Goal: Task Accomplishment & Management: Manage account settings

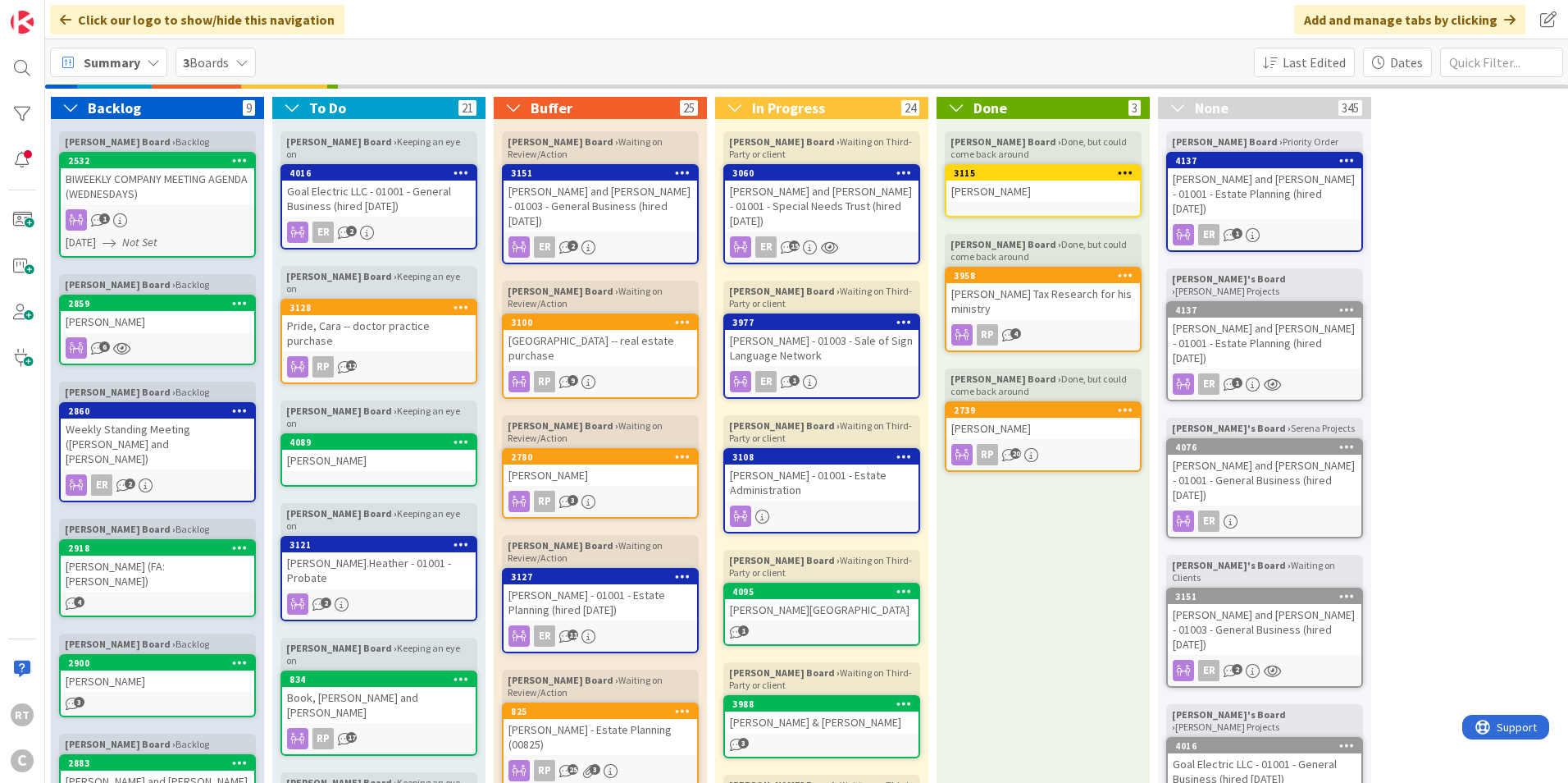
click at [139, 57] on div "Summary" at bounding box center [109, 62] width 117 height 29
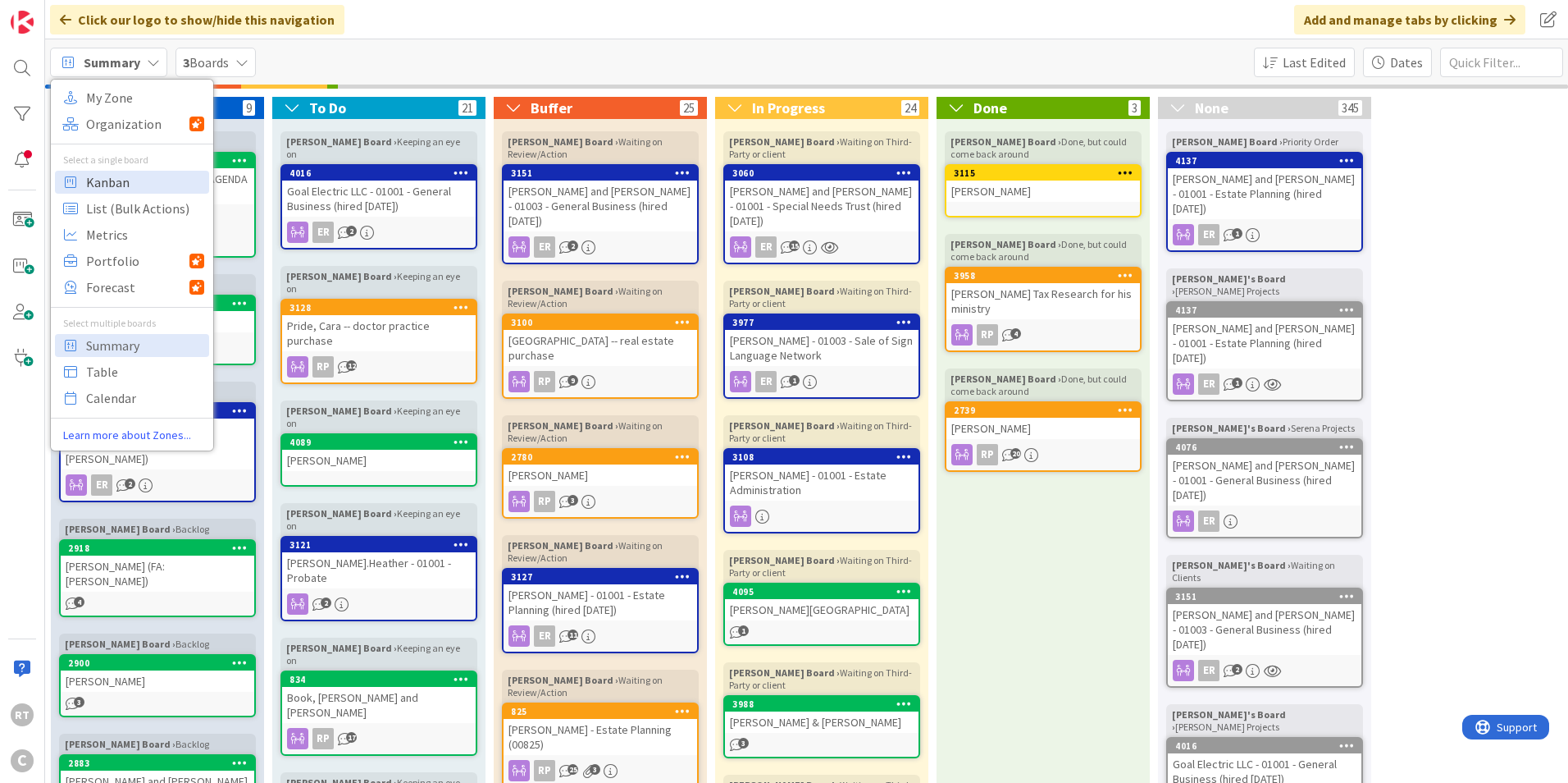
click at [110, 182] on span "Kanban" at bounding box center [145, 182] width 118 height 25
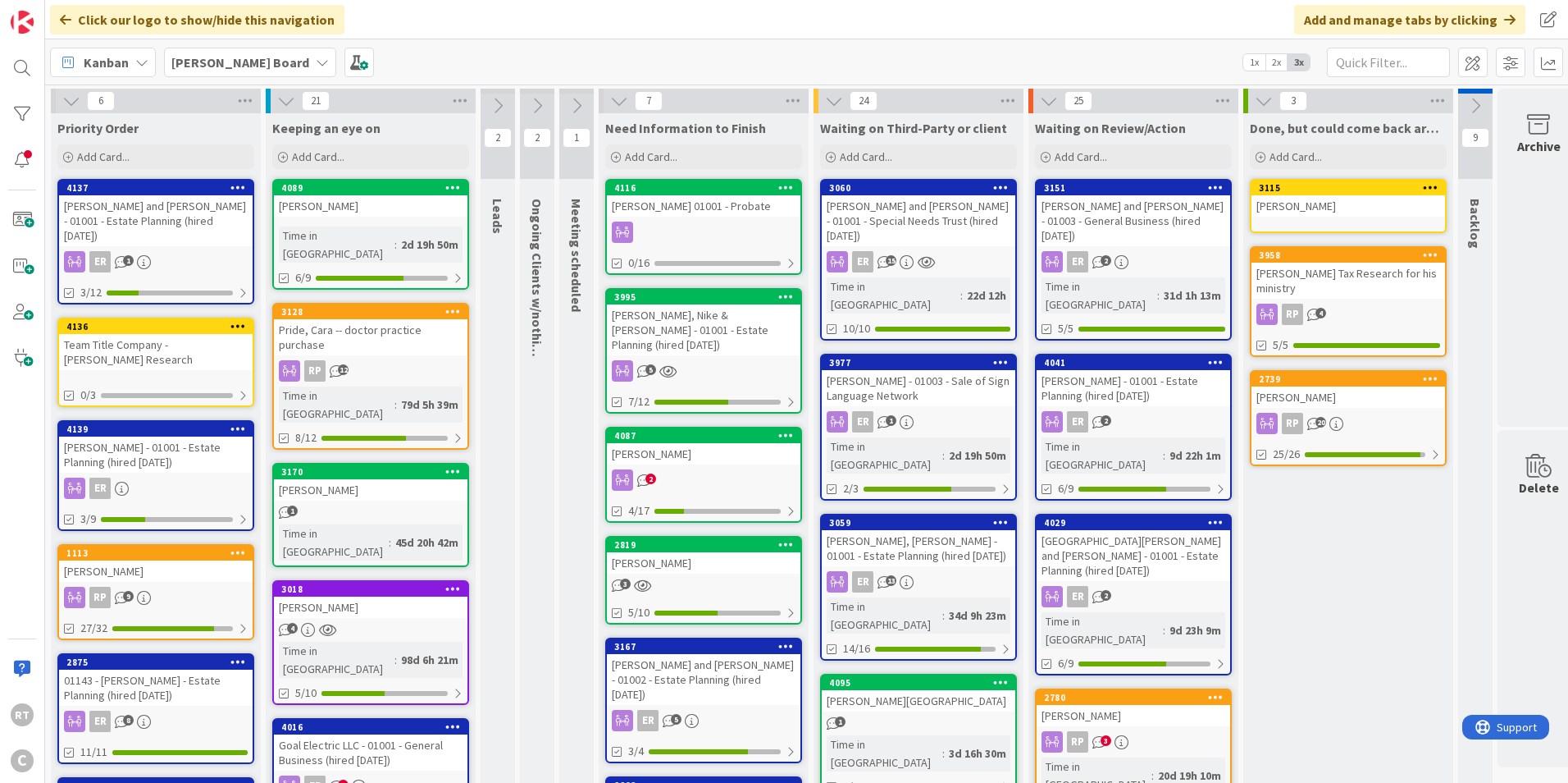
click at [136, 437] on div "[PERSON_NAME] - 01001 - Estate Planning (hired [DATE])" at bounding box center [155, 454] width 194 height 36
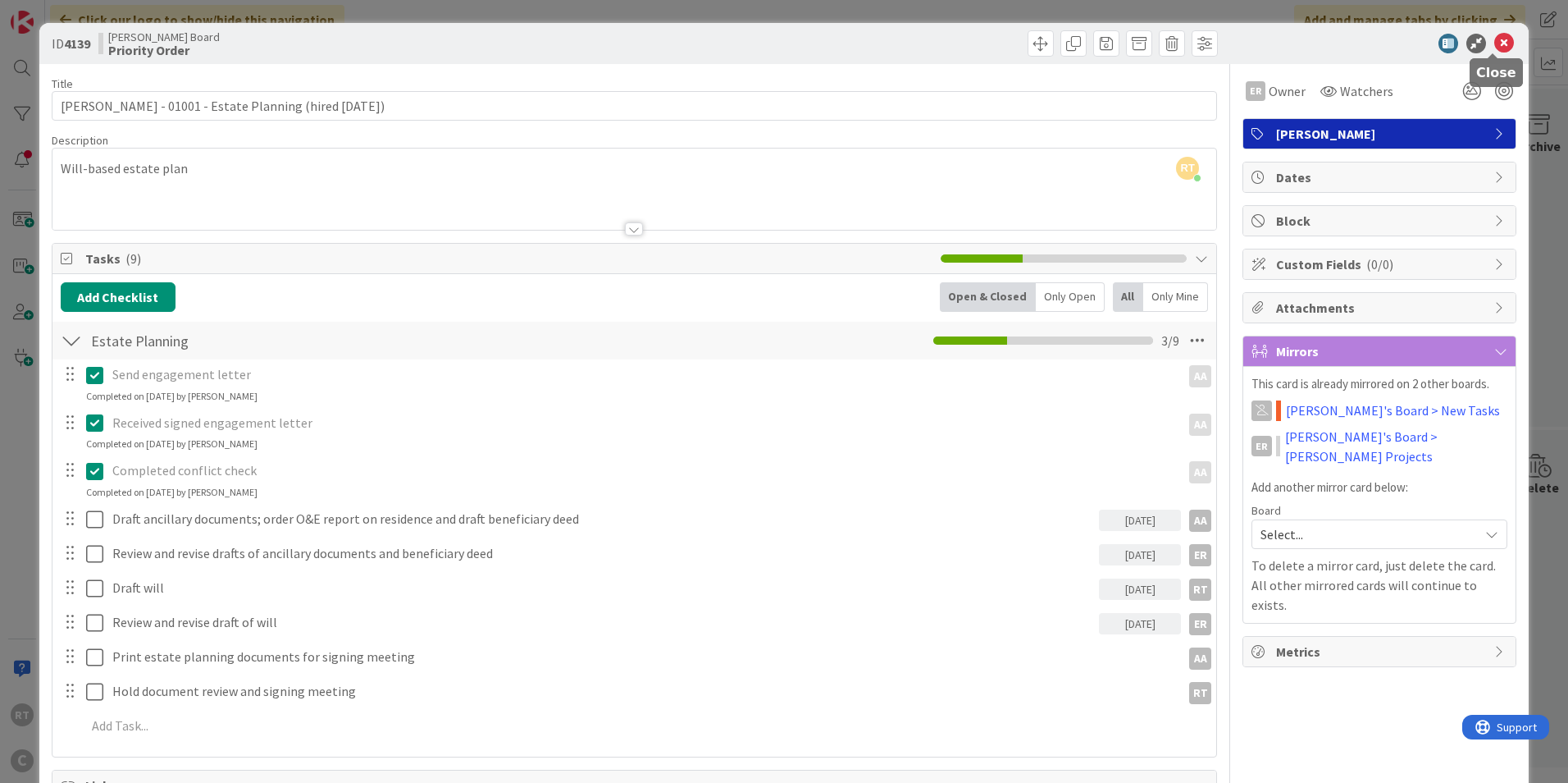
click at [1498, 49] on icon at bounding box center [1504, 43] width 19 height 19
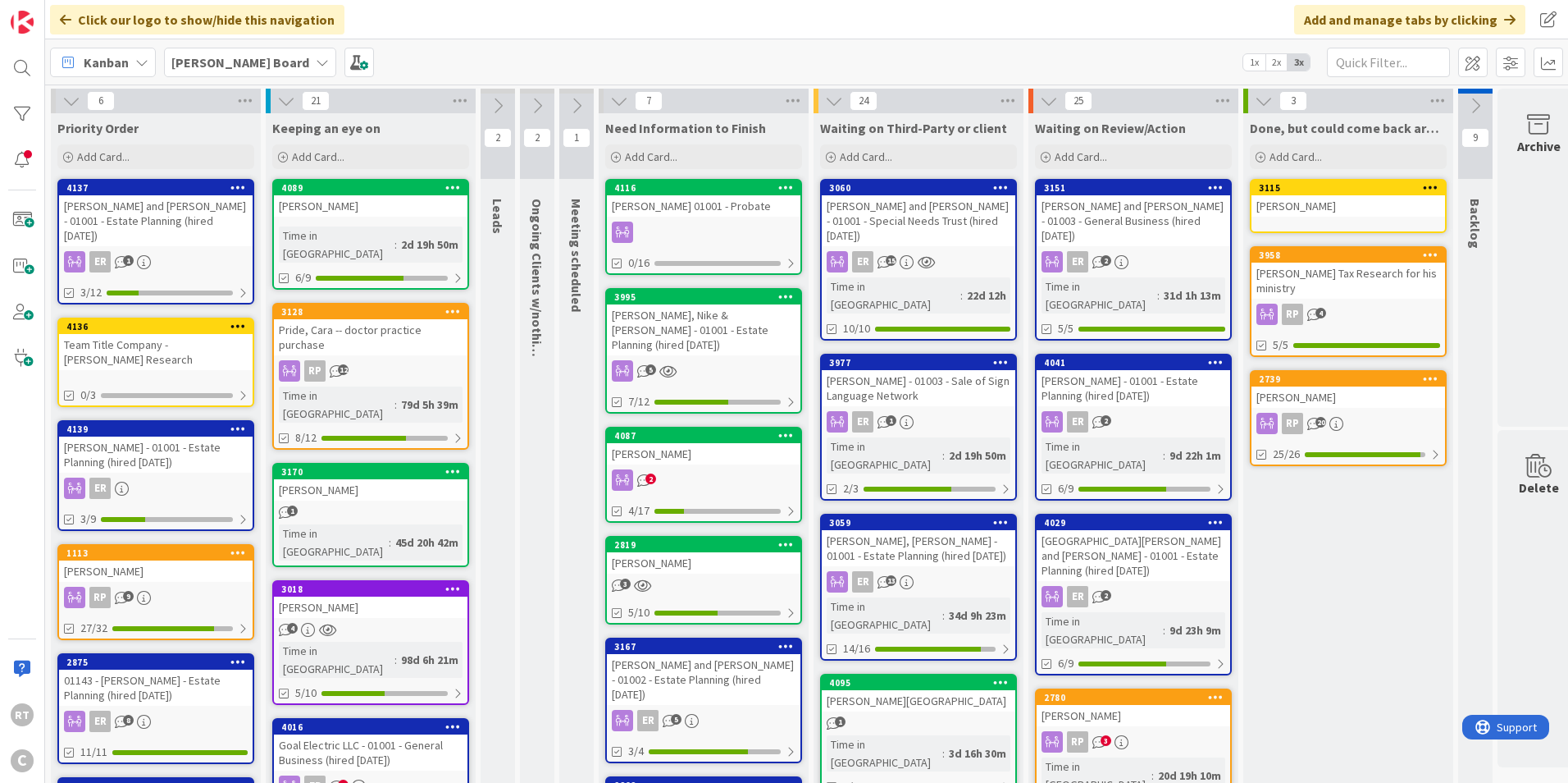
click at [4, 222] on div "RT C" at bounding box center [22, 391] width 45 height 783
click at [22, 229] on span at bounding box center [22, 220] width 33 height 33
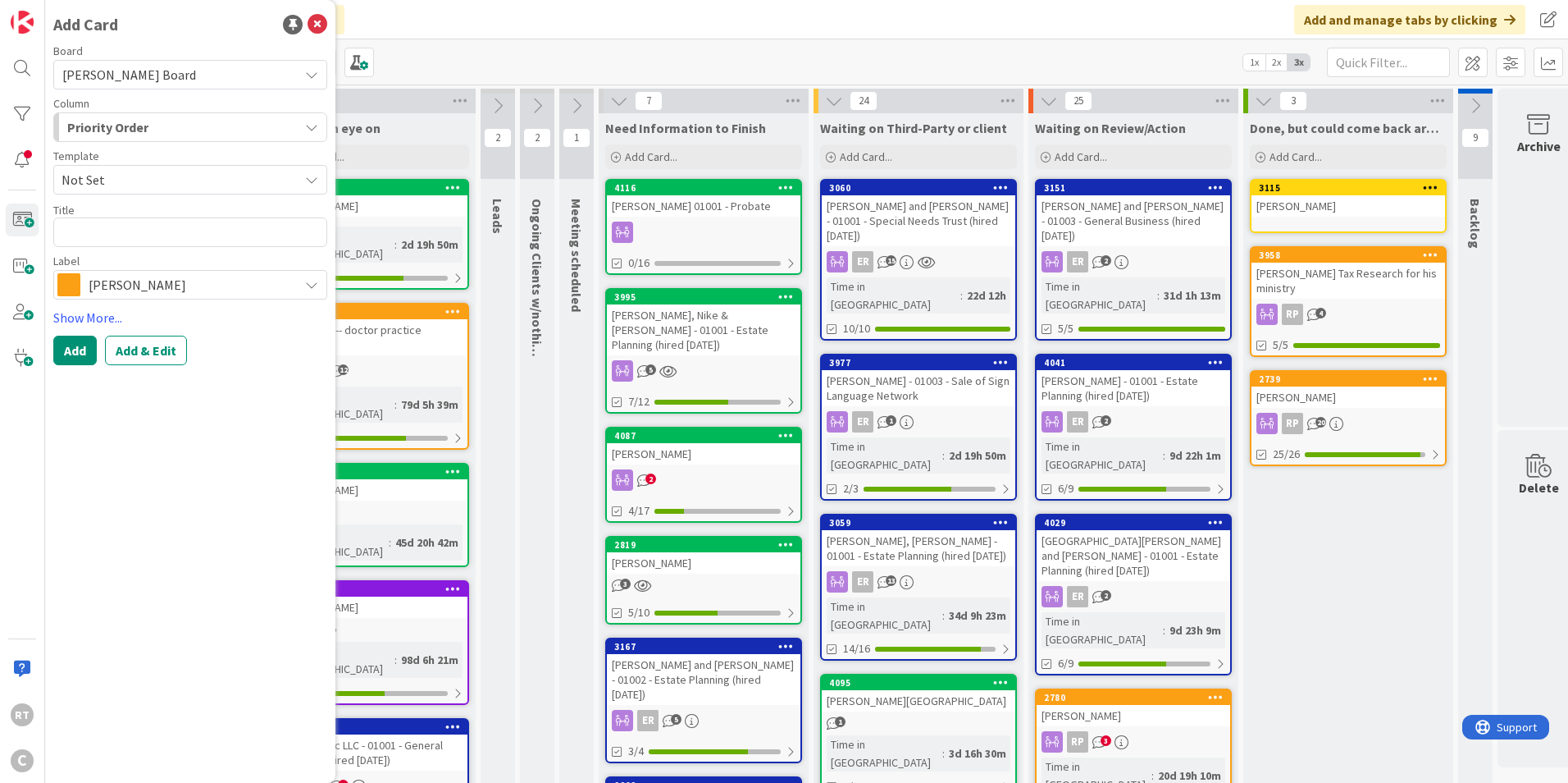
click at [190, 288] on span "[PERSON_NAME]" at bounding box center [190, 285] width 202 height 23
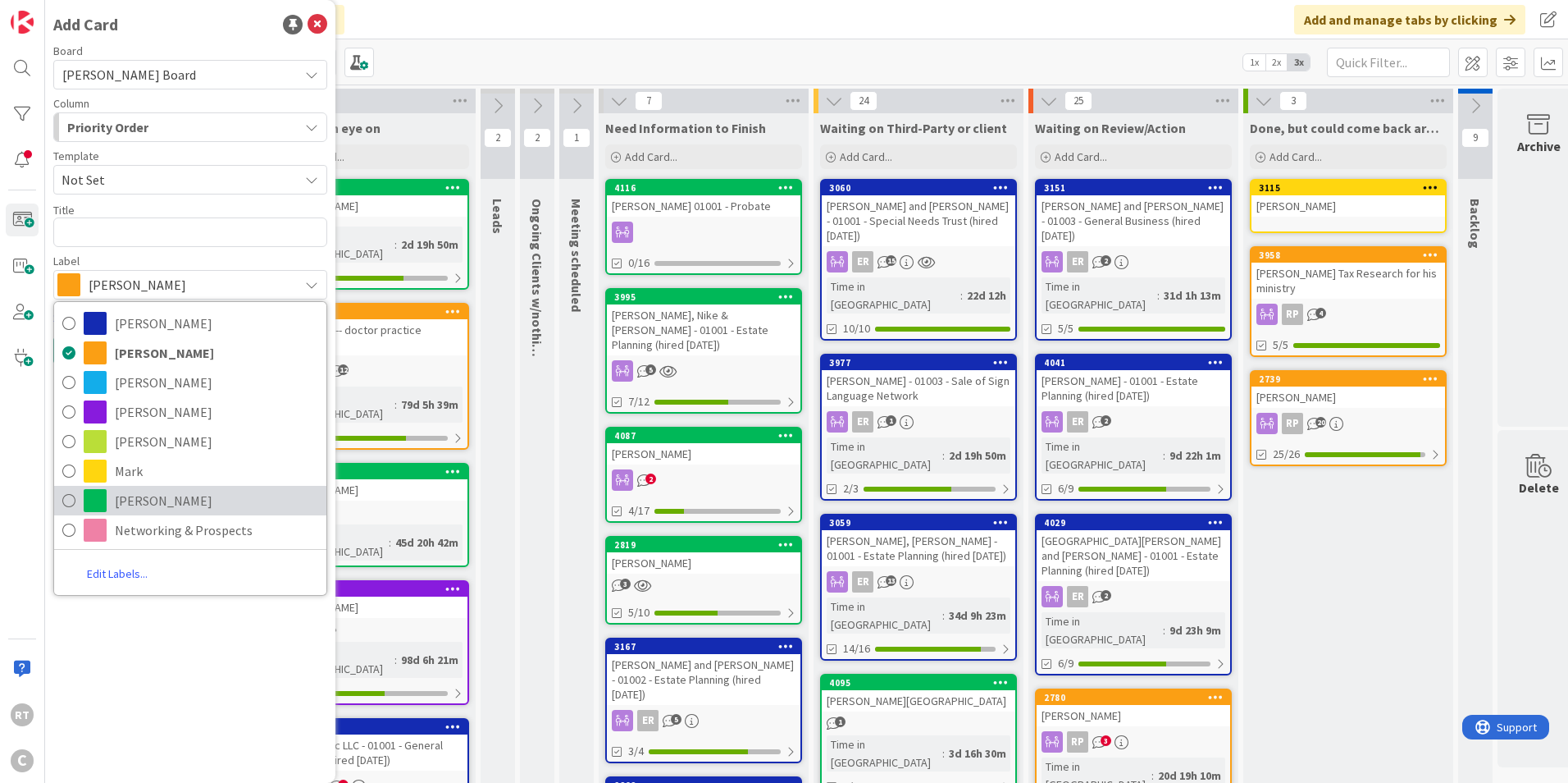
click at [160, 498] on span "[PERSON_NAME]" at bounding box center [217, 500] width 204 height 25
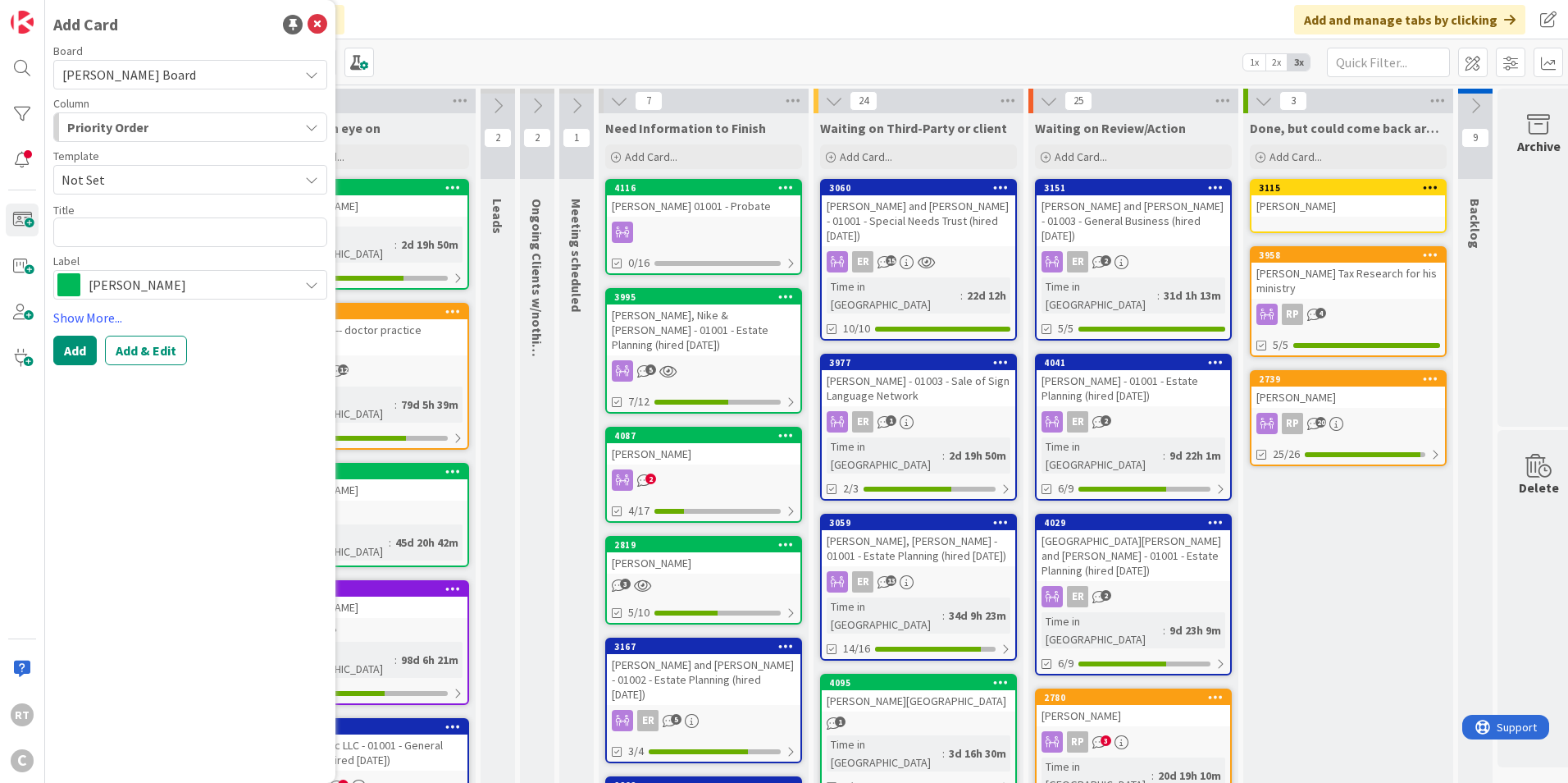
click at [146, 179] on span "Not Set" at bounding box center [173, 179] width 225 height 21
click at [128, 237] on textarea at bounding box center [190, 232] width 274 height 29
type textarea "x"
type textarea "M"
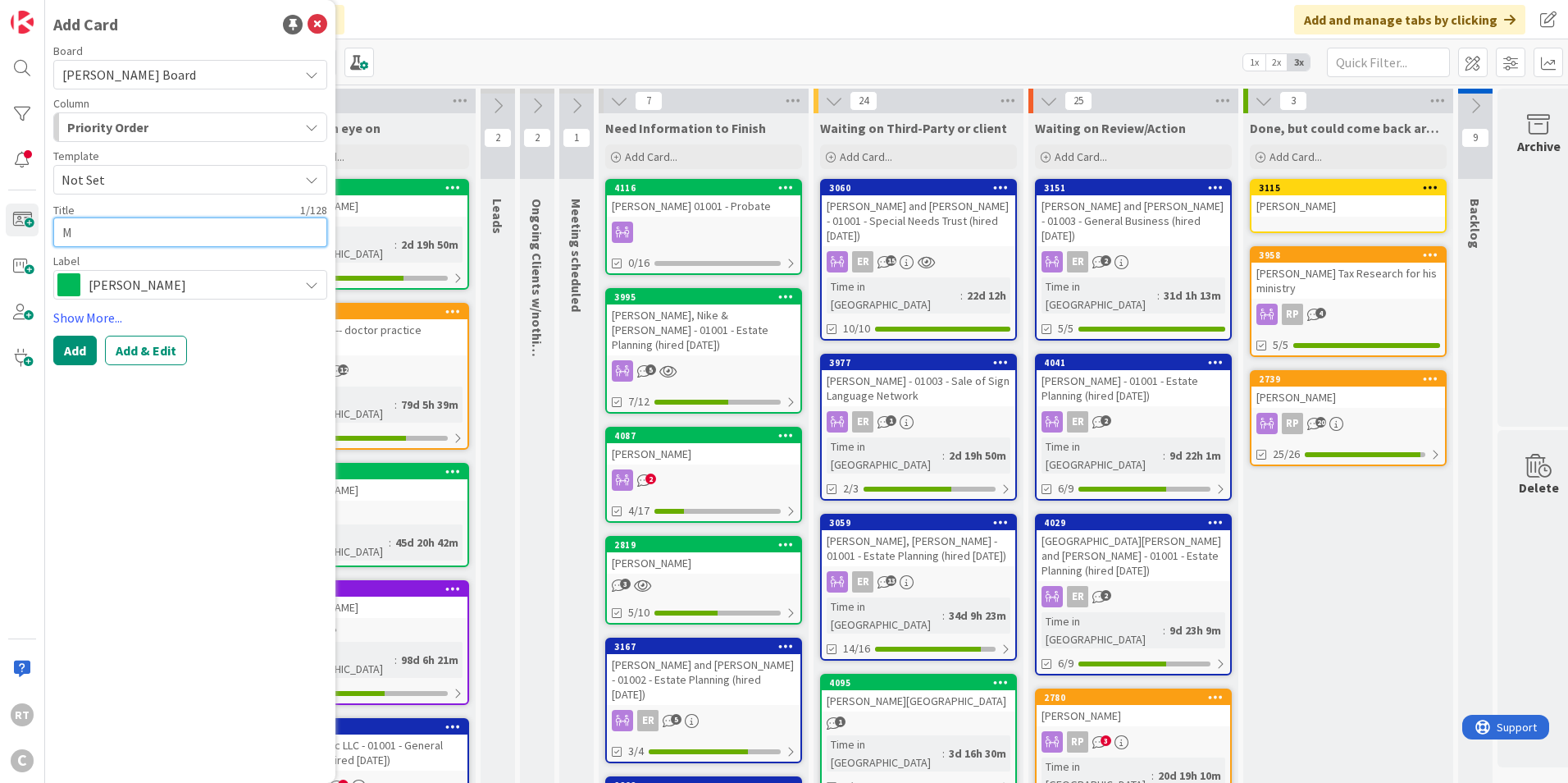
type textarea "x"
type textarea "Mc"
type textarea "x"
type textarea "McC"
type textarea "x"
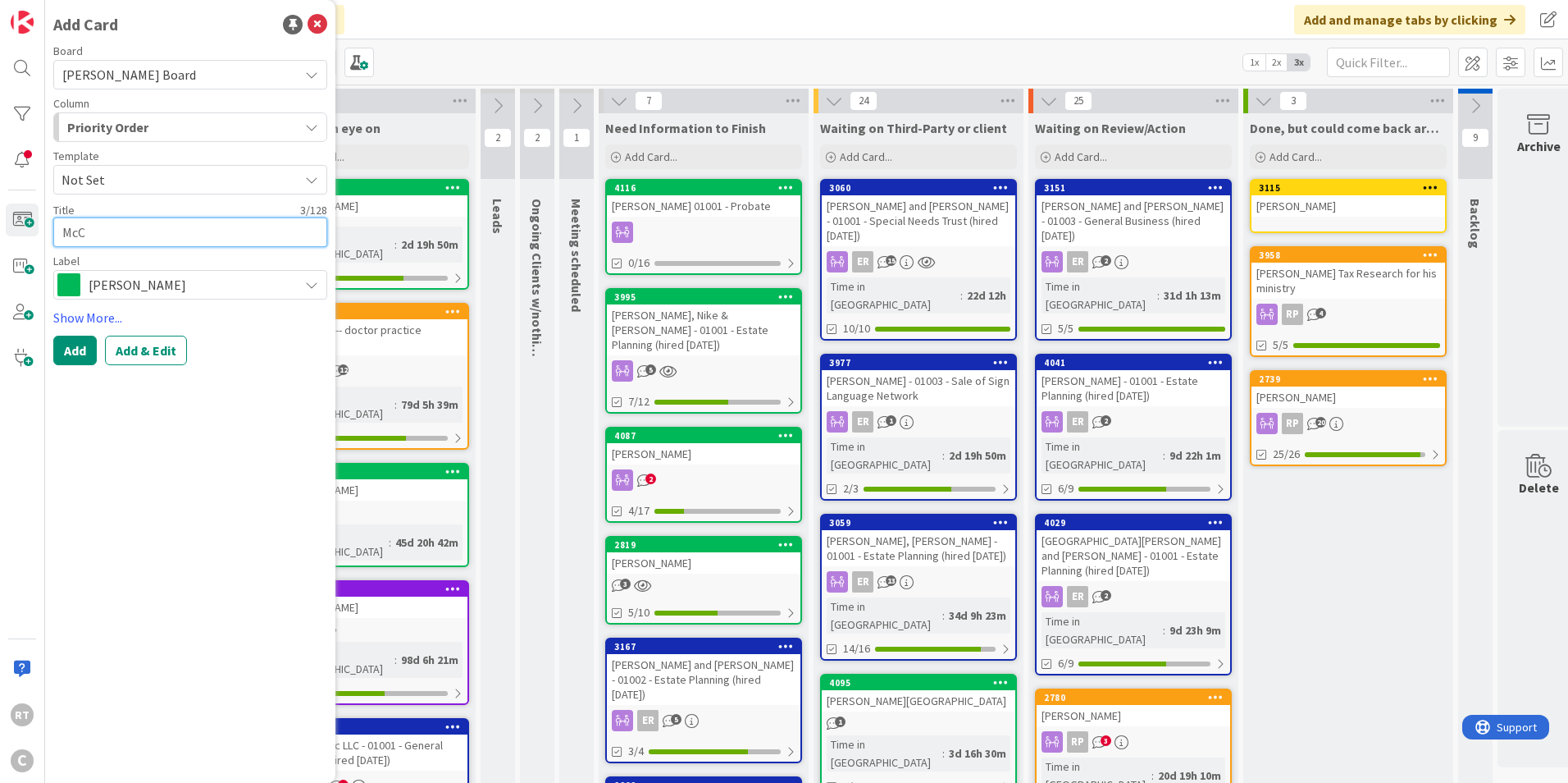
type textarea "McCa"
type textarea "x"
type textarea "McCaf"
type textarea "x"
type textarea "McCaff"
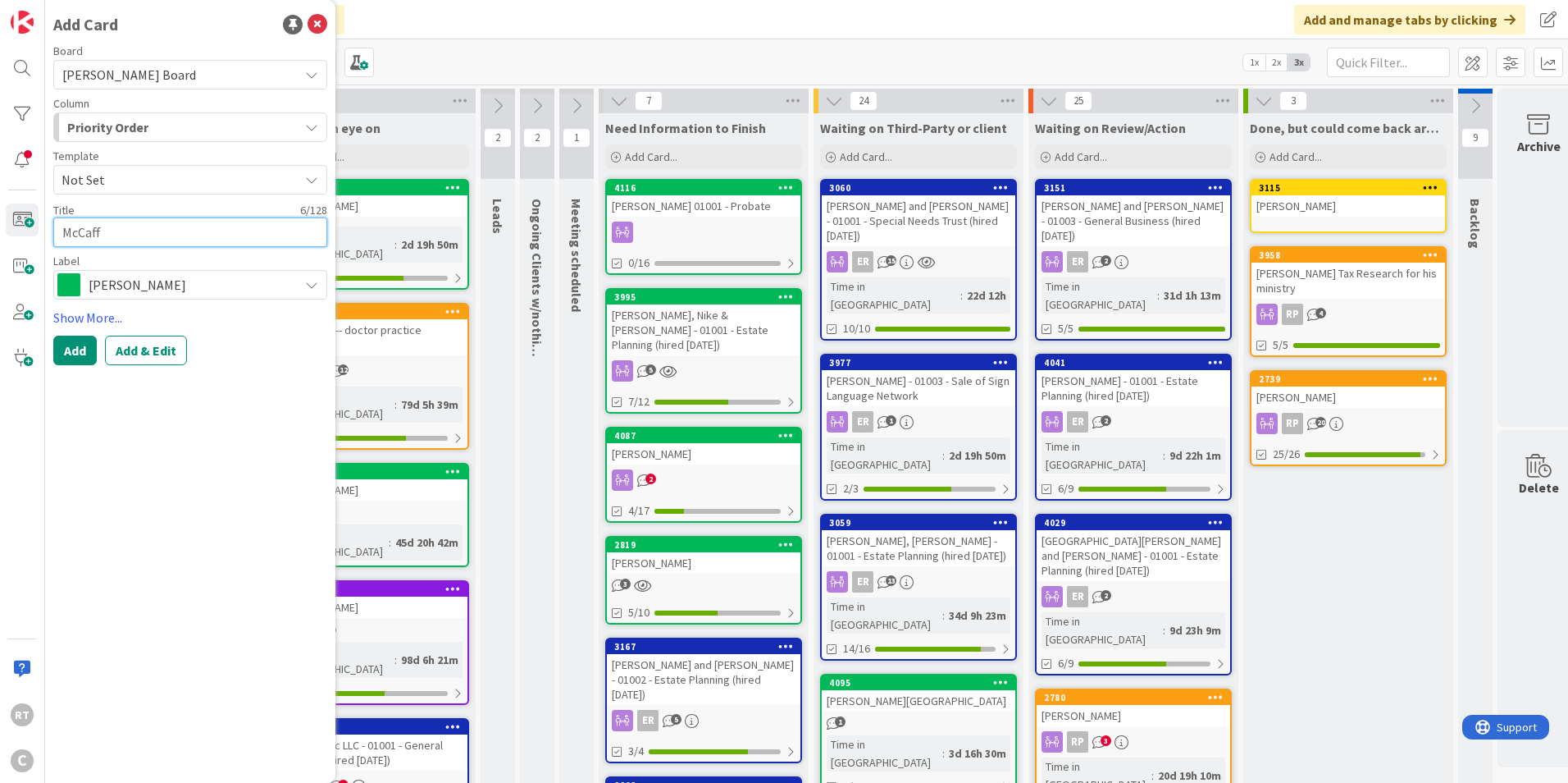
type textarea "x"
type textarea "McCaffe"
type textarea "x"
type textarea "[PERSON_NAME]"
type textarea "x"
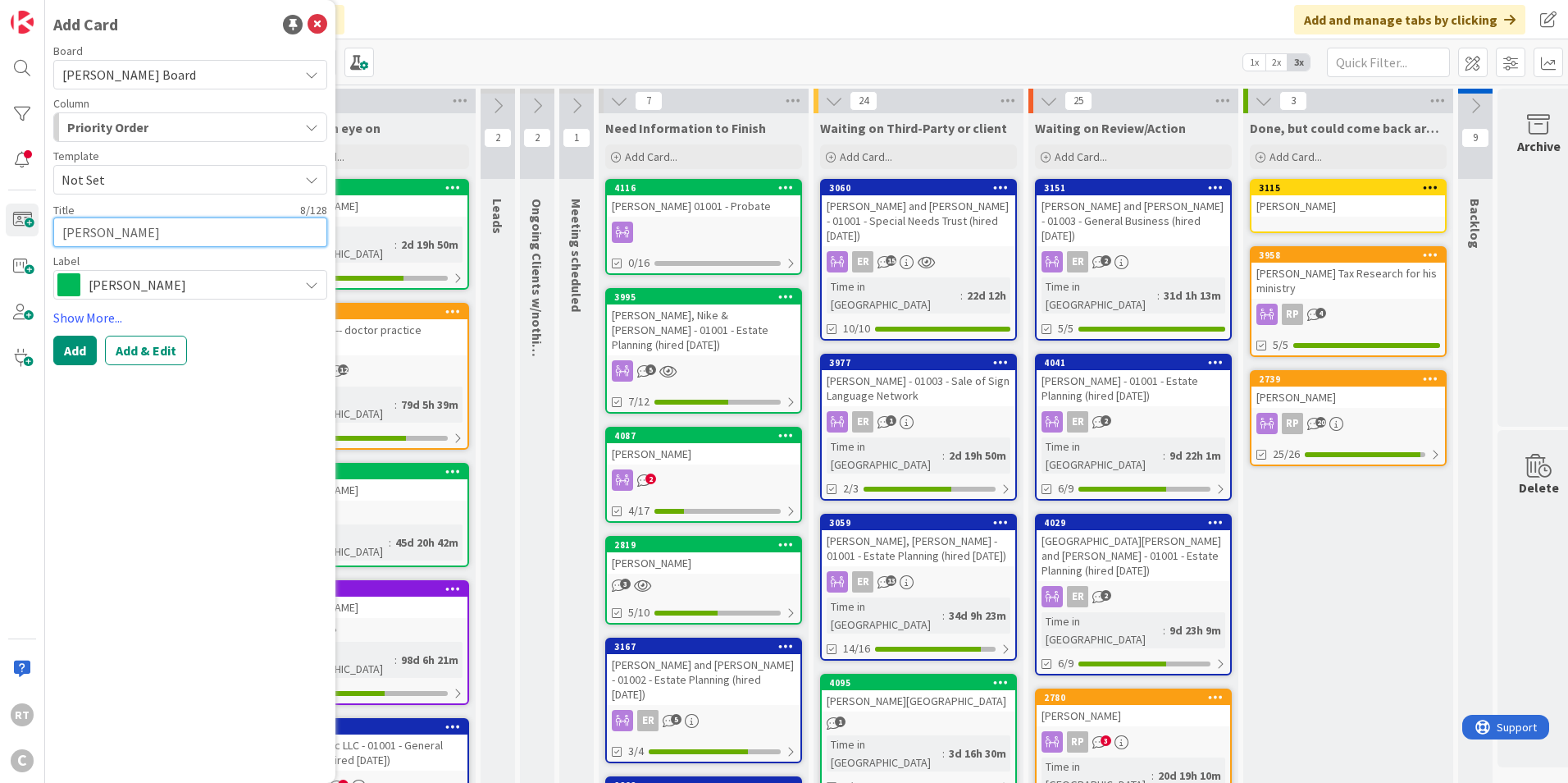
type textarea "[PERSON_NAME]"
type textarea "x"
type textarea "[PERSON_NAME]"
type textarea "x"
type textarea "[PERSON_NAME]"
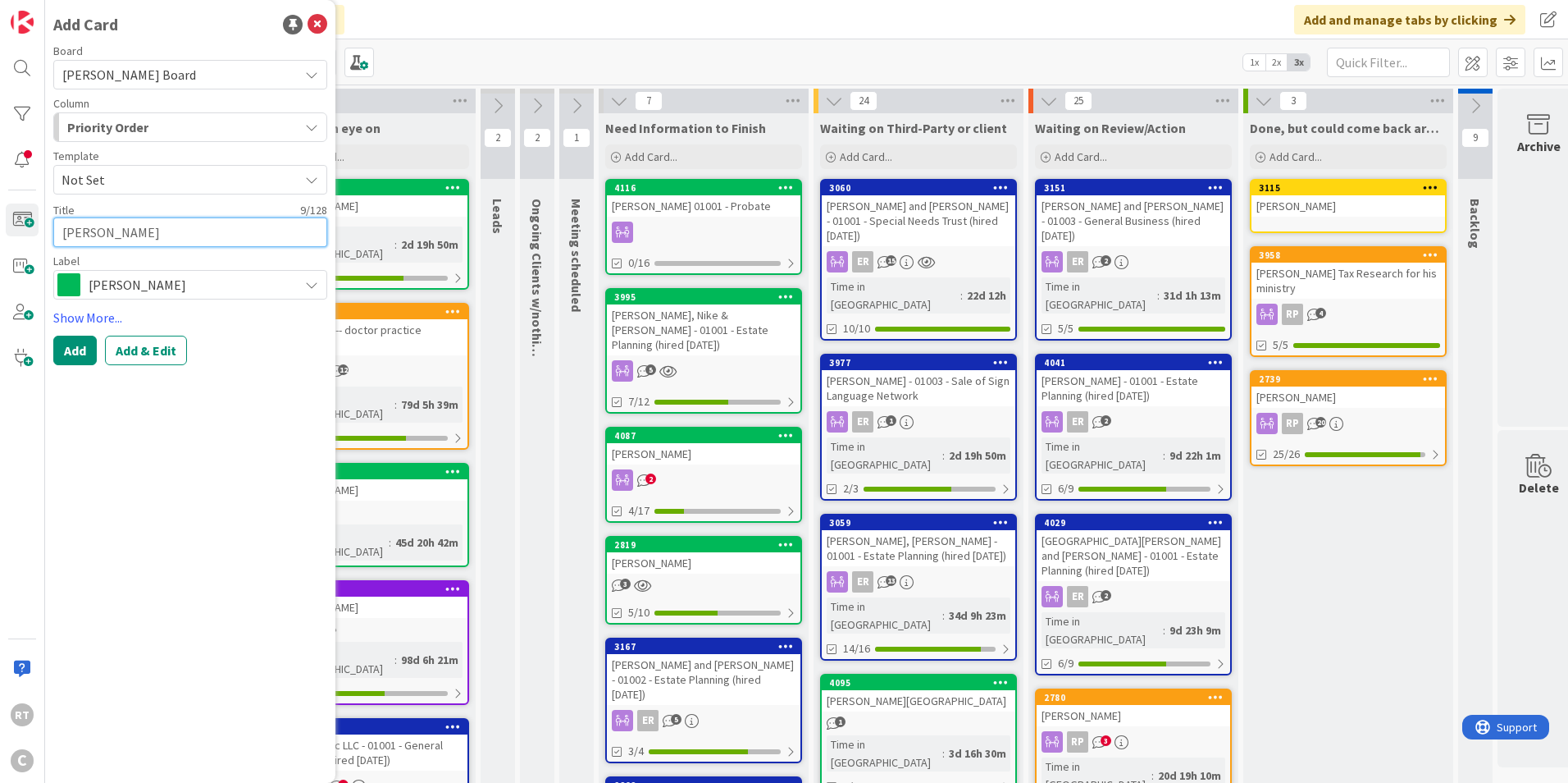
type textarea "x"
type textarea "[PERSON_NAME],"
type textarea "x"
type textarea "[PERSON_NAME],"
type textarea "x"
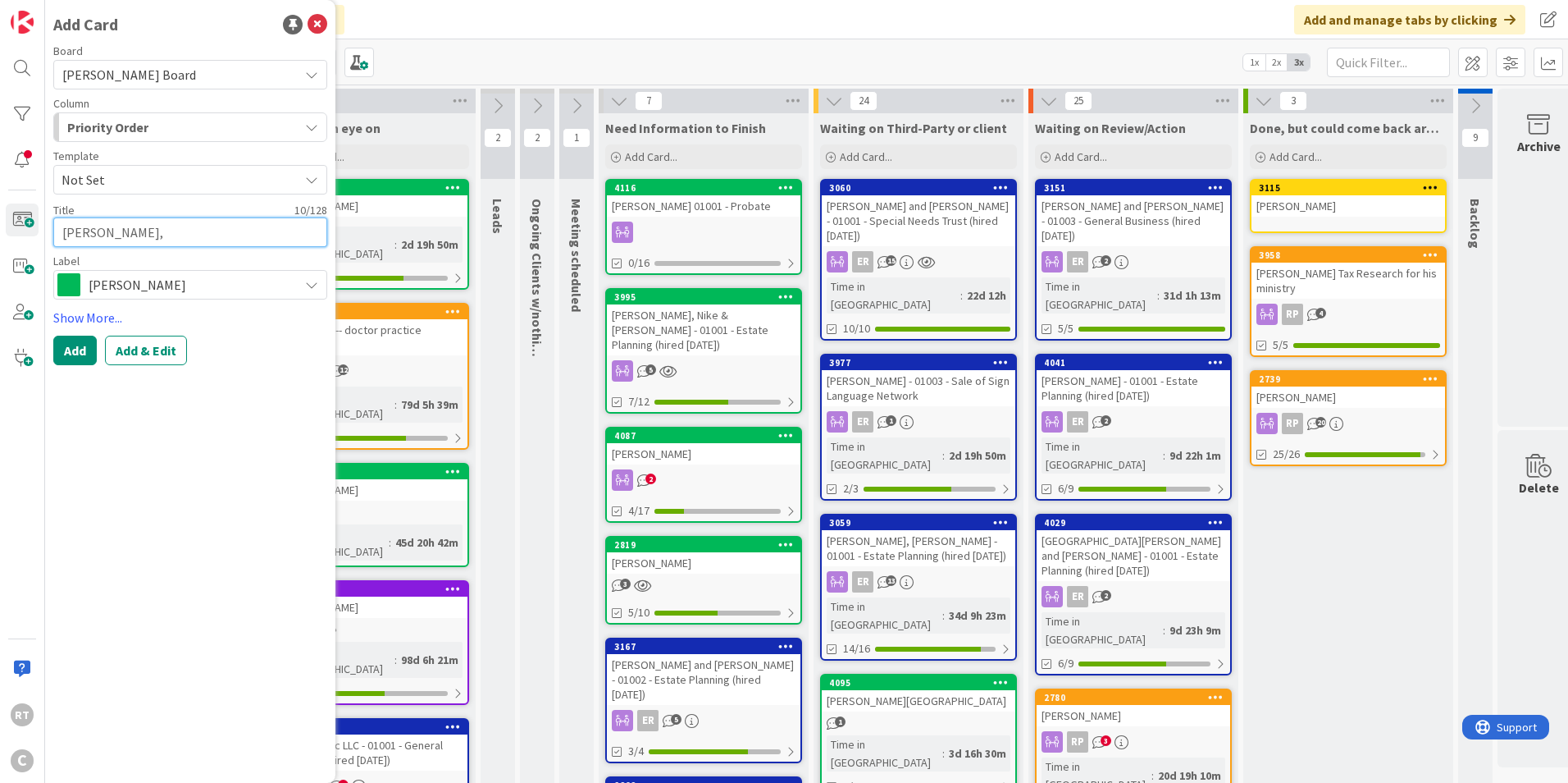
type textarea "[PERSON_NAME], P"
type textarea "x"
type textarea "[PERSON_NAME], PO"
type textarea "x"
type textarea "[PERSON_NAME], POA"
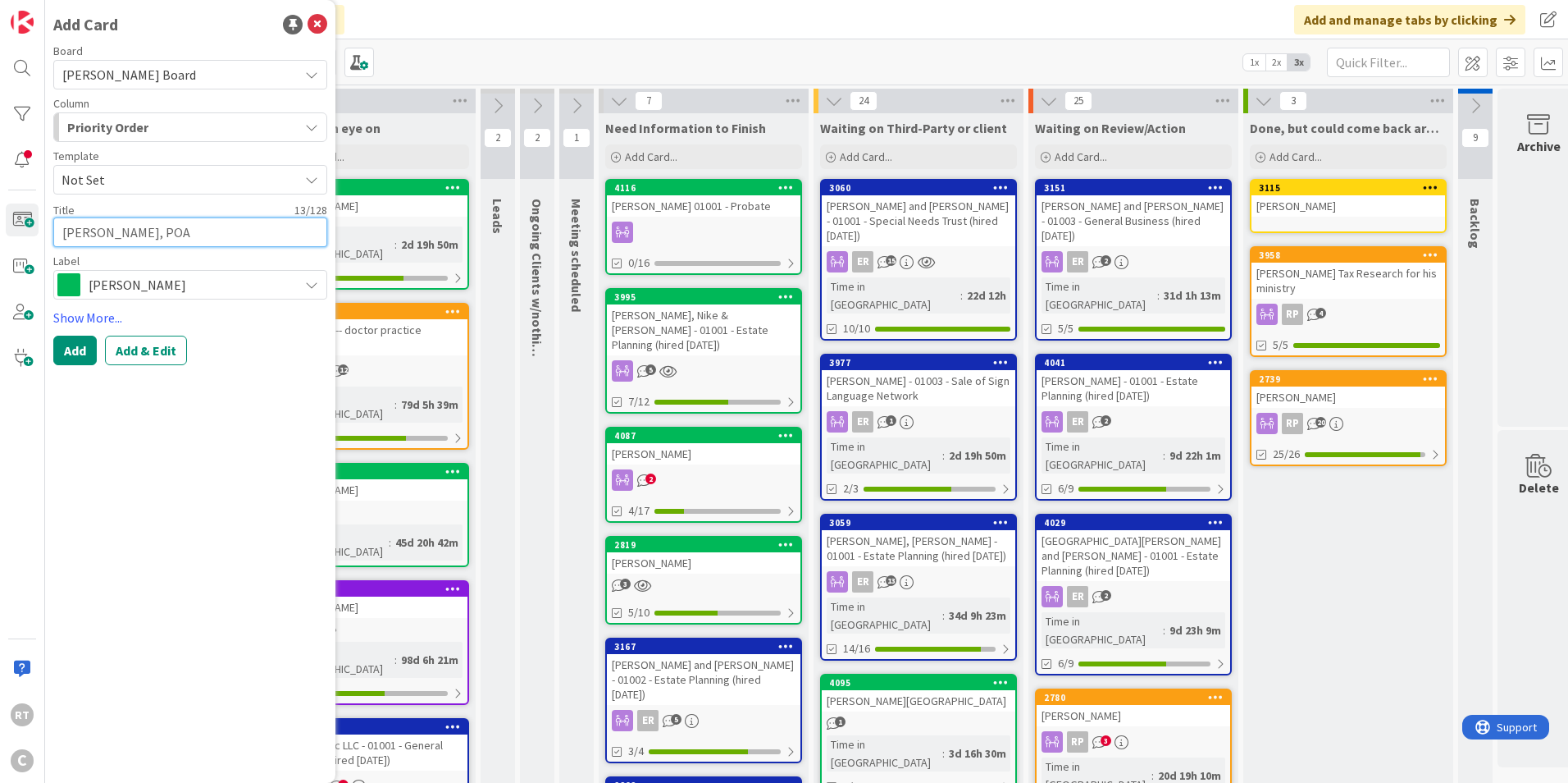
type textarea "x"
type textarea "[PERSON_NAME], POA"
type textarea "x"
type textarea "[PERSON_NAME], POA u"
type textarea "x"
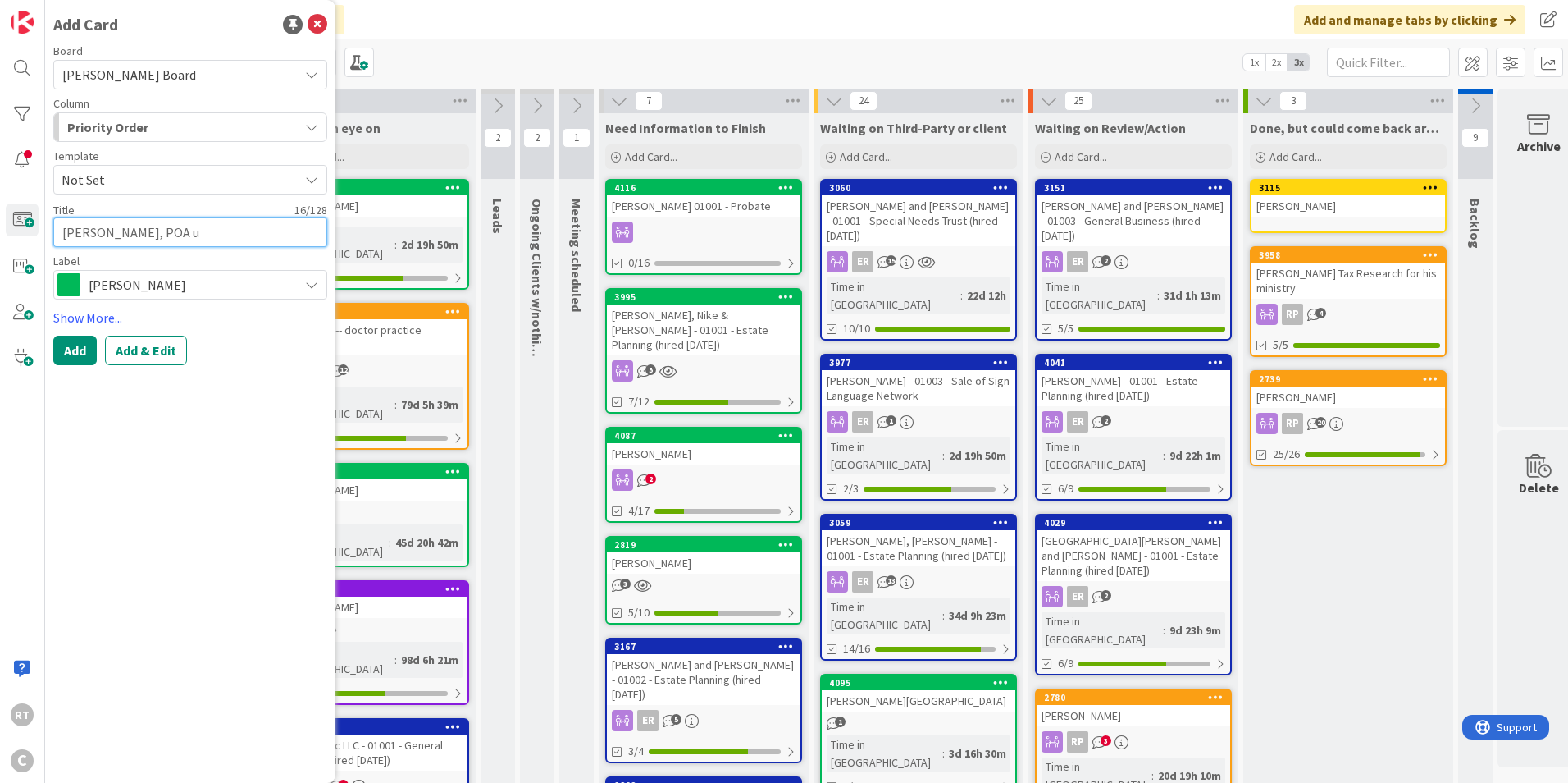
type textarea "[PERSON_NAME], POA up"
type textarea "x"
type textarea "[PERSON_NAME], POA upd"
type textarea "x"
type textarea "[PERSON_NAME], POA upda"
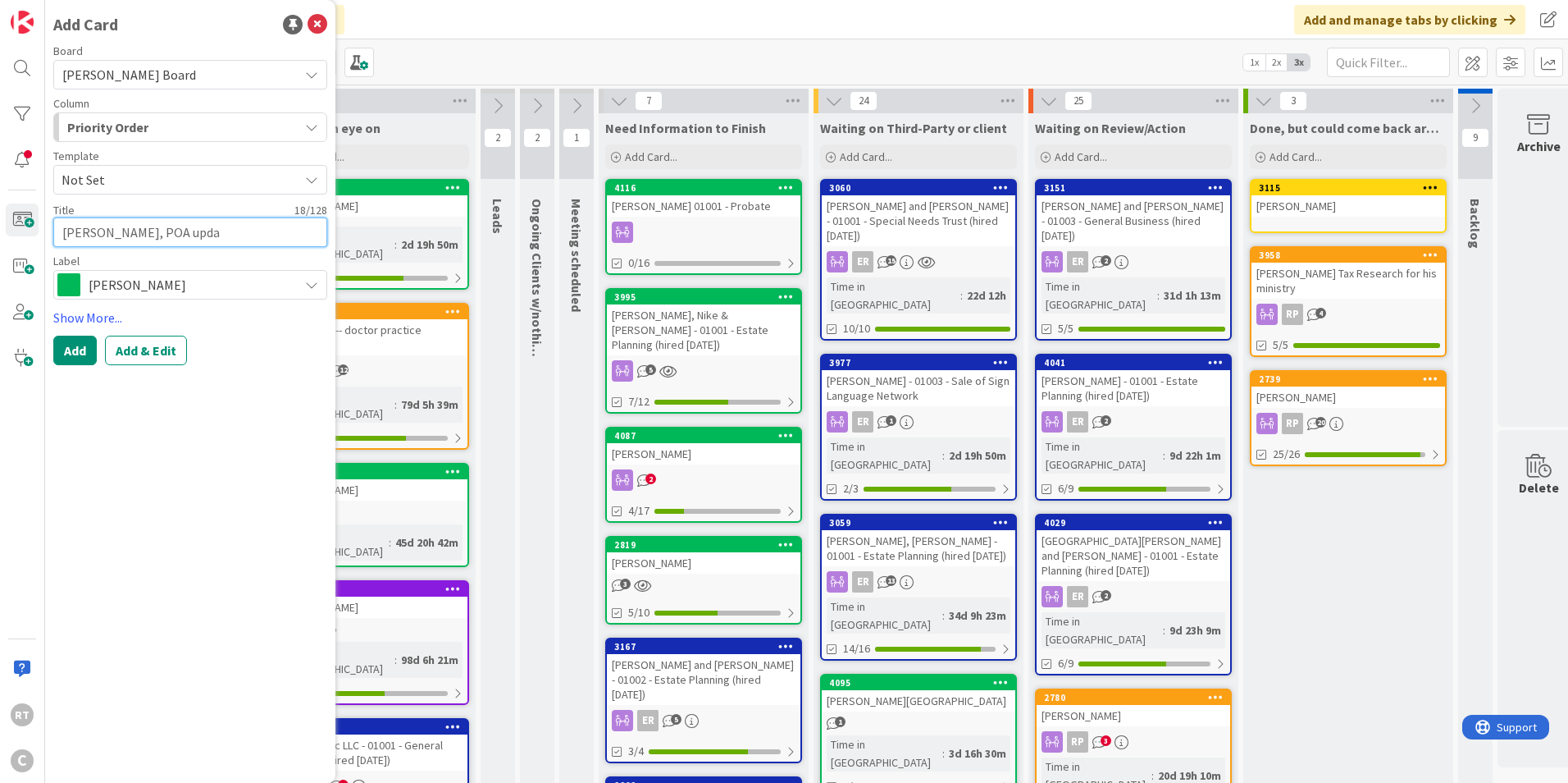
type textarea "x"
type textarea "[PERSON_NAME], POA updat"
type textarea "x"
type textarea "[PERSON_NAME], POA update"
type textarea "x"
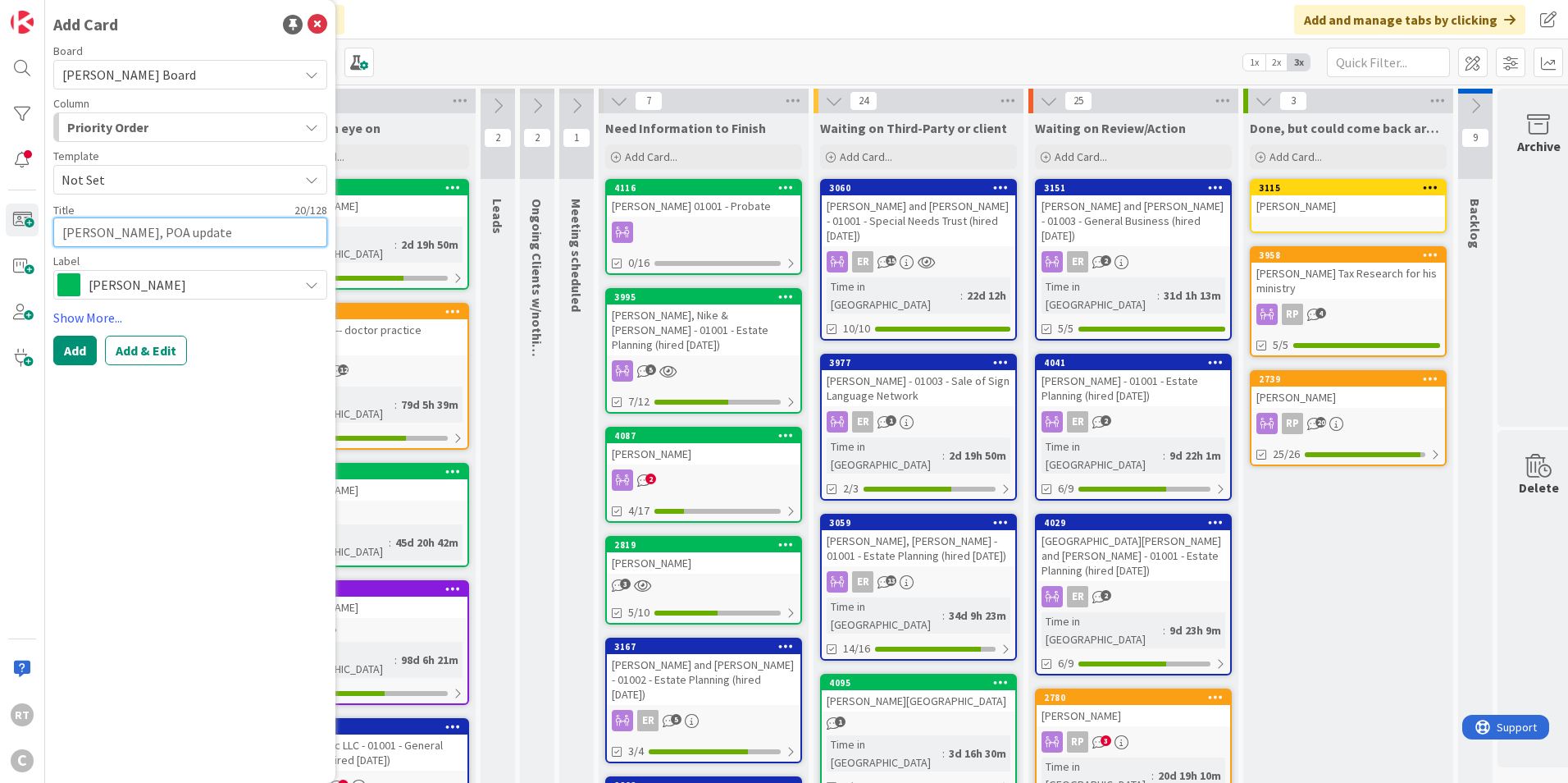
type textarea "[PERSON_NAME], POA update"
type textarea "x"
type textarea "[PERSON_NAME], POA update"
type textarea "x"
type textarea "[PERSON_NAME], POA updat"
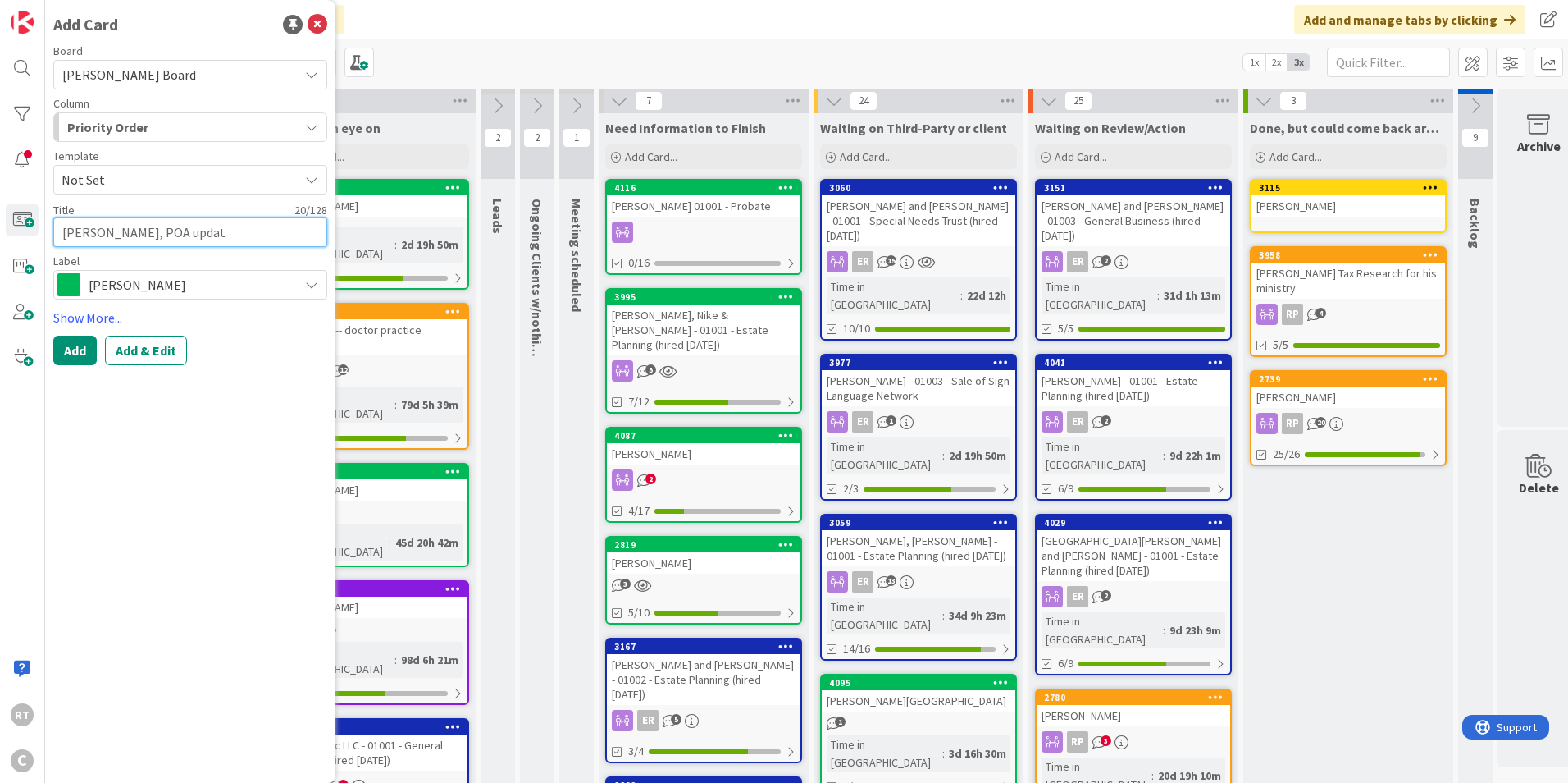
type textarea "x"
type textarea "[PERSON_NAME], POA upda"
type textarea "x"
type textarea "[PERSON_NAME], POA upd"
type textarea "x"
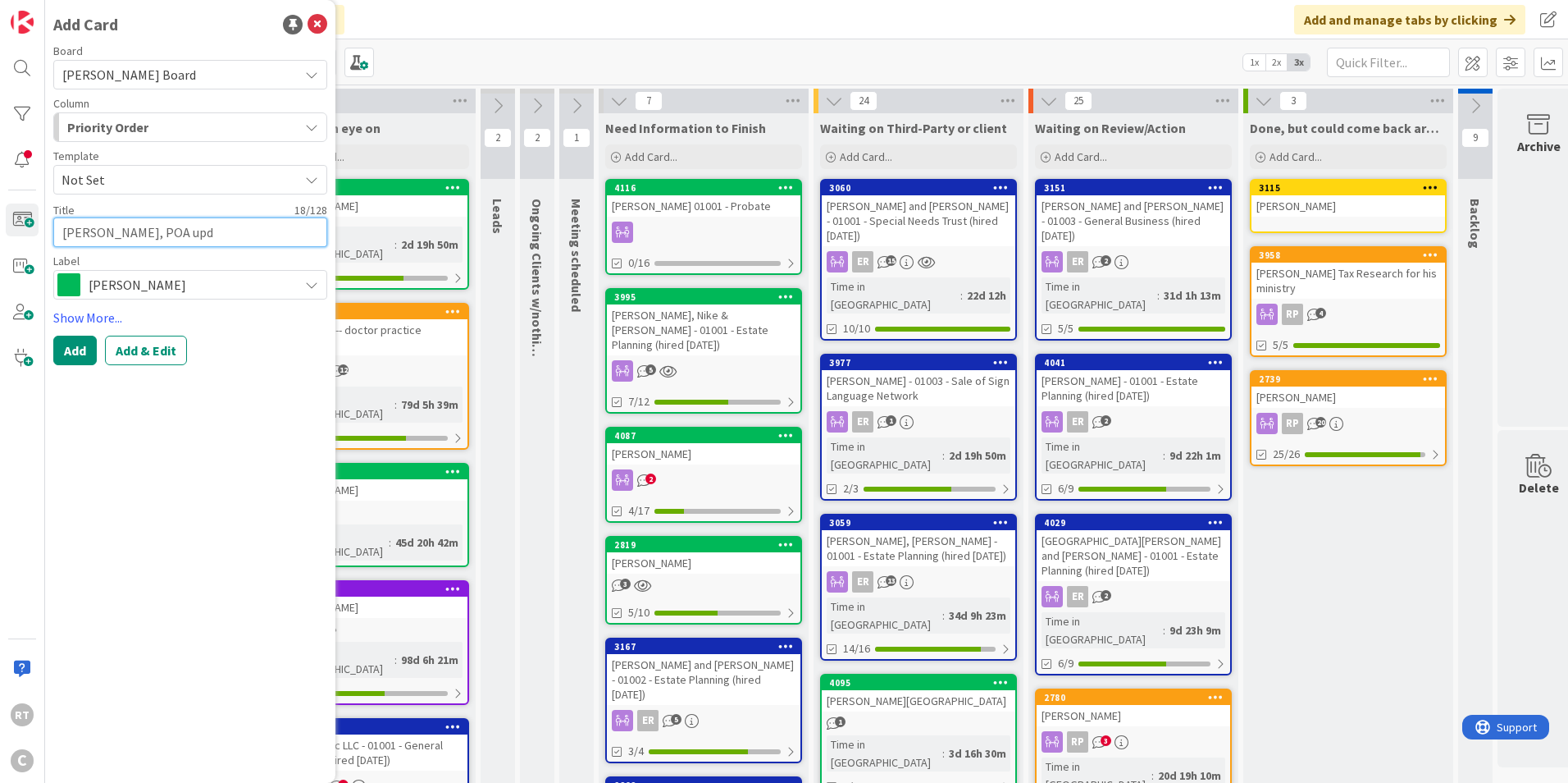
type textarea "[PERSON_NAME], POA up"
type textarea "x"
type textarea "[PERSON_NAME], POA u"
type textarea "x"
type textarea "[PERSON_NAME], POA"
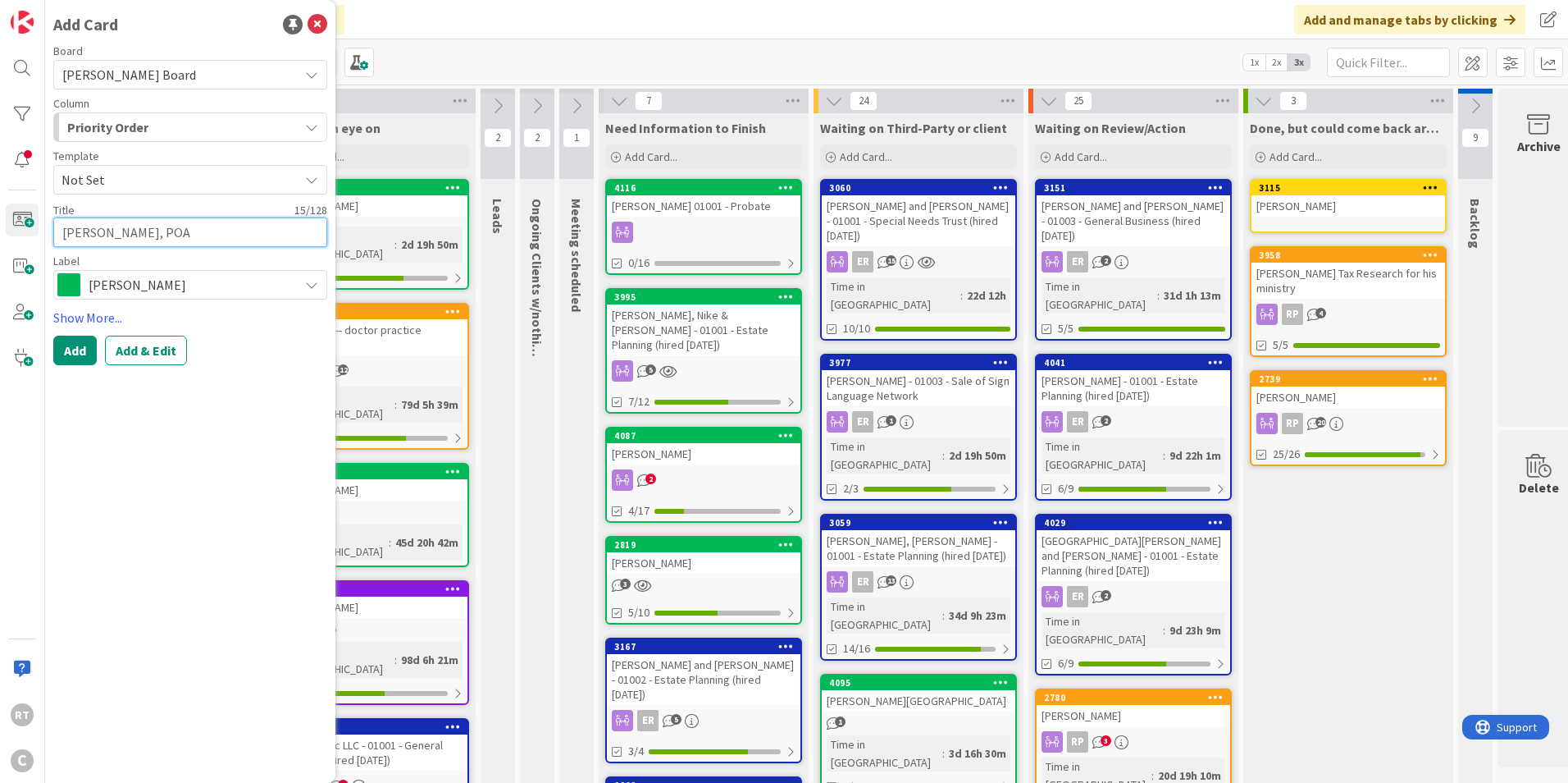
type textarea "x"
type textarea "[PERSON_NAME], POA &"
type textarea "x"
type textarea "[PERSON_NAME], POA &"
type textarea "x"
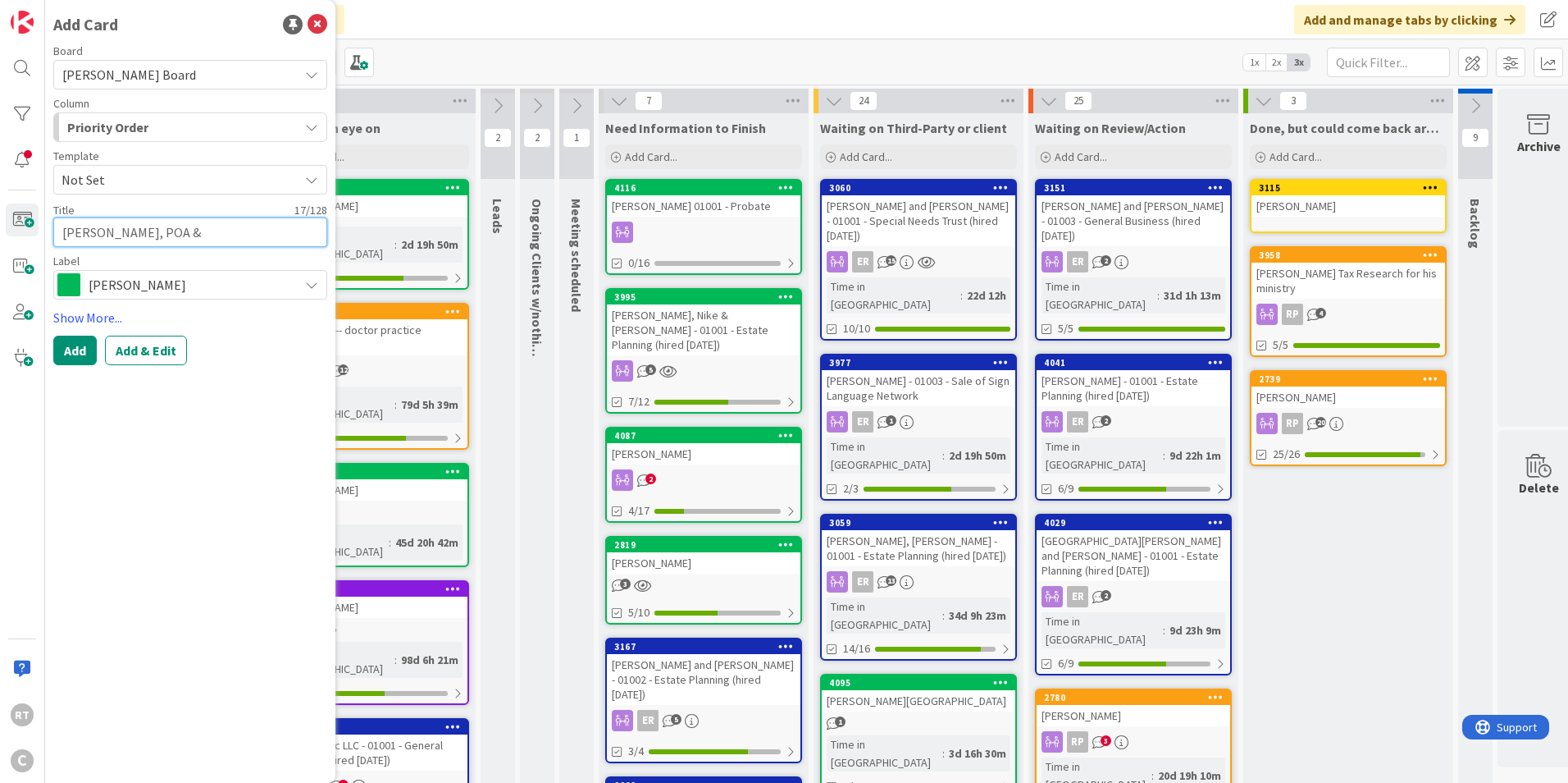
type textarea "[PERSON_NAME], POA & H"
type textarea "x"
type textarea "[PERSON_NAME], POA & HI"
type textarea "x"
type textarea "[PERSON_NAME], POA & HIP"
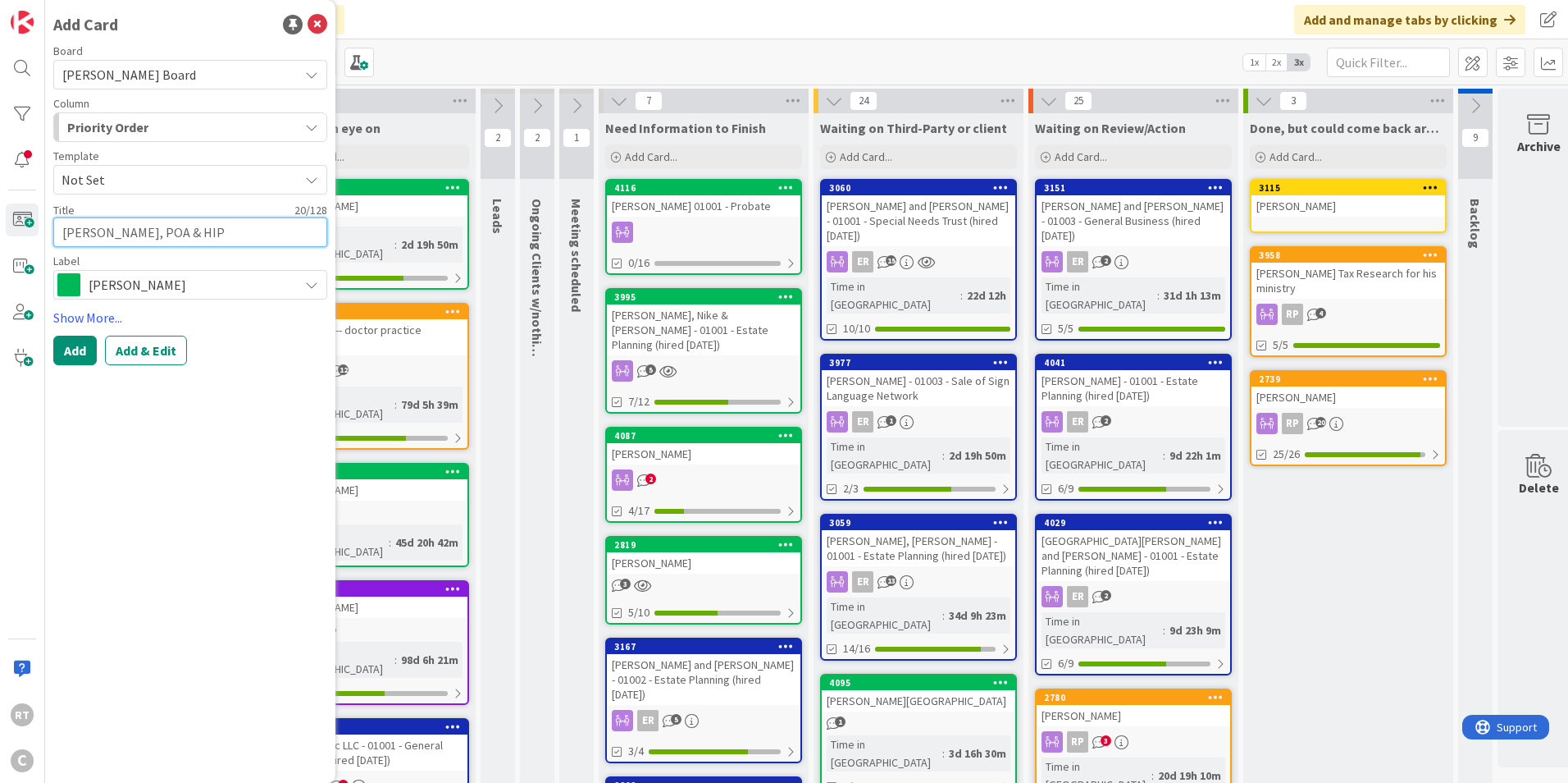
type textarea "x"
type textarea "[PERSON_NAME], POA & HIPA"
type textarea "x"
type textarea "[PERSON_NAME], POA & HIPAA"
type textarea "x"
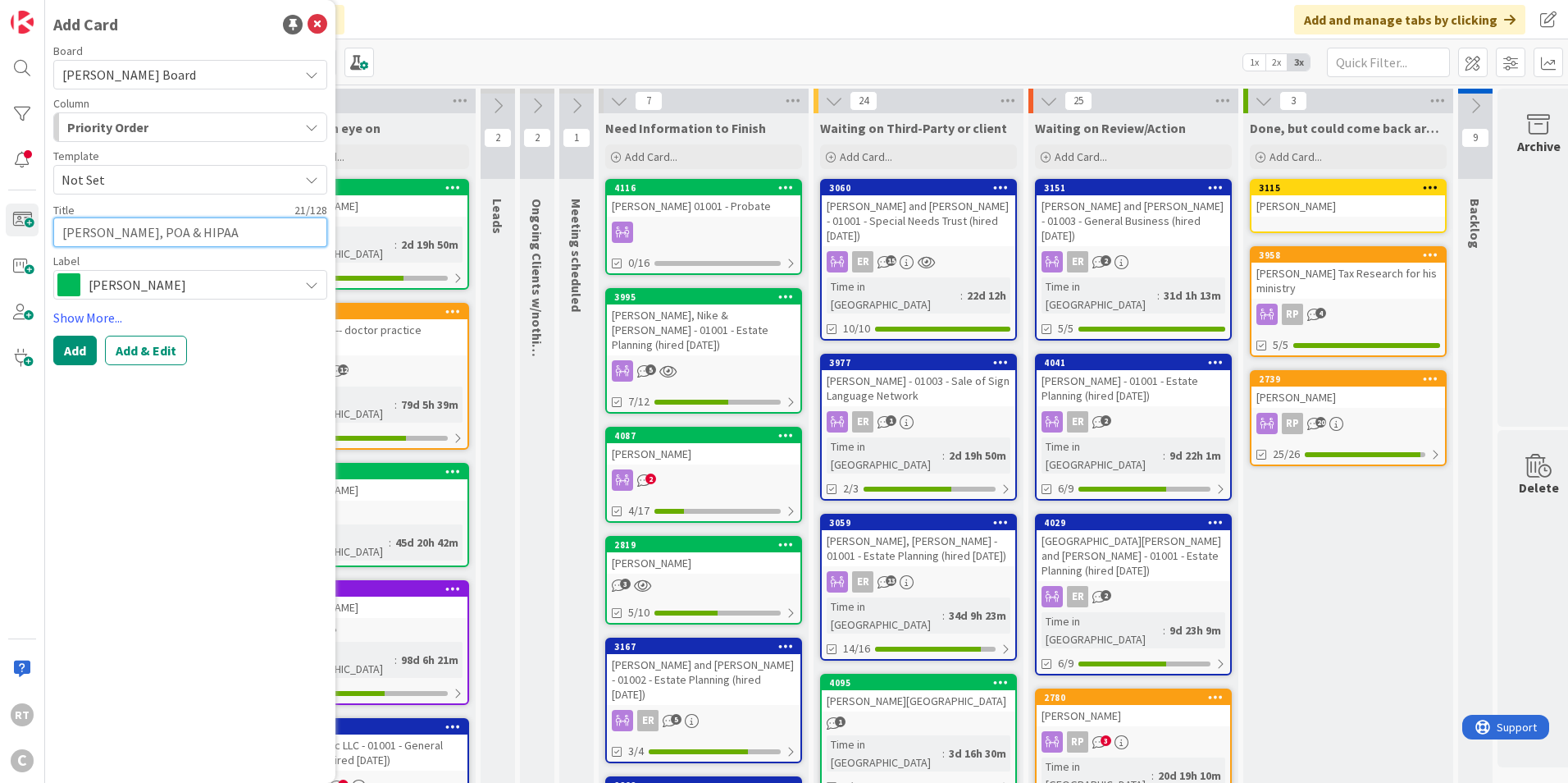
type textarea "[PERSON_NAME], POA & HIPAA"
type textarea "x"
type textarea "[PERSON_NAME], POA & HIPAA U"
type textarea "x"
type textarea "[PERSON_NAME], POA & HIPAA Ups"
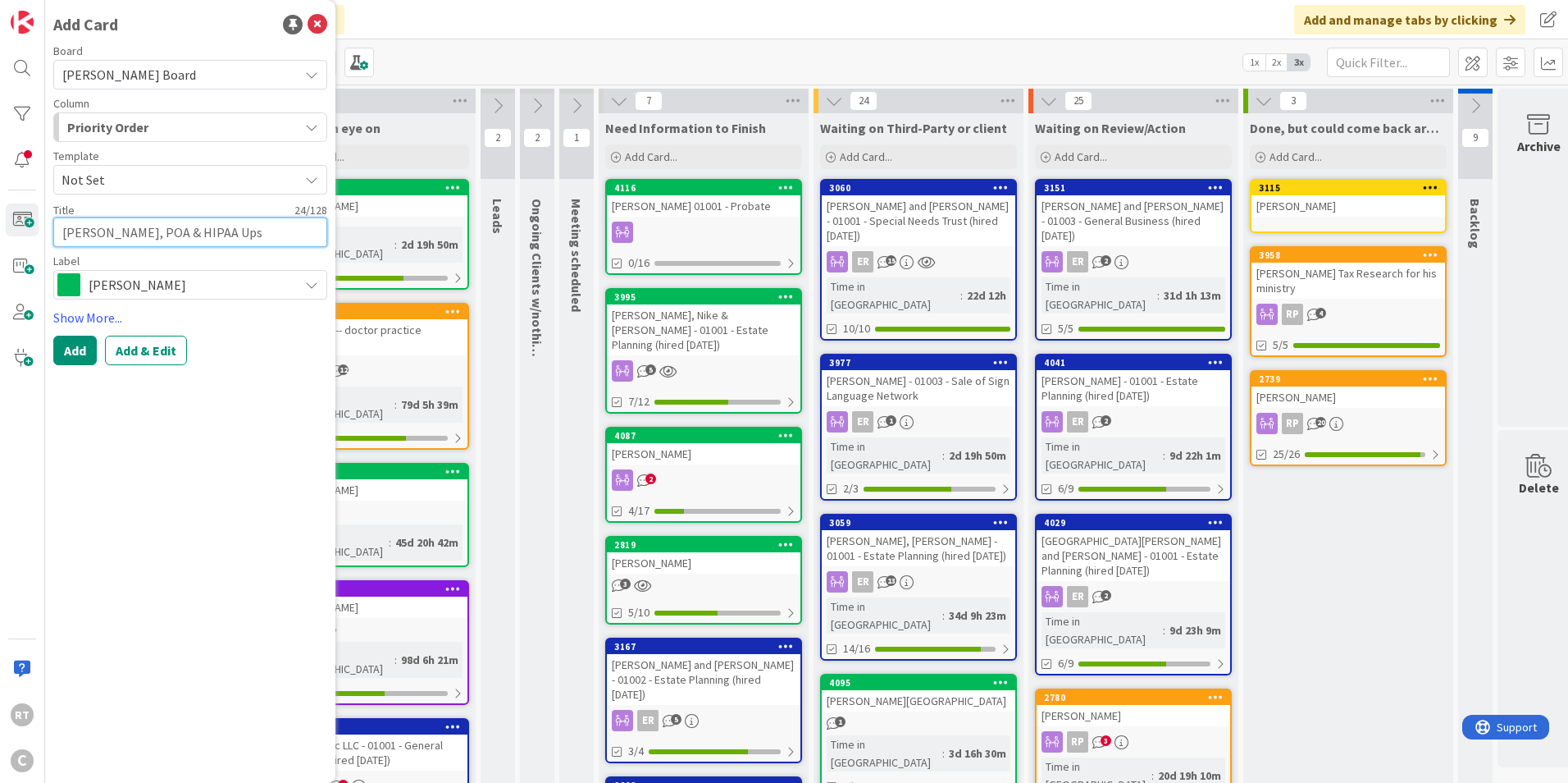
type textarea "x"
type textarea "[PERSON_NAME], POA & HIPAA Upsd"
type textarea "x"
type textarea "[PERSON_NAME], POA & HIPAA Upsda"
type textarea "x"
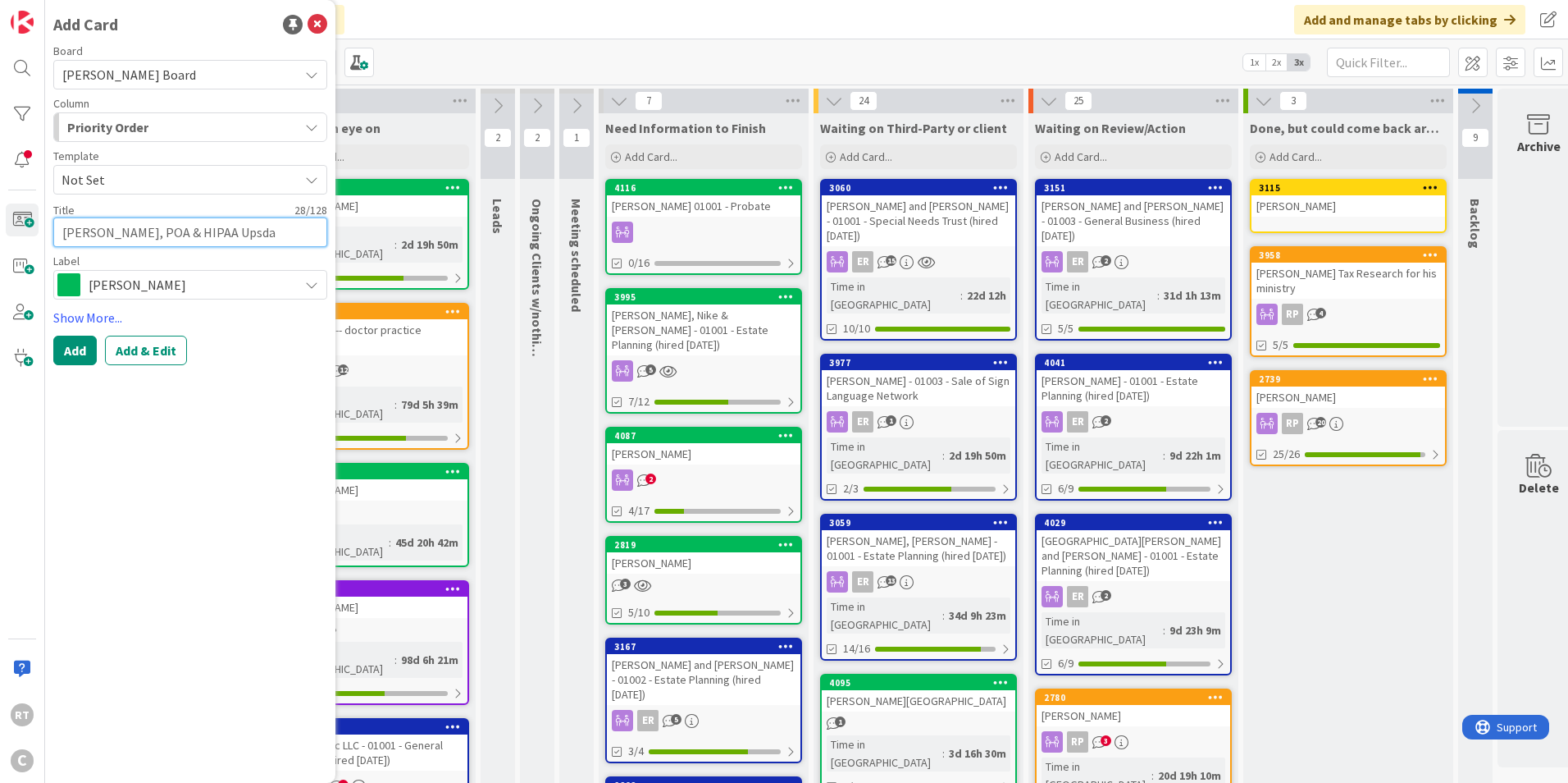
type textarea "[PERSON_NAME], POA & HIPAA Upsd"
type textarea "x"
type textarea "[PERSON_NAME], POA & HIPAA Ups"
type textarea "x"
type textarea "[PERSON_NAME], POA & HIPAA Up"
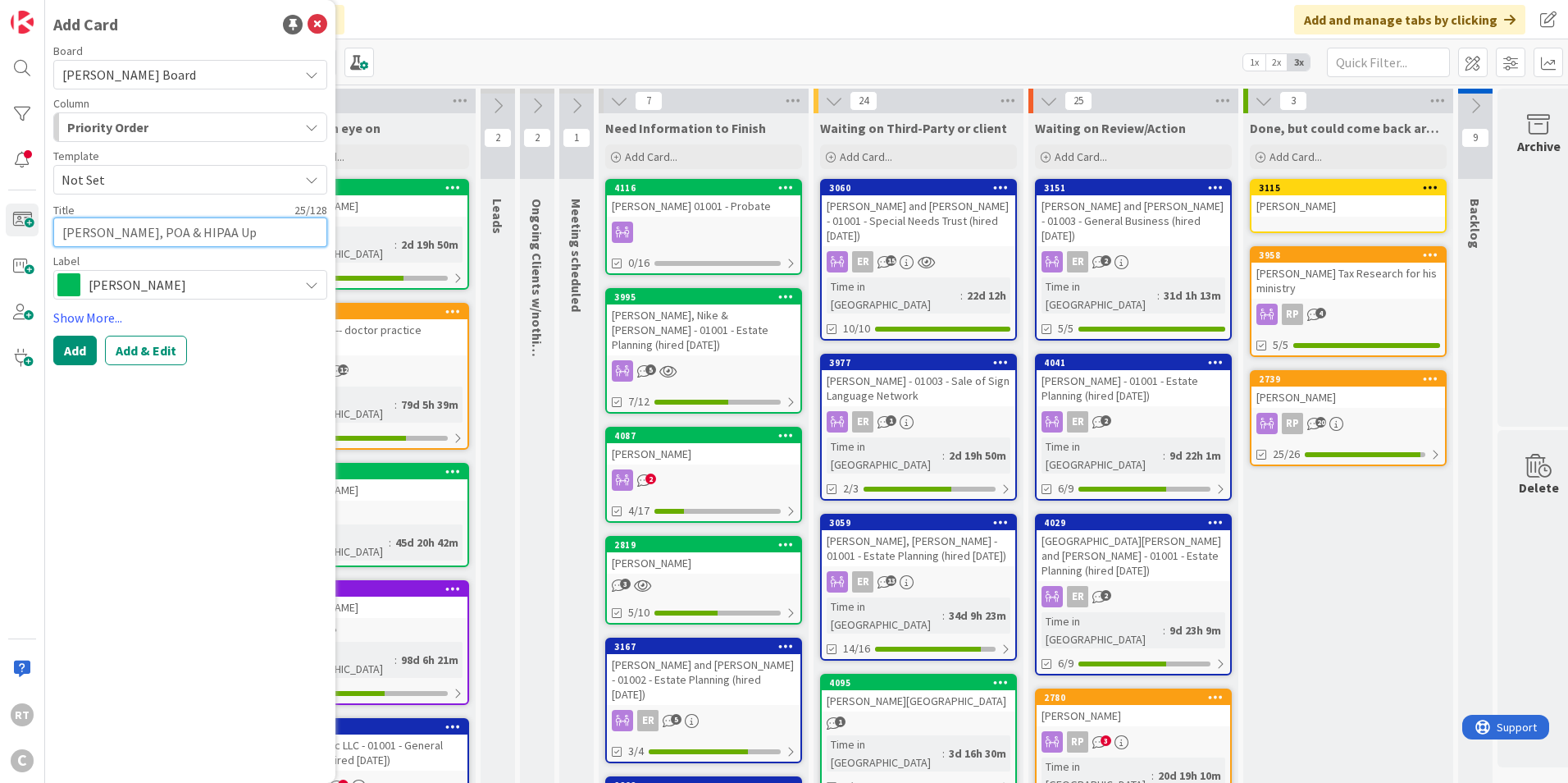
type textarea "x"
type textarea "[PERSON_NAME], POA & HIPAA U"
type textarea "x"
type textarea "[PERSON_NAME], POA & HIPAA Up"
type textarea "x"
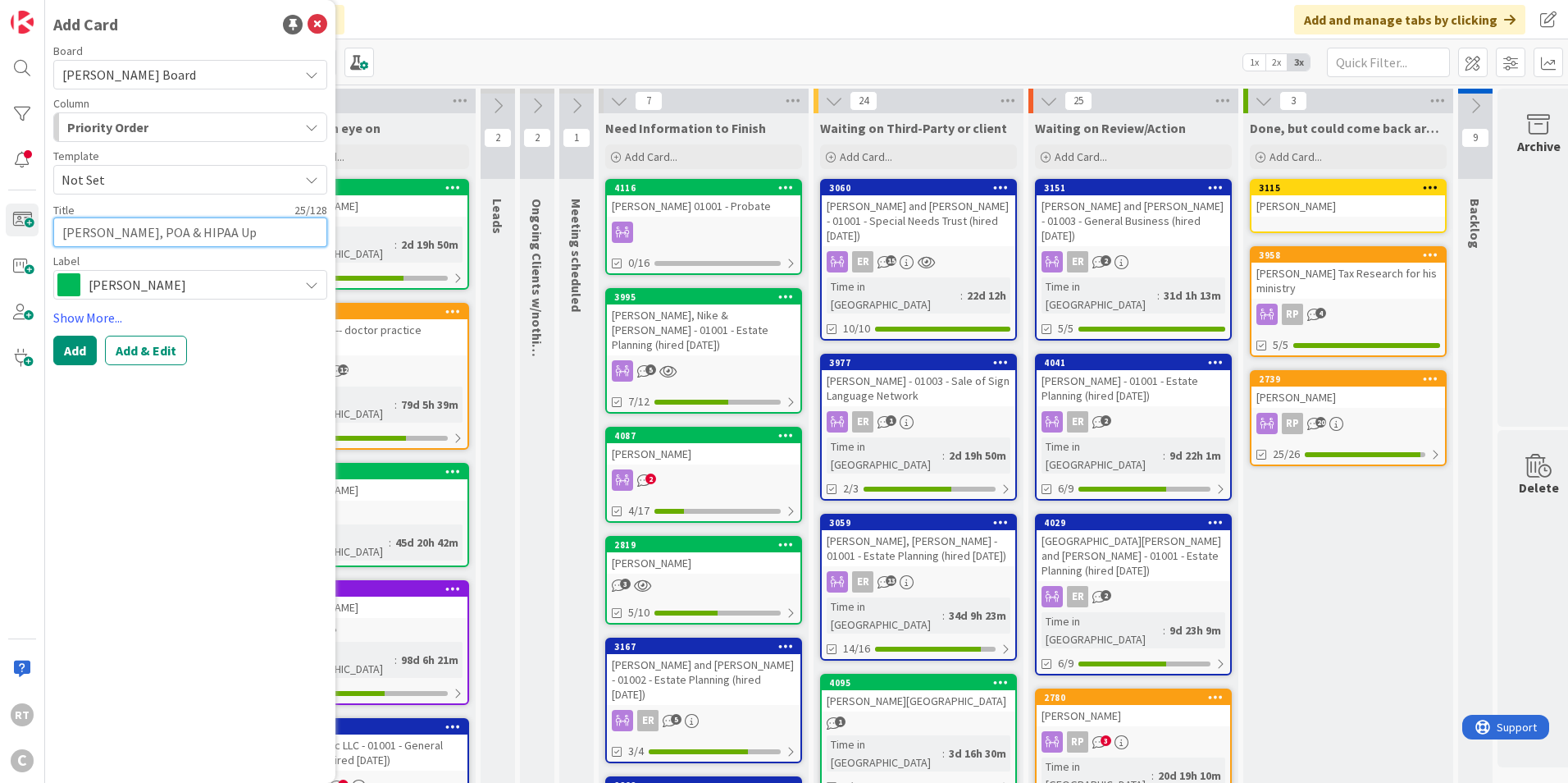
type textarea "[PERSON_NAME], POA & HIPAA Upd"
type textarea "x"
type textarea "[PERSON_NAME], POA & HIPAA Upda"
type textarea "x"
type textarea "[PERSON_NAME], POA & HIPAA Updat"
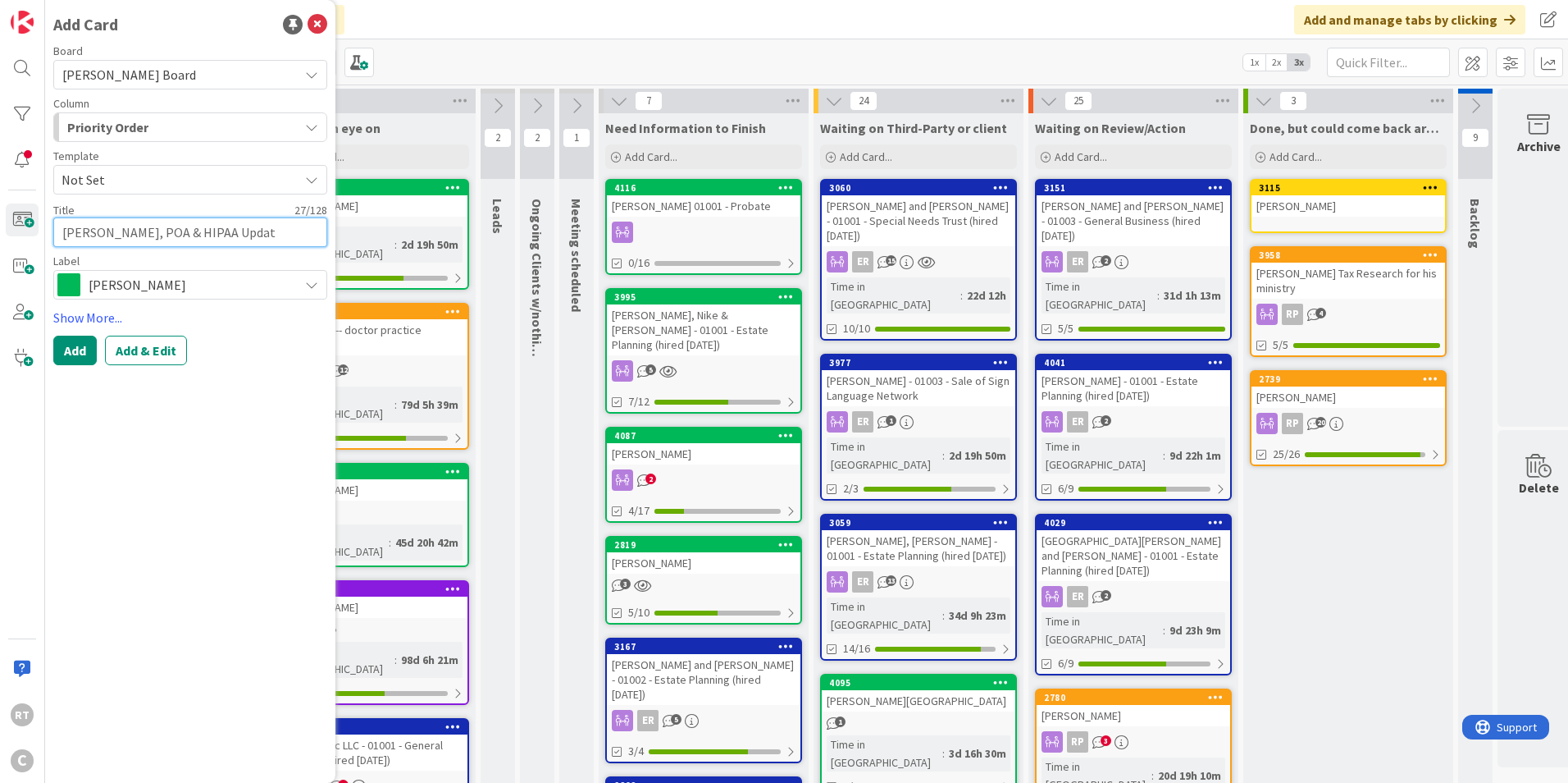
type textarea "x"
type textarea "[PERSON_NAME], POA & HIPAA Update"
type textarea "x"
type textarea "[PERSON_NAME], POA & HIPAA Updates"
click at [181, 346] on button "Add & Edit" at bounding box center [145, 351] width 82 height 29
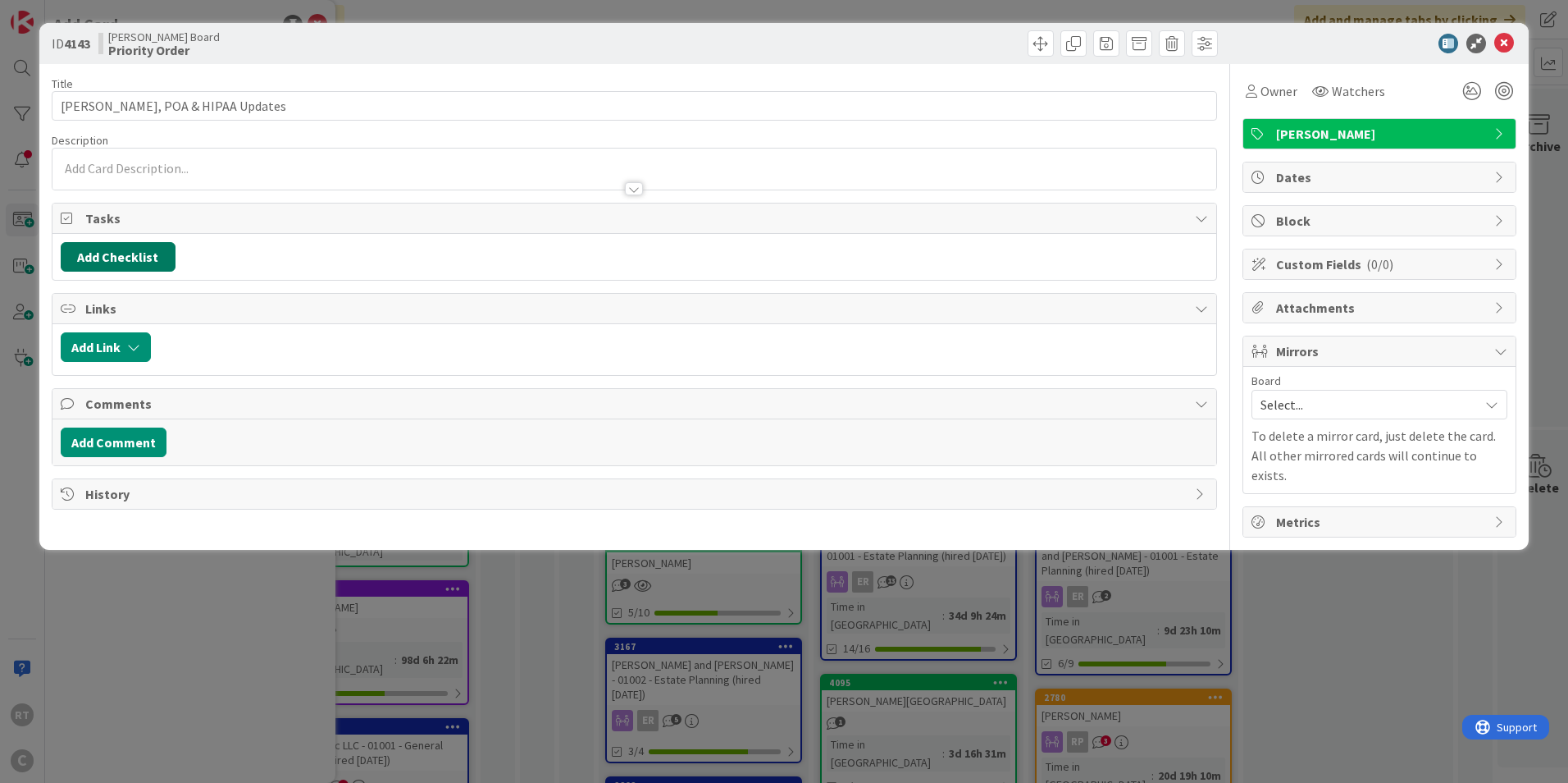
click at [120, 258] on button "Add Checklist" at bounding box center [117, 257] width 115 height 29
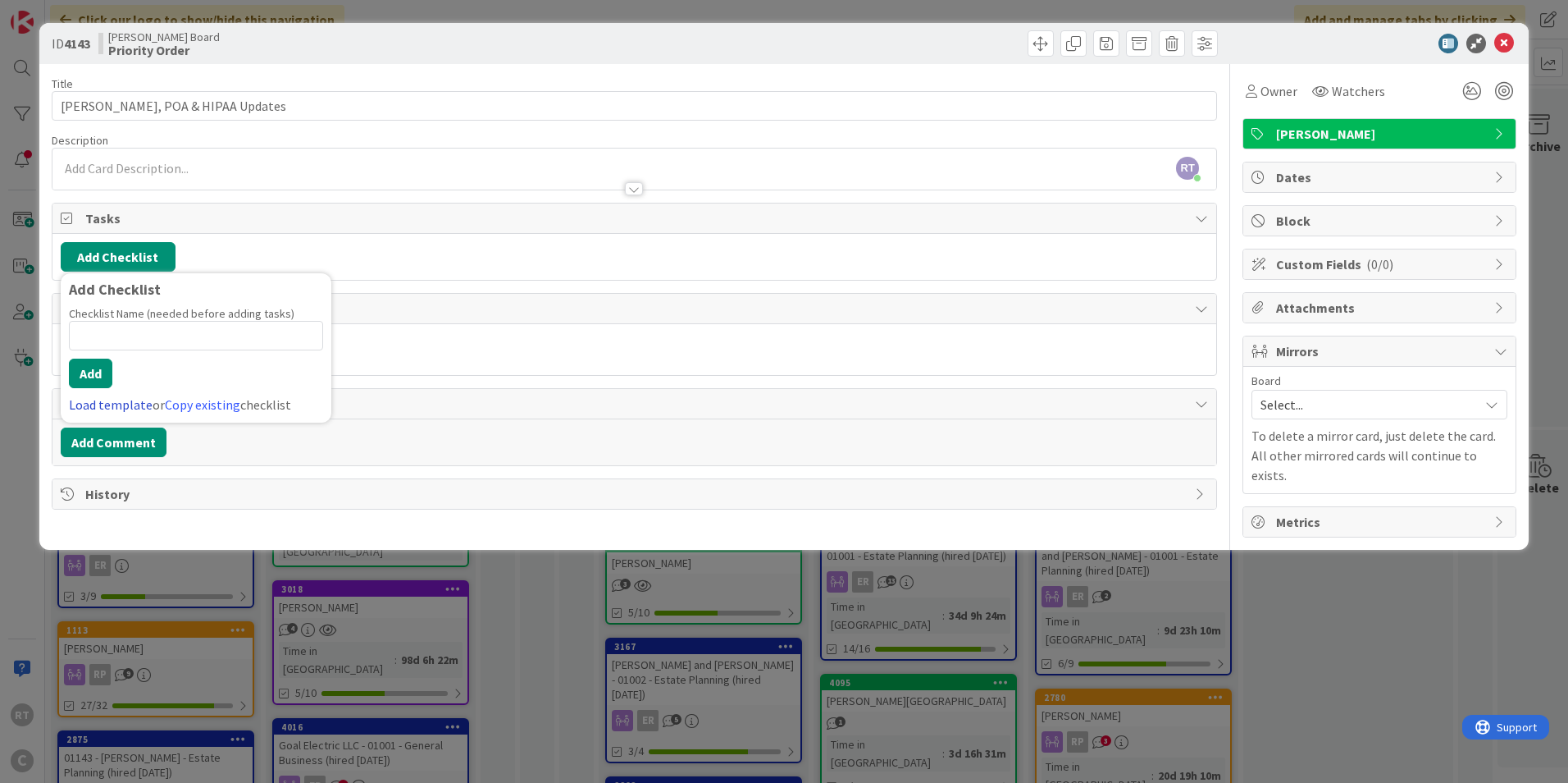
click at [101, 399] on link "Load template" at bounding box center [110, 405] width 83 height 17
click at [114, 329] on div "Estate Planning" at bounding box center [195, 322] width 271 height 29
click at [97, 374] on button "Add" at bounding box center [90, 374] width 43 height 29
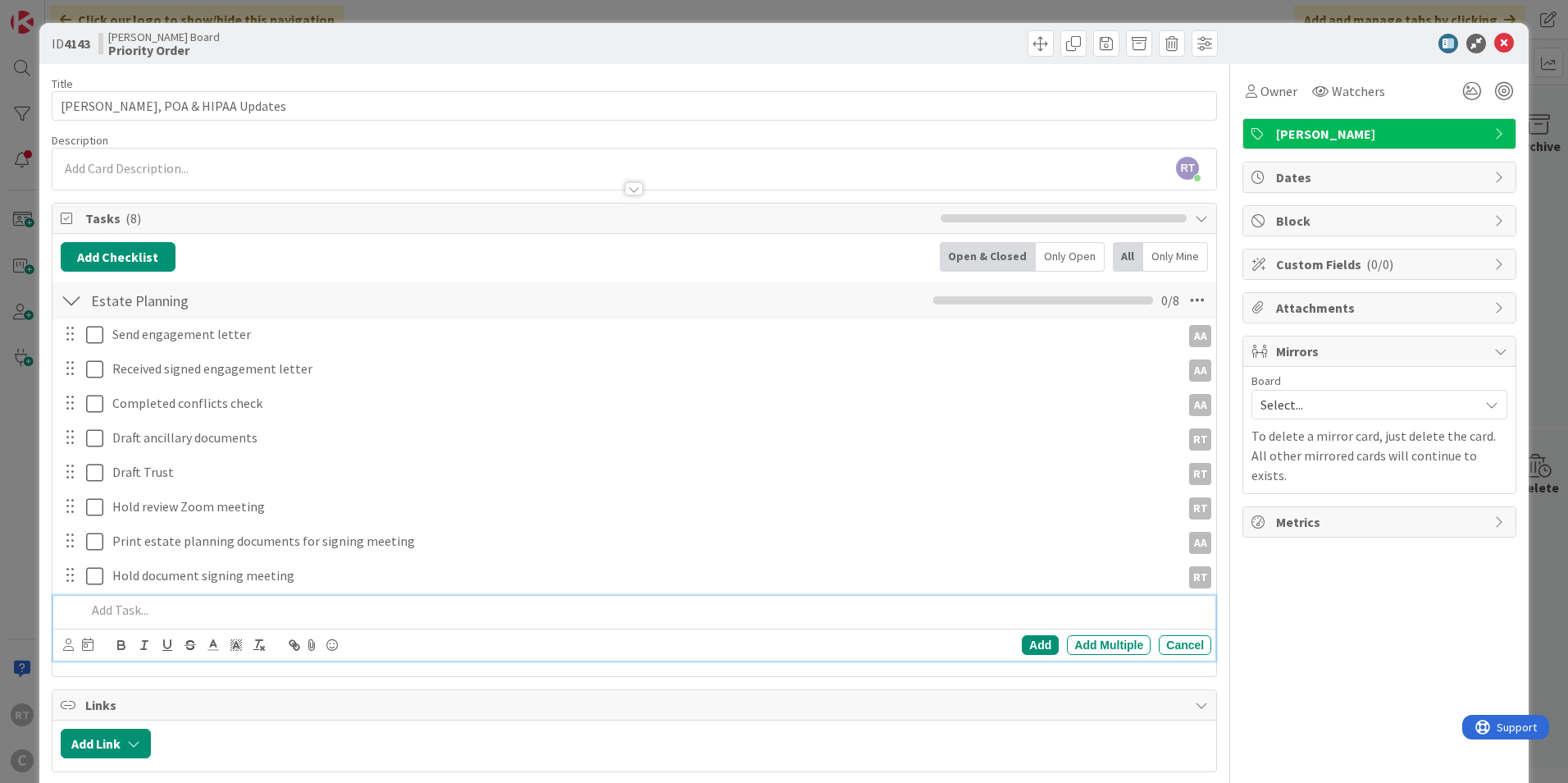
click at [1279, 651] on div "Owner Watchers [PERSON_NAME] Dates Block Custom Fields ( 0/0 ) Attachments Mirr…" at bounding box center [1379, 485] width 274 height 842
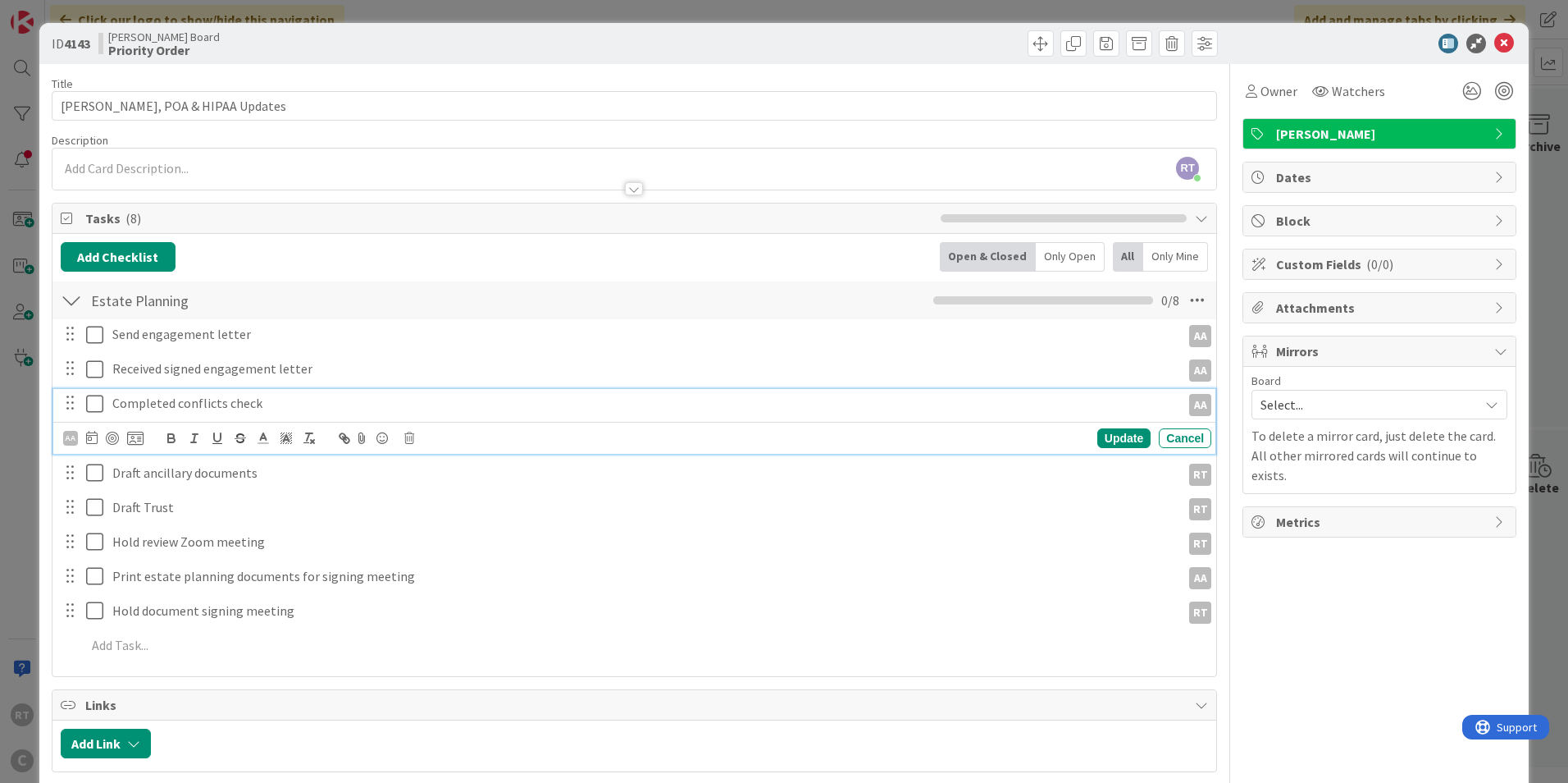
click at [97, 408] on icon at bounding box center [95, 403] width 17 height 19
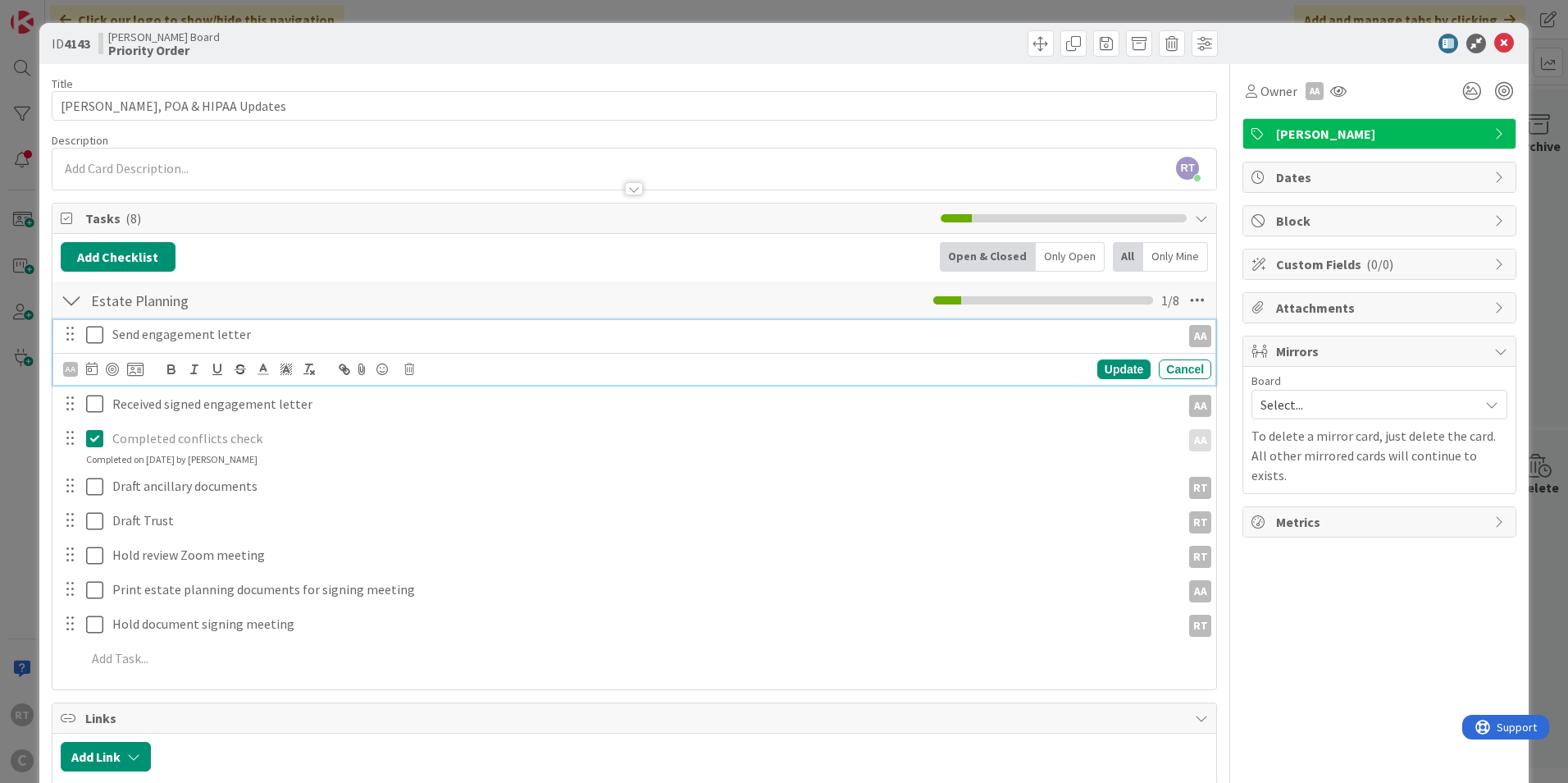
click at [134, 336] on p "Send engagement letter" at bounding box center [643, 334] width 1062 height 19
click at [127, 334] on p "Send engagement letter" at bounding box center [643, 334] width 1062 height 19
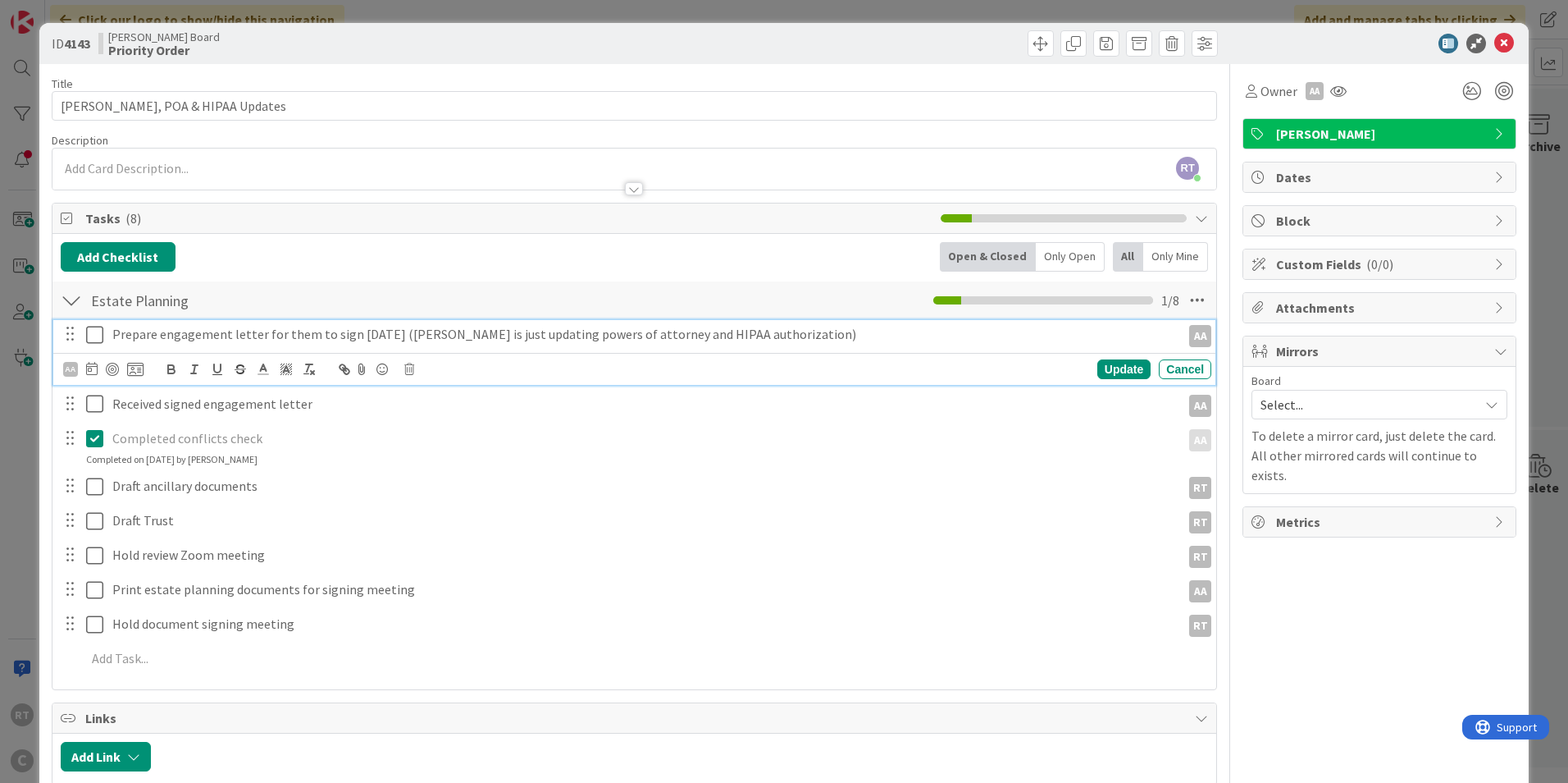
click at [1292, 631] on div "Owner [PERSON_NAME] Dates Block Custom Fields ( 0/0 ) Attachments Mirrors Board…" at bounding box center [1379, 492] width 274 height 856
click at [150, 342] on p "Prepare engagement letter for them to sign [DATE] ([PERSON_NAME] is just updati…" at bounding box center [643, 334] width 1062 height 19
click at [89, 367] on icon at bounding box center [92, 368] width 12 height 13
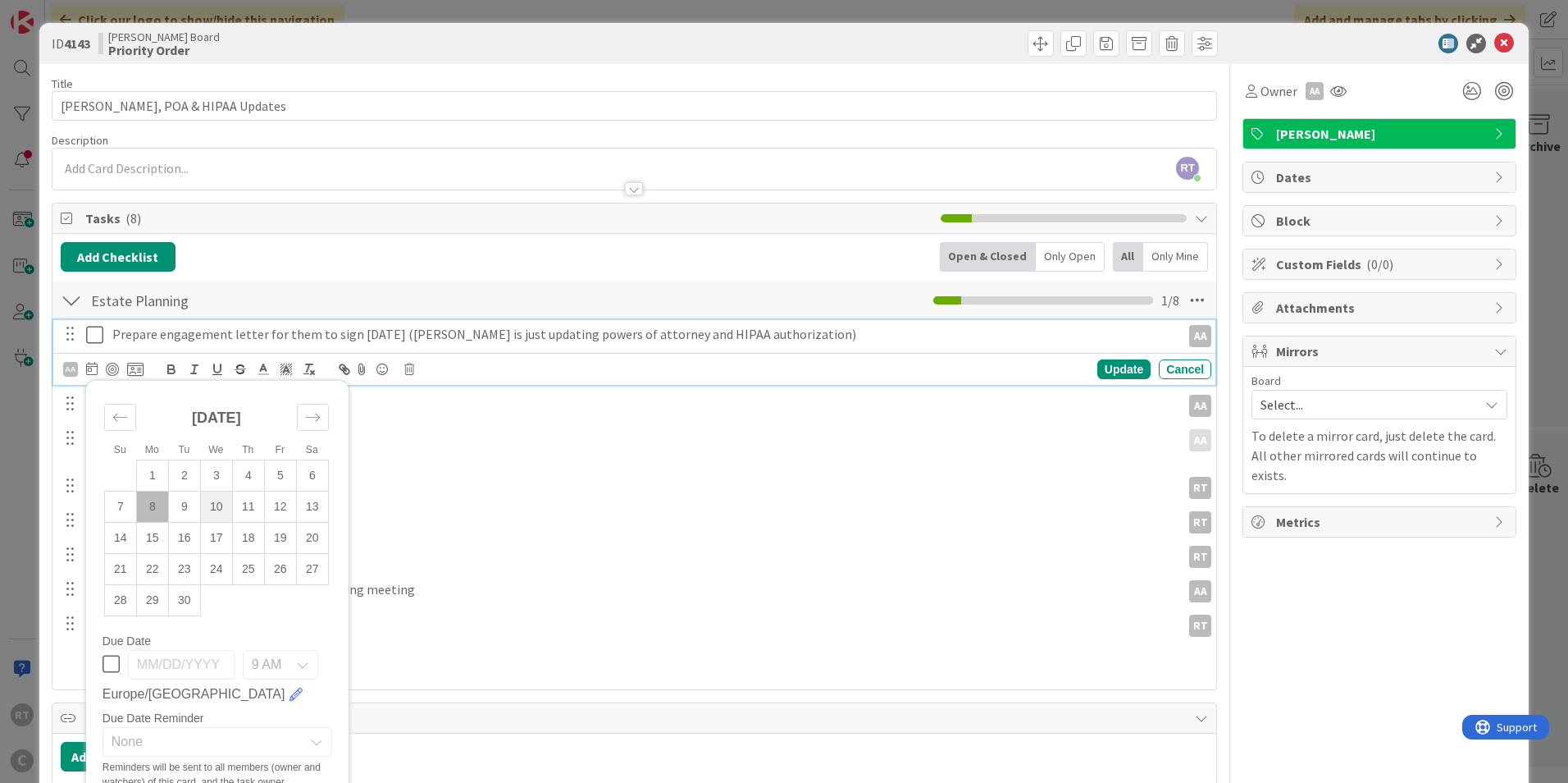
click at [213, 502] on td "10" at bounding box center [216, 507] width 32 height 31
type input "[DATE]"
click at [1266, 589] on div "Owner [PERSON_NAME] Dates Block Custom Fields ( 0/0 ) Attachments Mirrors Board…" at bounding box center [1379, 492] width 274 height 856
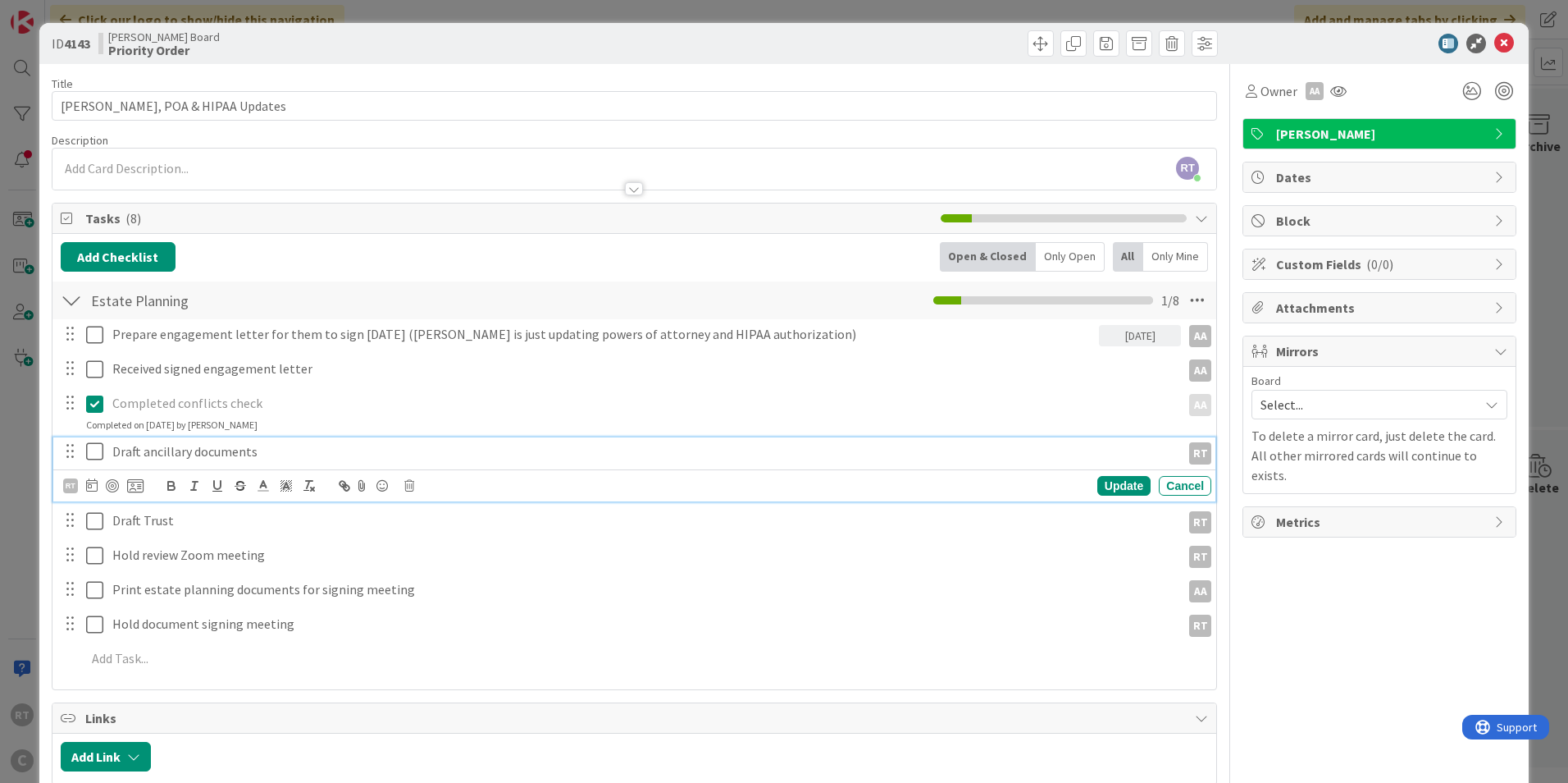
click at [172, 438] on div "Draft ancillary documents" at bounding box center [643, 452] width 1075 height 28
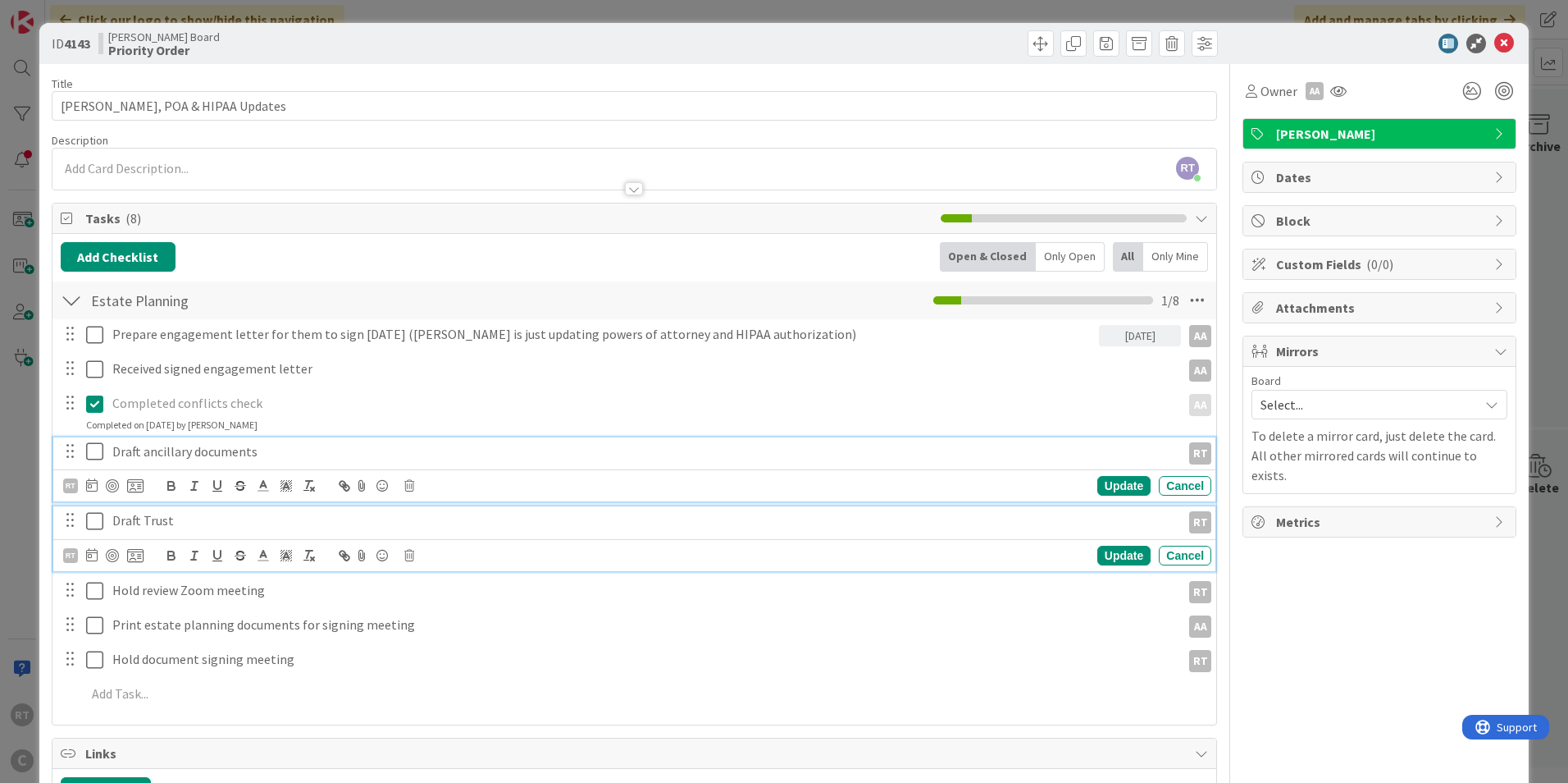
click at [149, 515] on p "Draft Trust" at bounding box center [643, 520] width 1062 height 19
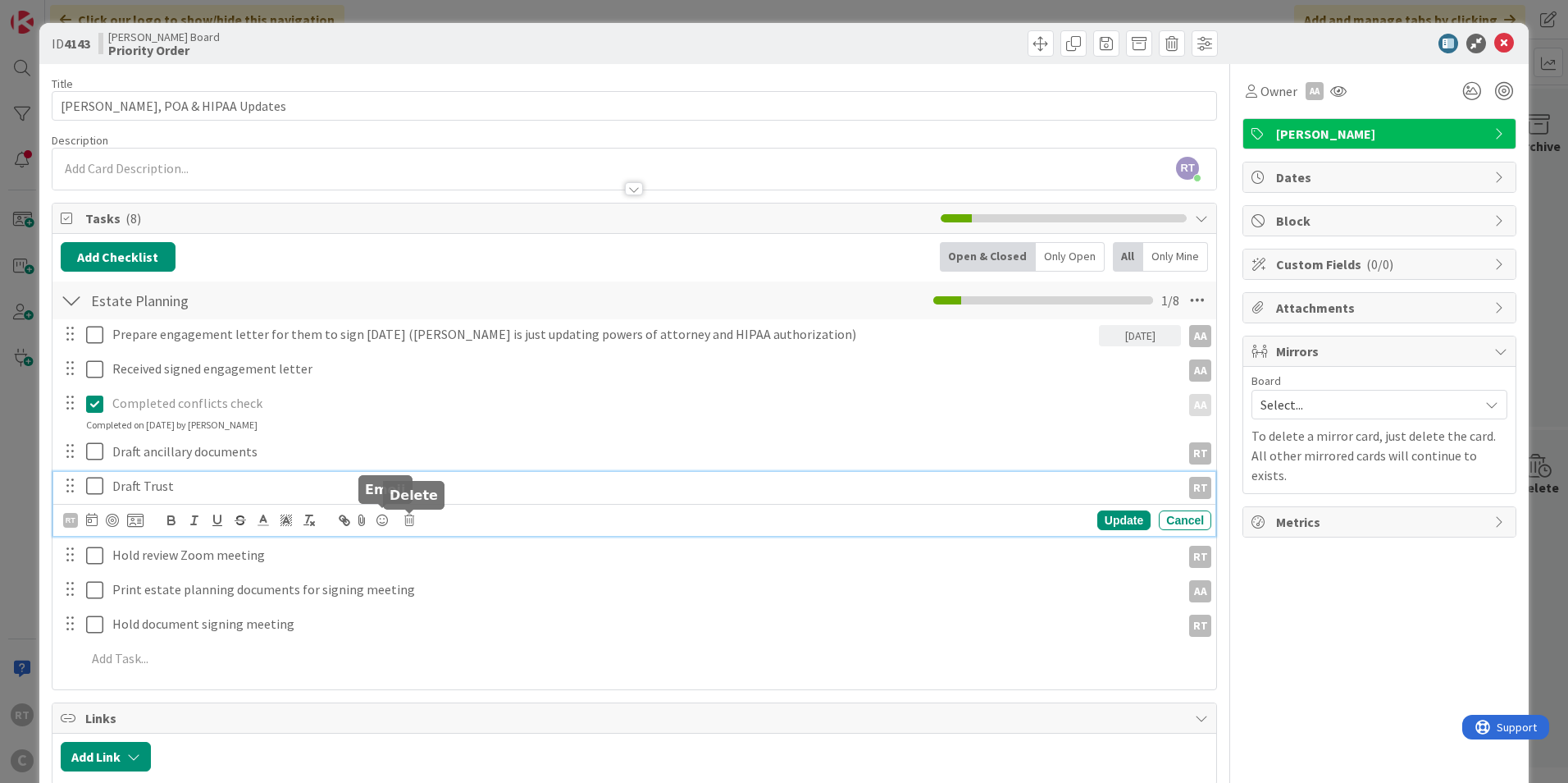
click at [408, 521] on icon at bounding box center [409, 520] width 10 height 12
click at [462, 599] on div "Delete" at bounding box center [451, 590] width 61 height 29
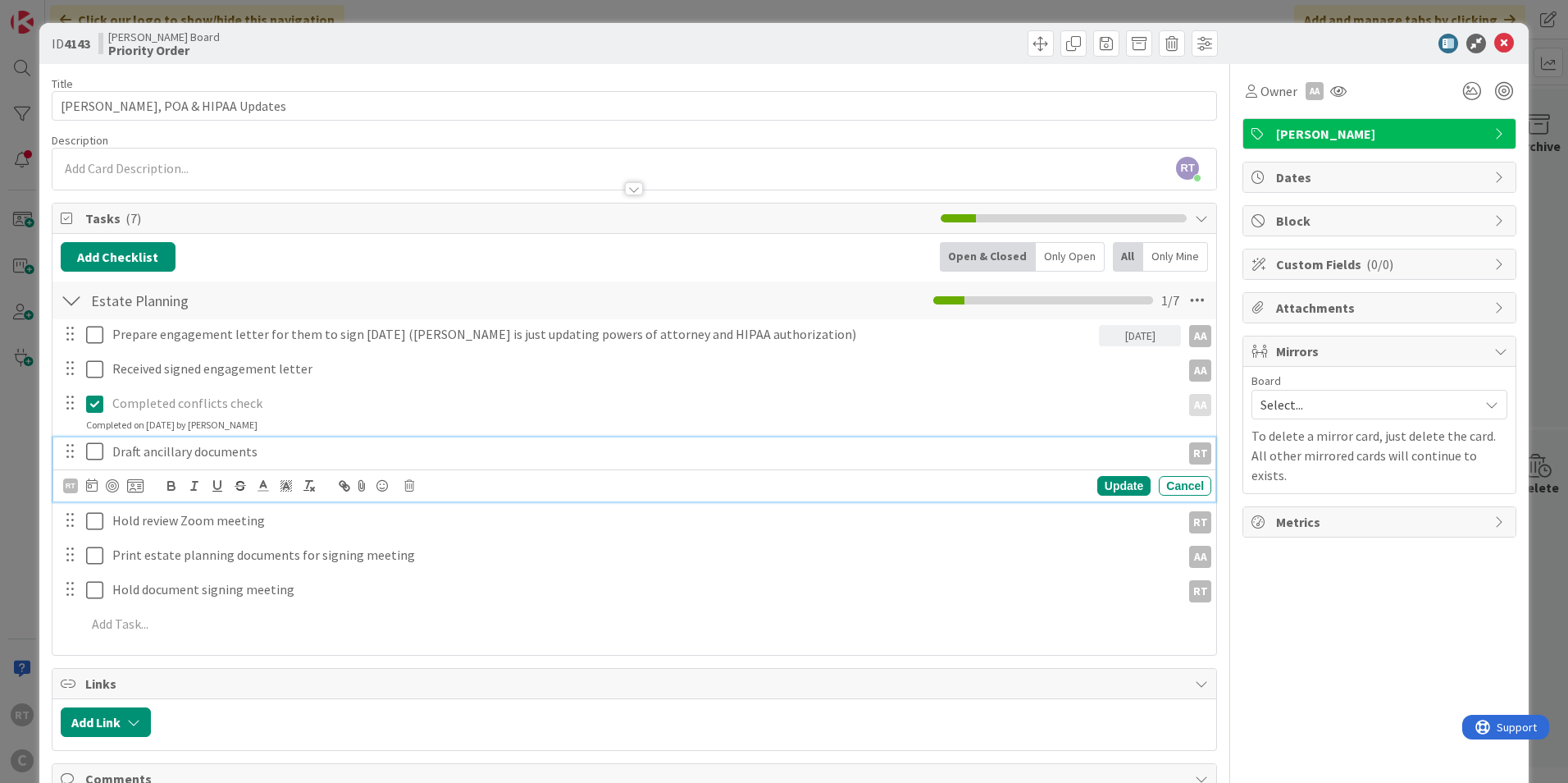
click at [183, 460] on p "Draft ancillary documents" at bounding box center [643, 452] width 1062 height 19
click at [158, 455] on p "Draft ancillary documents" at bounding box center [643, 452] width 1062 height 19
click at [1110, 491] on div "Update" at bounding box center [1124, 486] width 53 height 19
click at [98, 455] on icon at bounding box center [95, 451] width 17 height 19
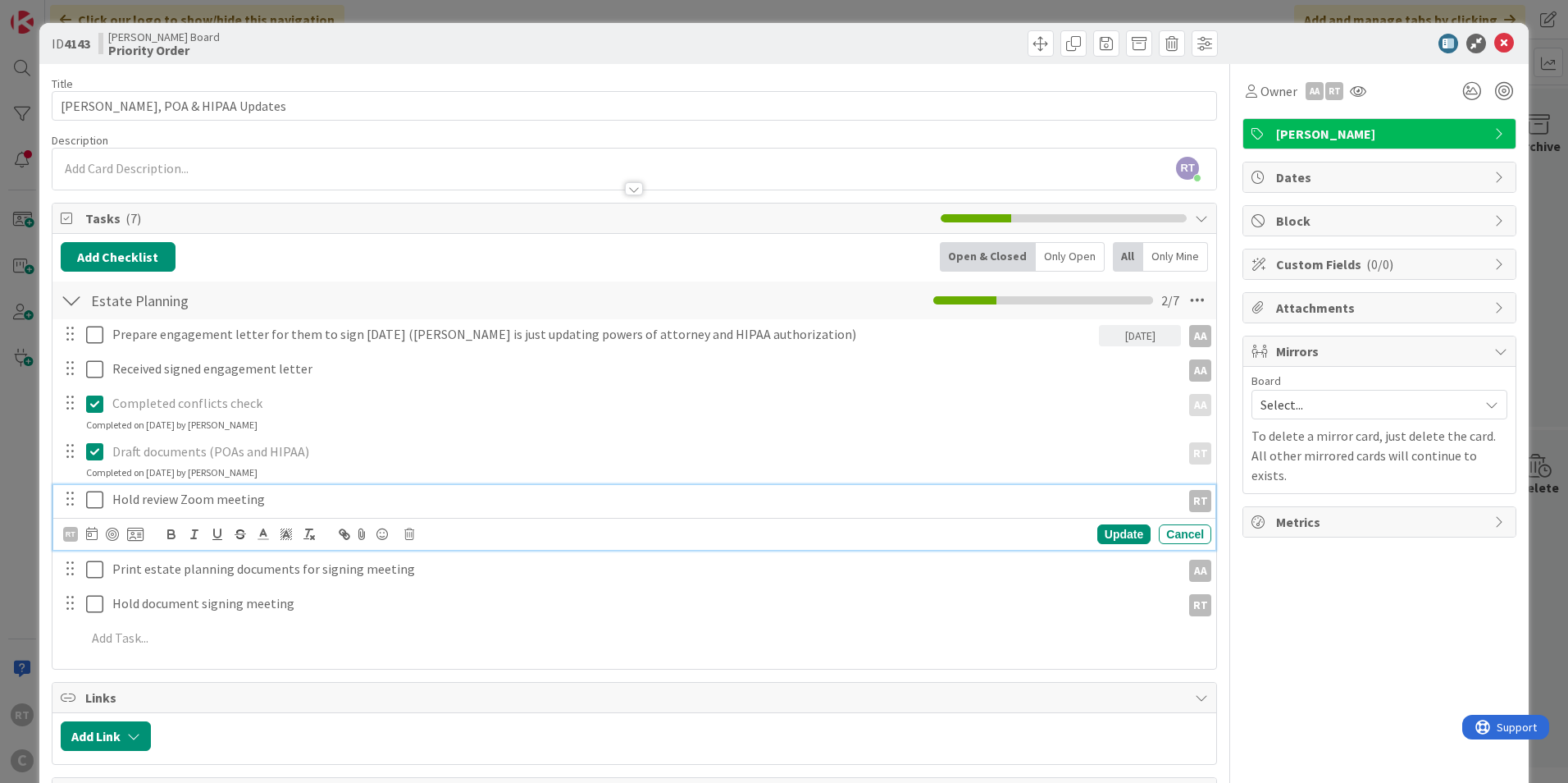
click at [131, 495] on p "Hold review Zoom meeting" at bounding box center [643, 499] width 1062 height 19
click at [151, 499] on p "Hold review Zoom meeting" at bounding box center [643, 499] width 1062 height 19
click at [183, 503] on p "Hold review Zoom meeting" at bounding box center [643, 499] width 1062 height 19
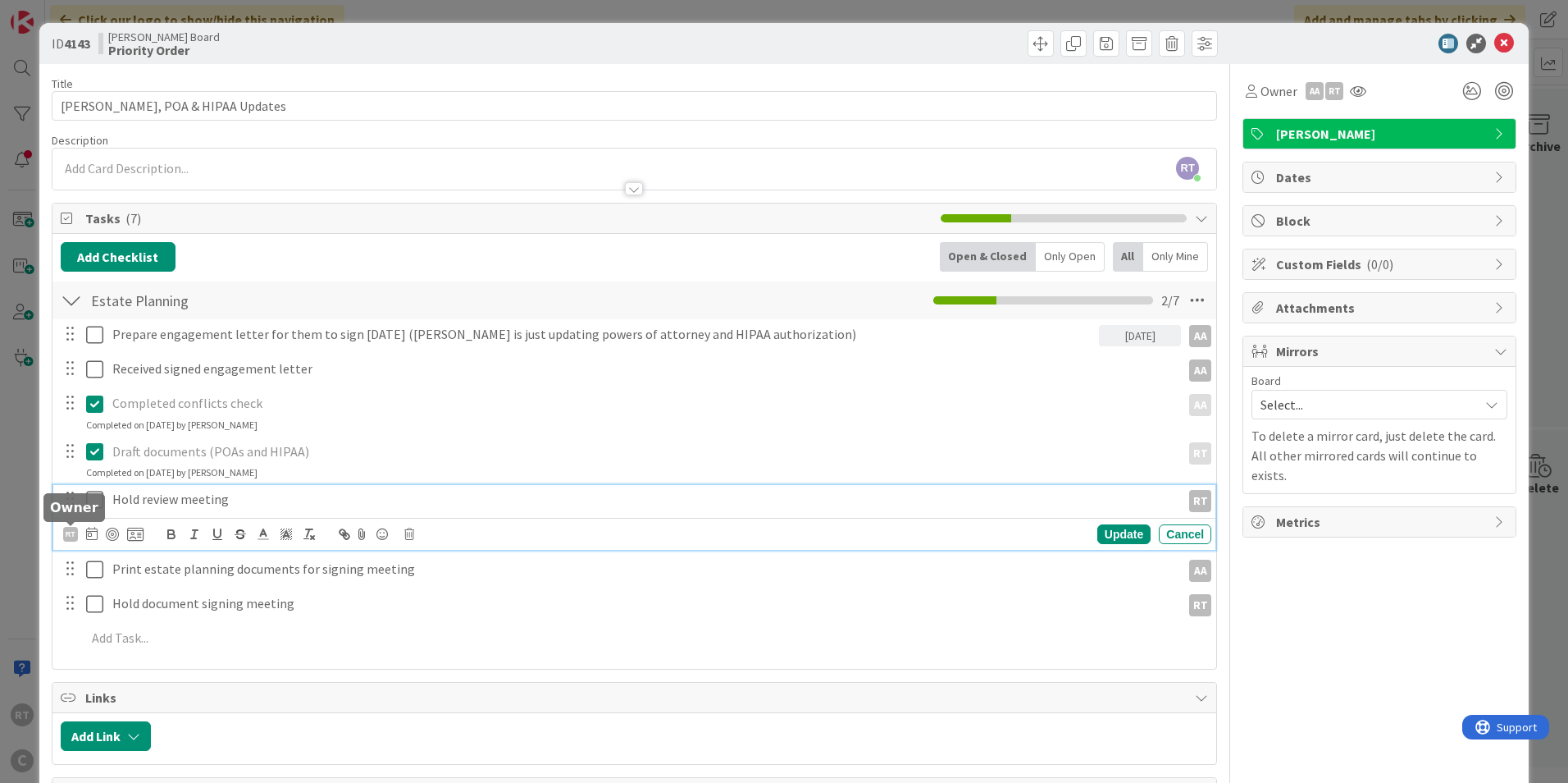
click at [71, 530] on div "RT" at bounding box center [71, 534] width 15 height 15
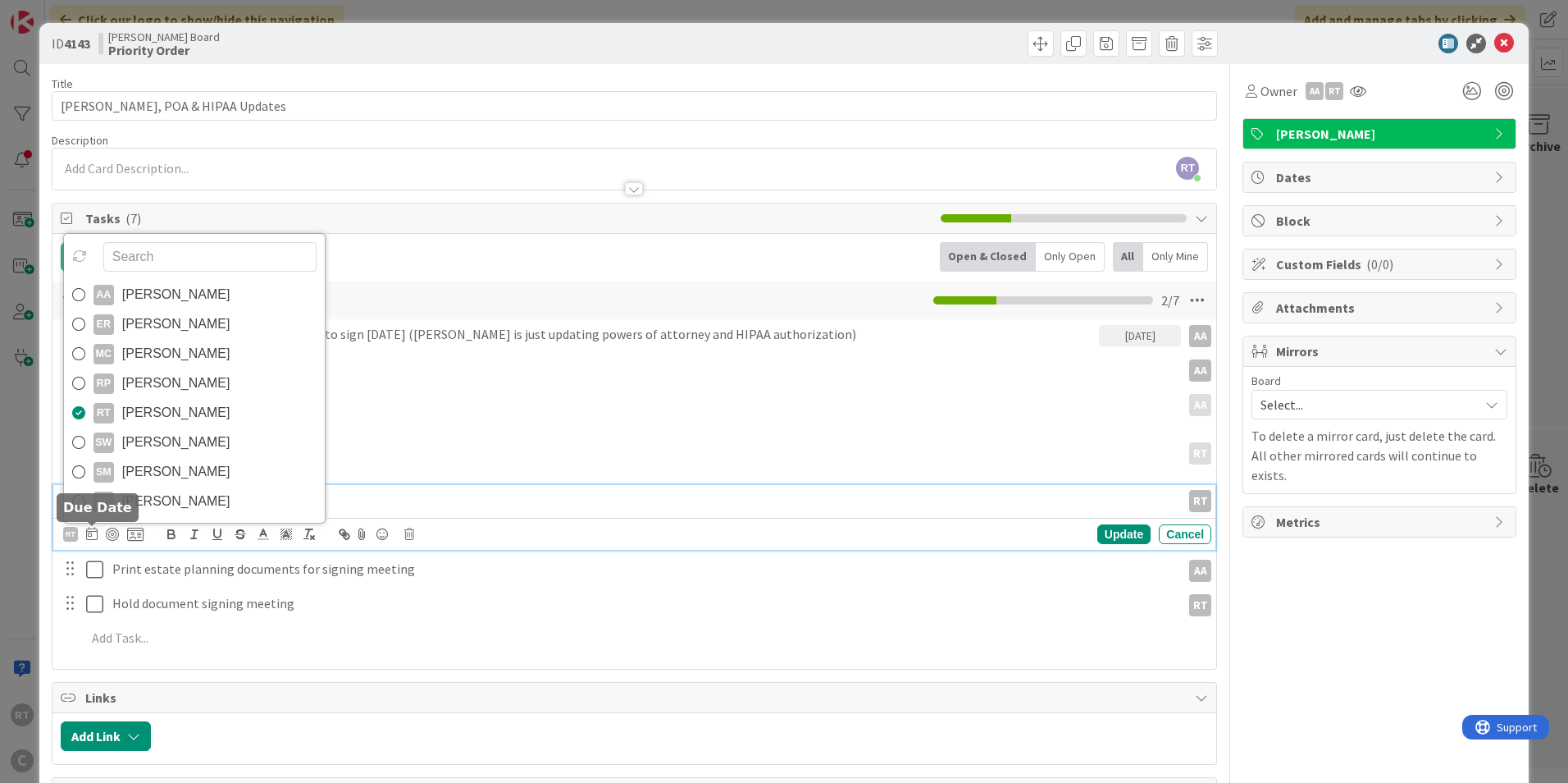
click at [87, 533] on icon at bounding box center [92, 533] width 12 height 13
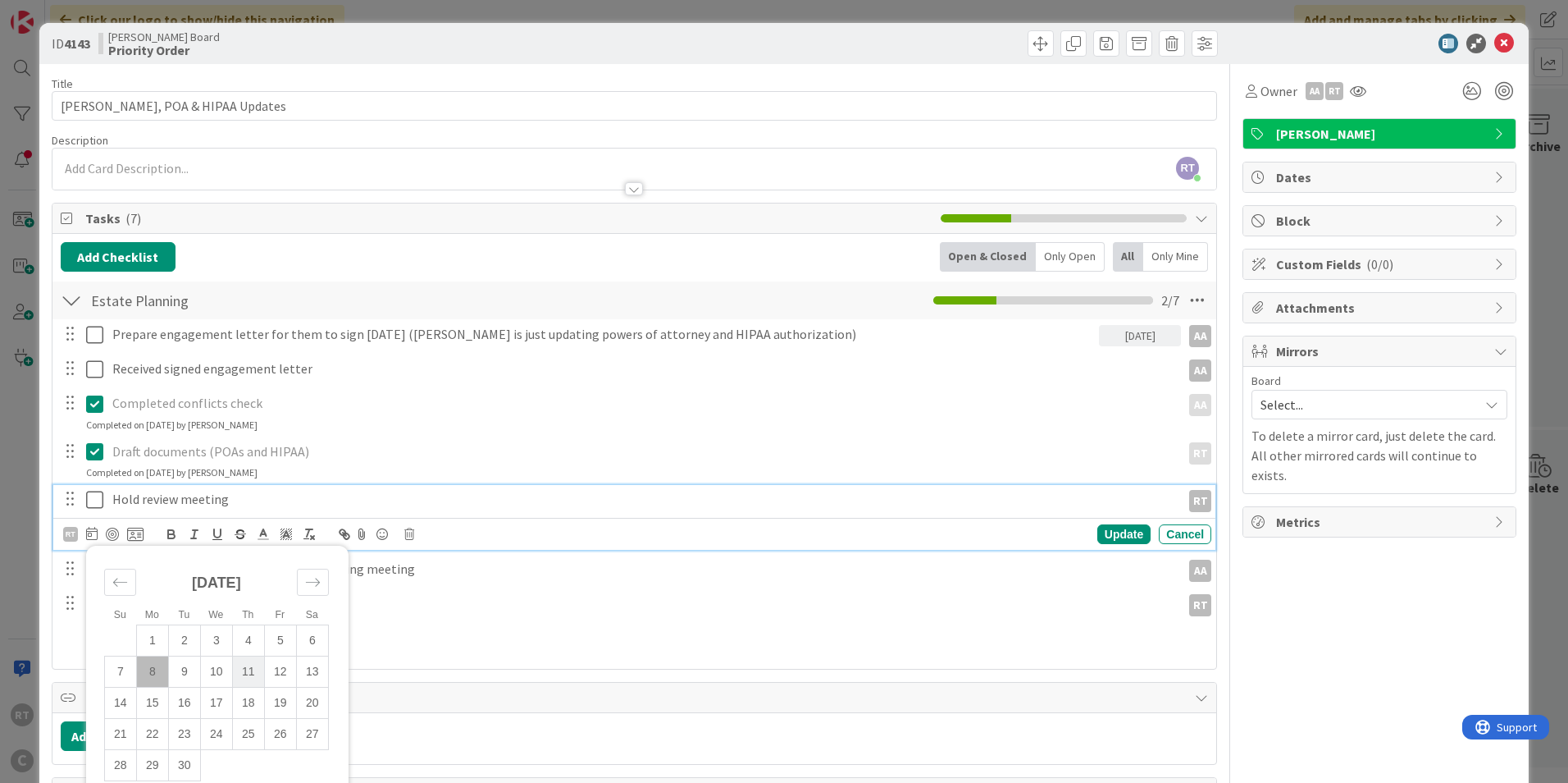
click at [242, 672] on td "11" at bounding box center [248, 672] width 32 height 31
type input "[DATE]"
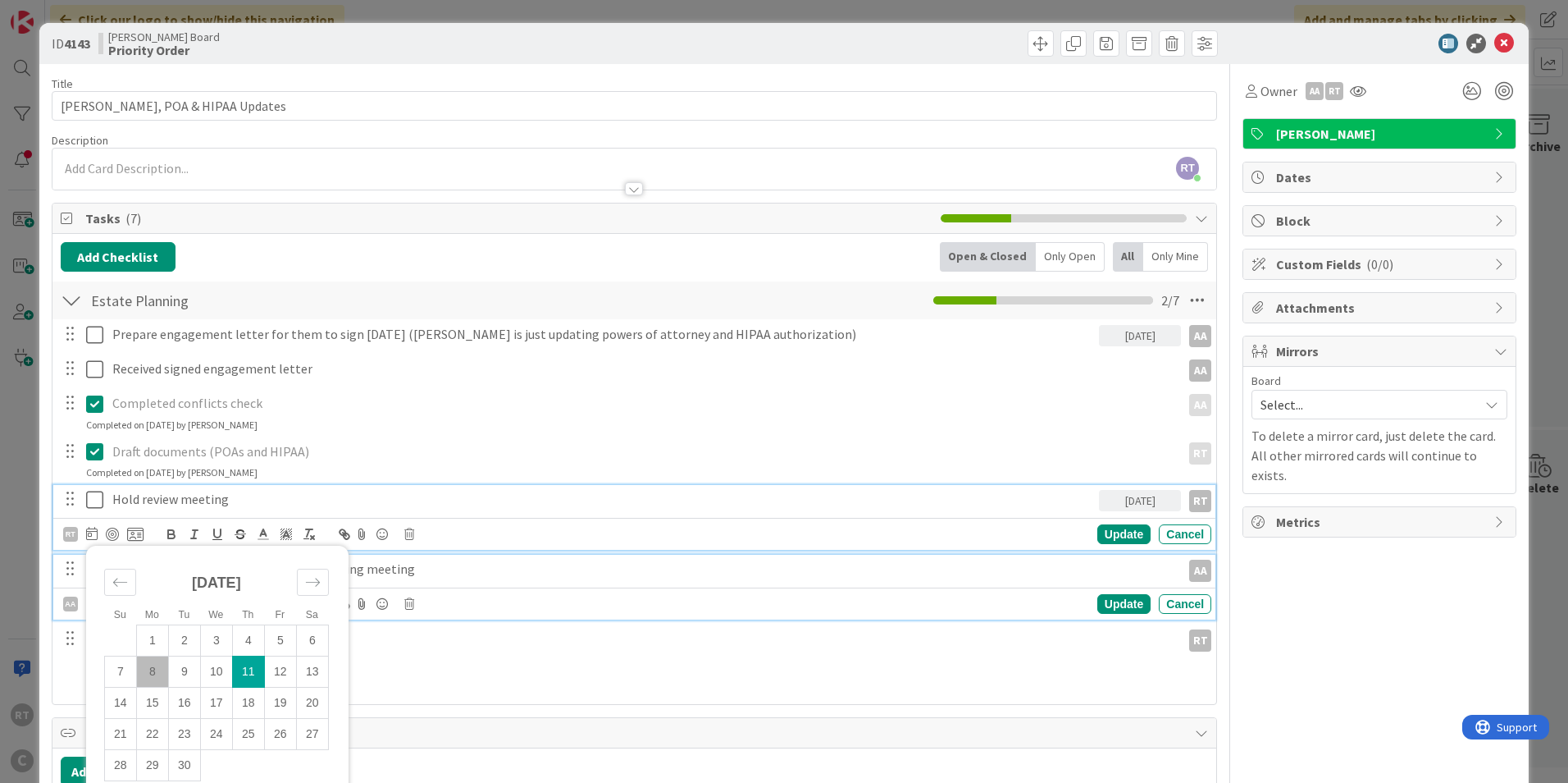
click at [583, 569] on p "Print estate planning documents for signing meeting" at bounding box center [643, 569] width 1062 height 19
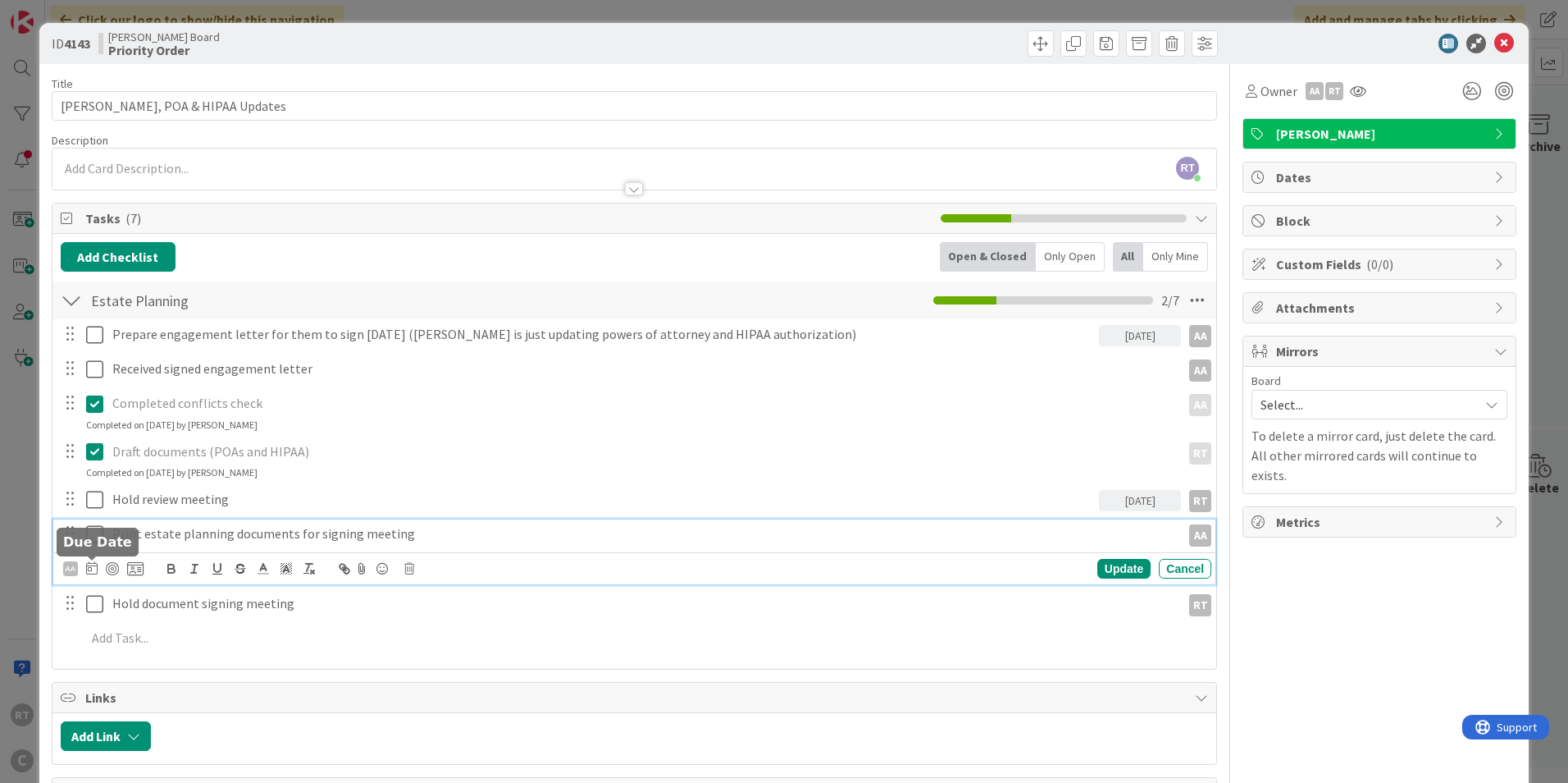
click at [91, 575] on icon at bounding box center [92, 568] width 12 height 13
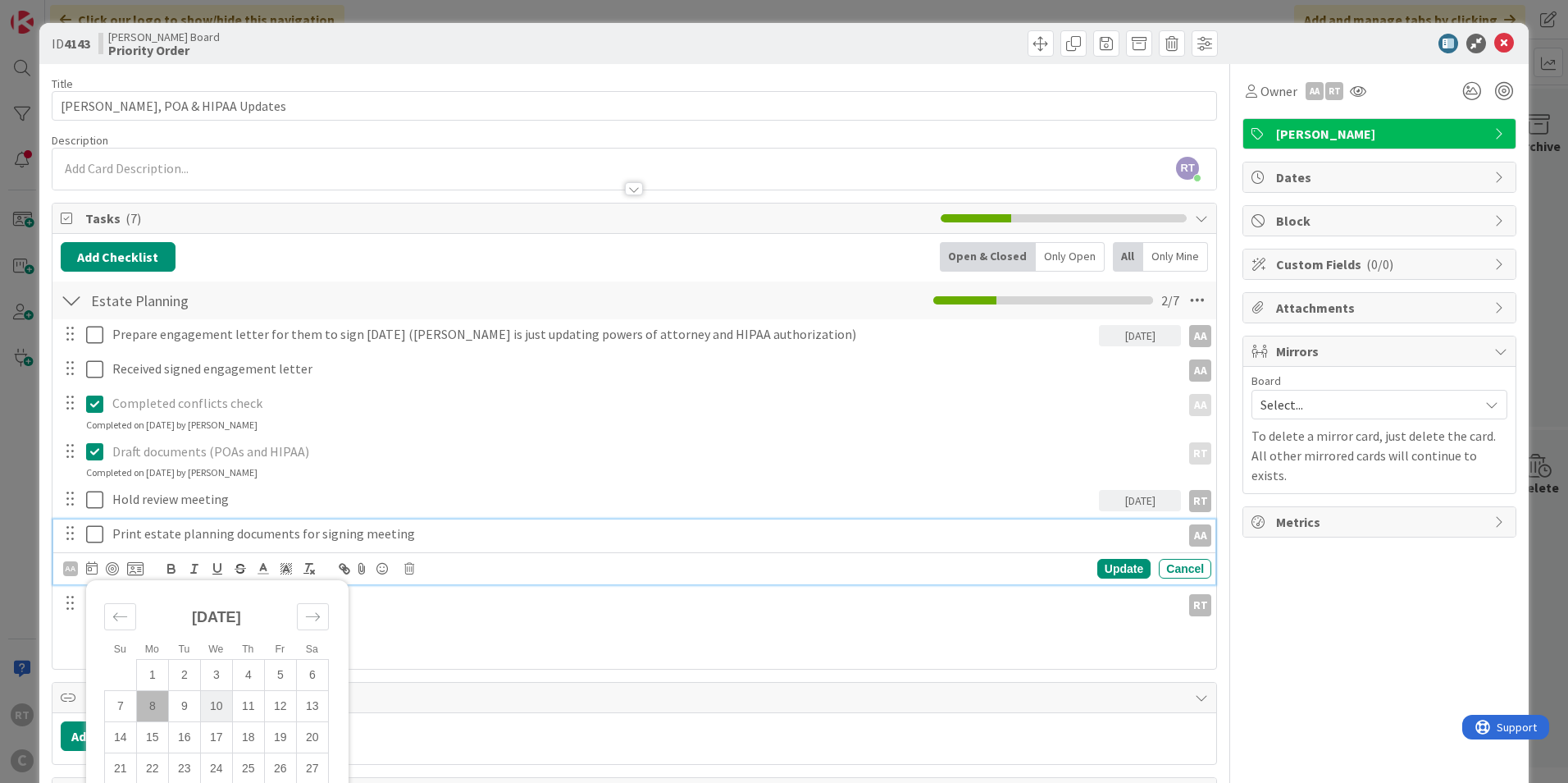
click at [215, 708] on td "10" at bounding box center [216, 707] width 32 height 31
type input "[DATE]"
click at [1117, 564] on div "Update" at bounding box center [1124, 568] width 53 height 19
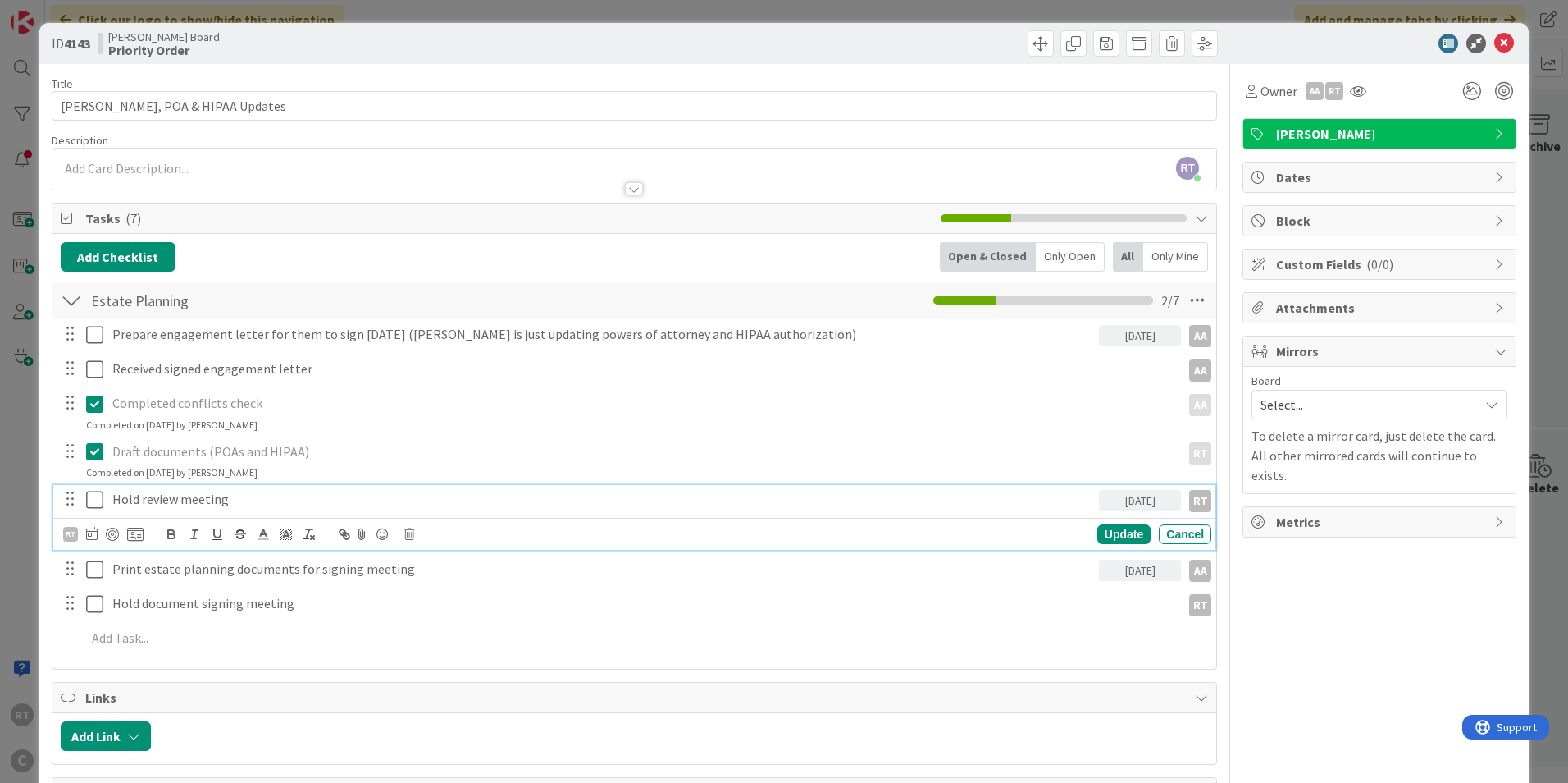
click at [181, 501] on p "Hold review meeting" at bounding box center [602, 499] width 980 height 19
click at [181, 501] on p "Hold review and signing meeting" at bounding box center [602, 499] width 980 height 19
click at [1097, 535] on div "Update" at bounding box center [1124, 533] width 53 height 19
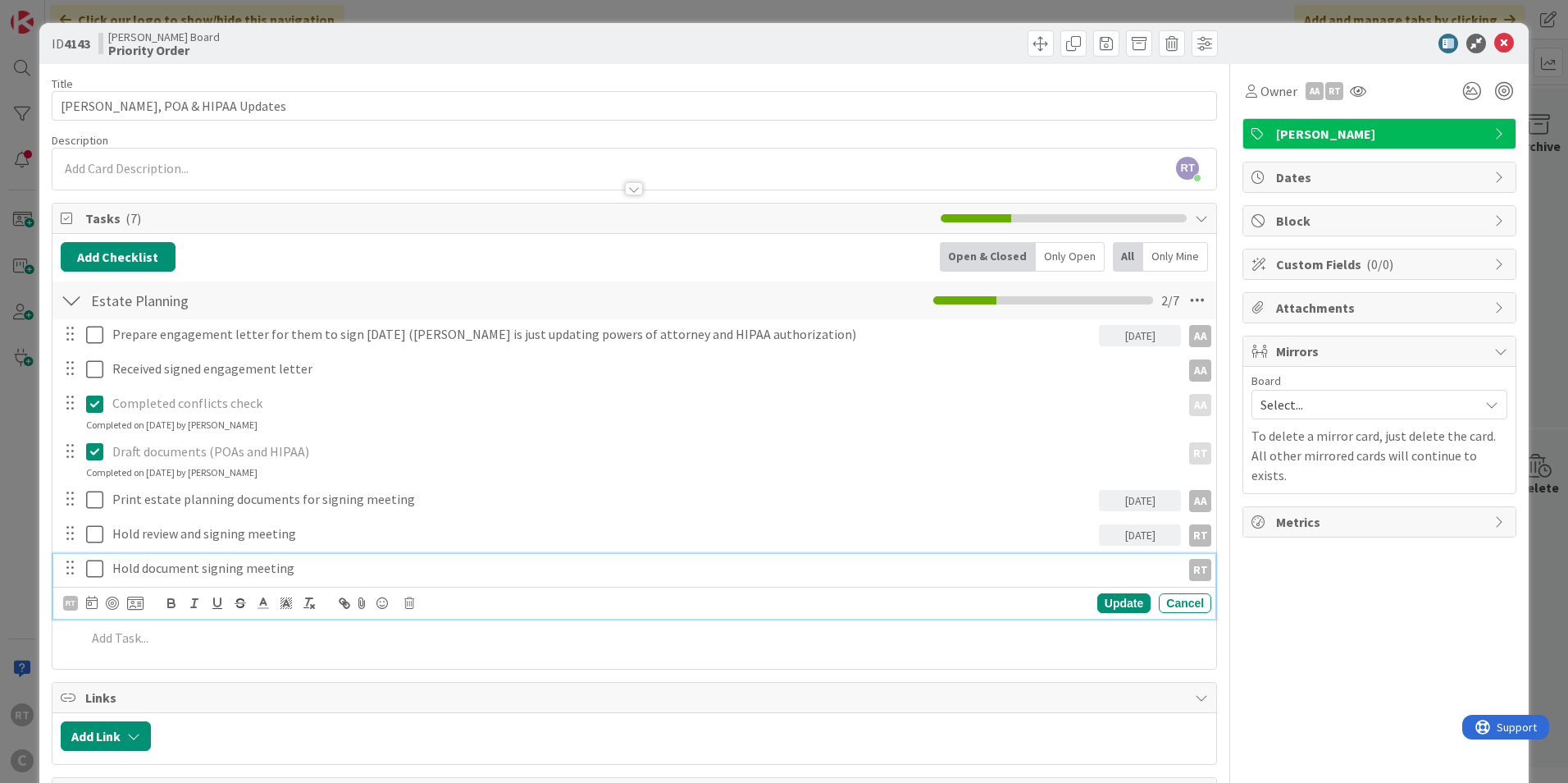
click at [248, 570] on p "Hold document signing meeting" at bounding box center [643, 568] width 1062 height 19
click at [406, 606] on icon at bounding box center [409, 603] width 10 height 12
click at [430, 670] on div "Delete" at bounding box center [451, 673] width 61 height 29
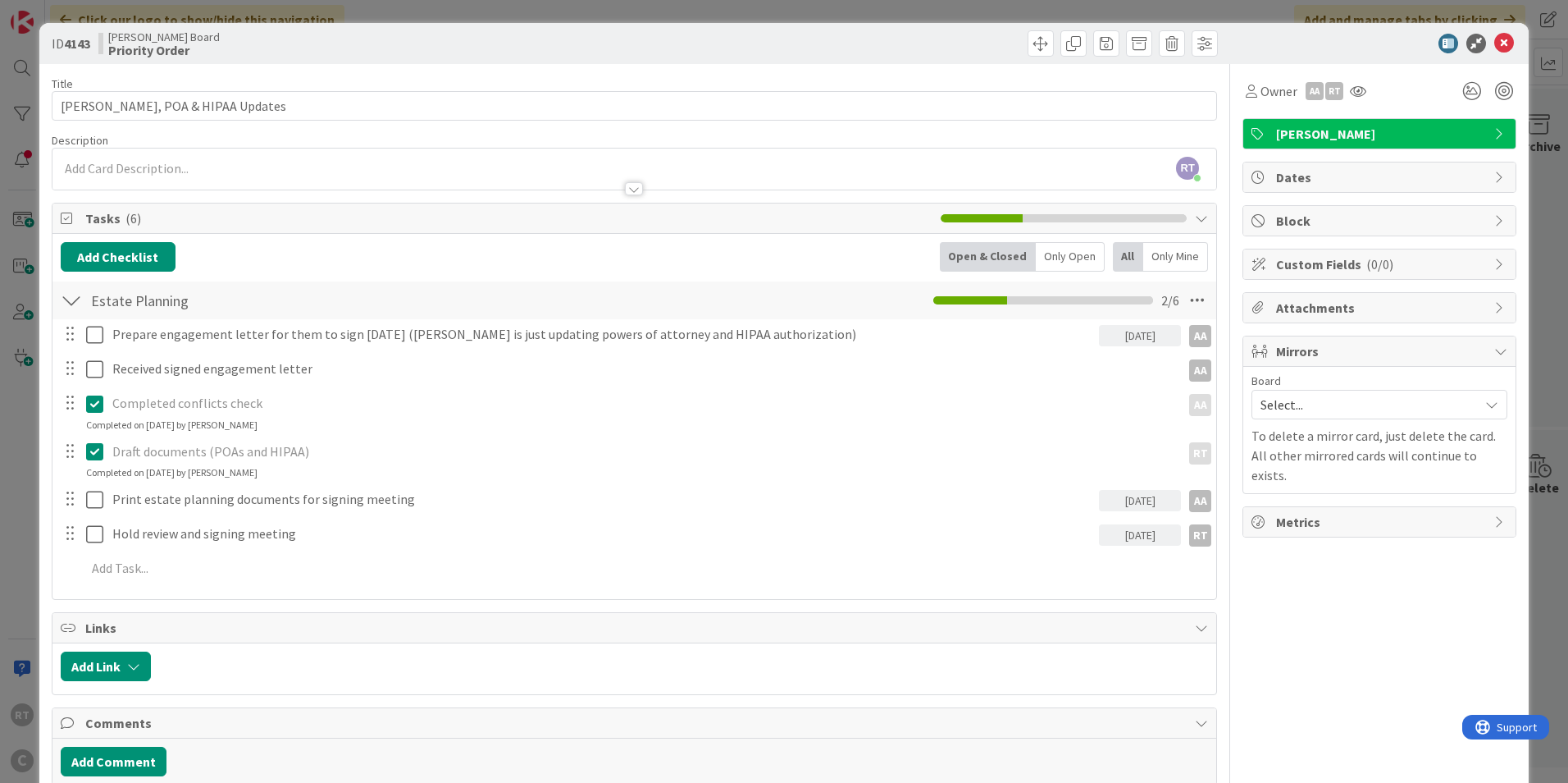
click at [1261, 401] on span "Select..." at bounding box center [1365, 404] width 210 height 23
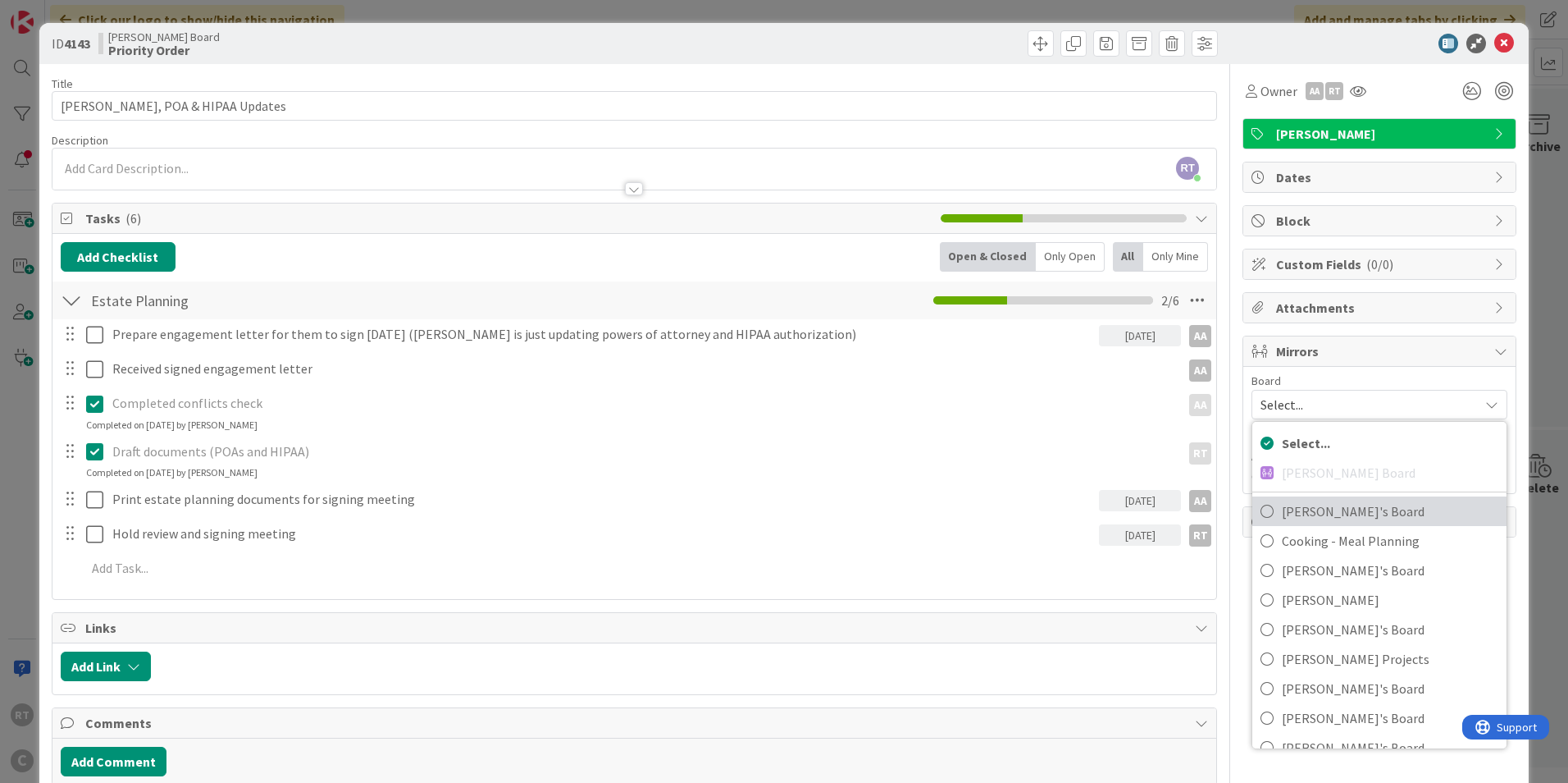
click at [1284, 508] on span "[PERSON_NAME]'s Board" at bounding box center [1390, 511] width 217 height 25
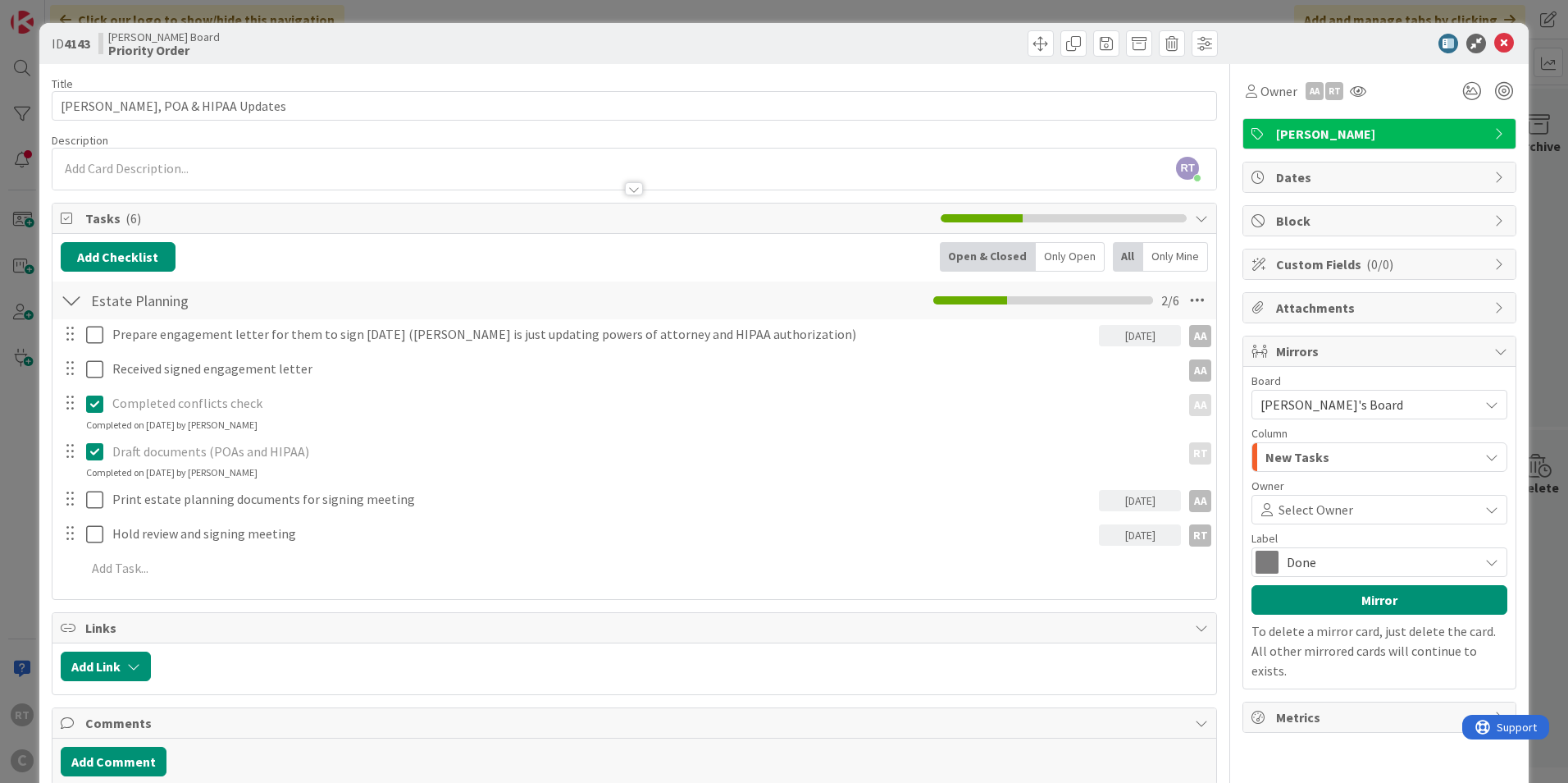
click at [1288, 445] on div "New Tasks" at bounding box center [1370, 457] width 217 height 27
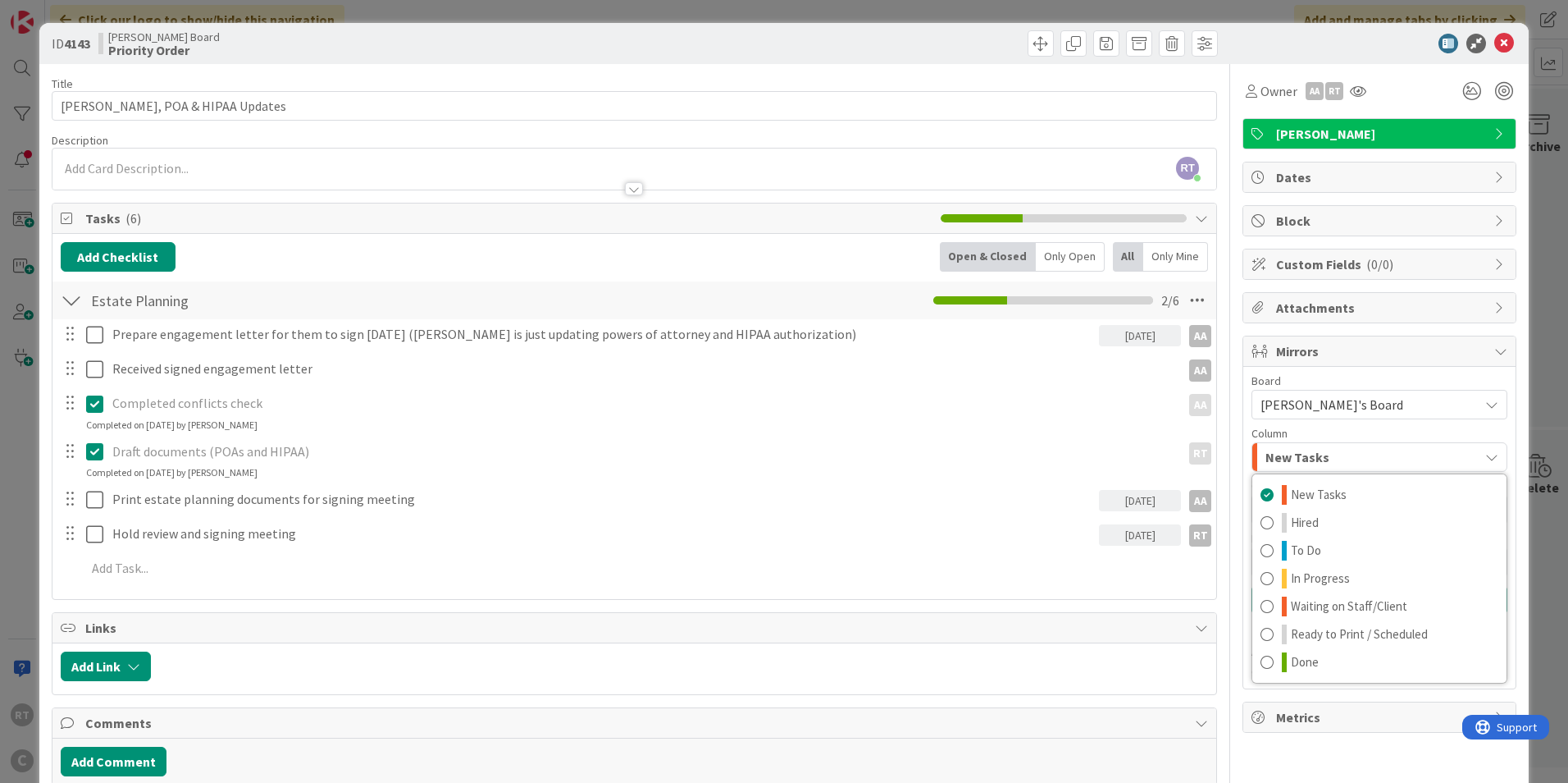
click at [1222, 498] on div "Title 30 / 128 [PERSON_NAME], POA & HIPAA Updates Description RT [PERSON_NAME] …" at bounding box center [784, 446] width 1465 height 765
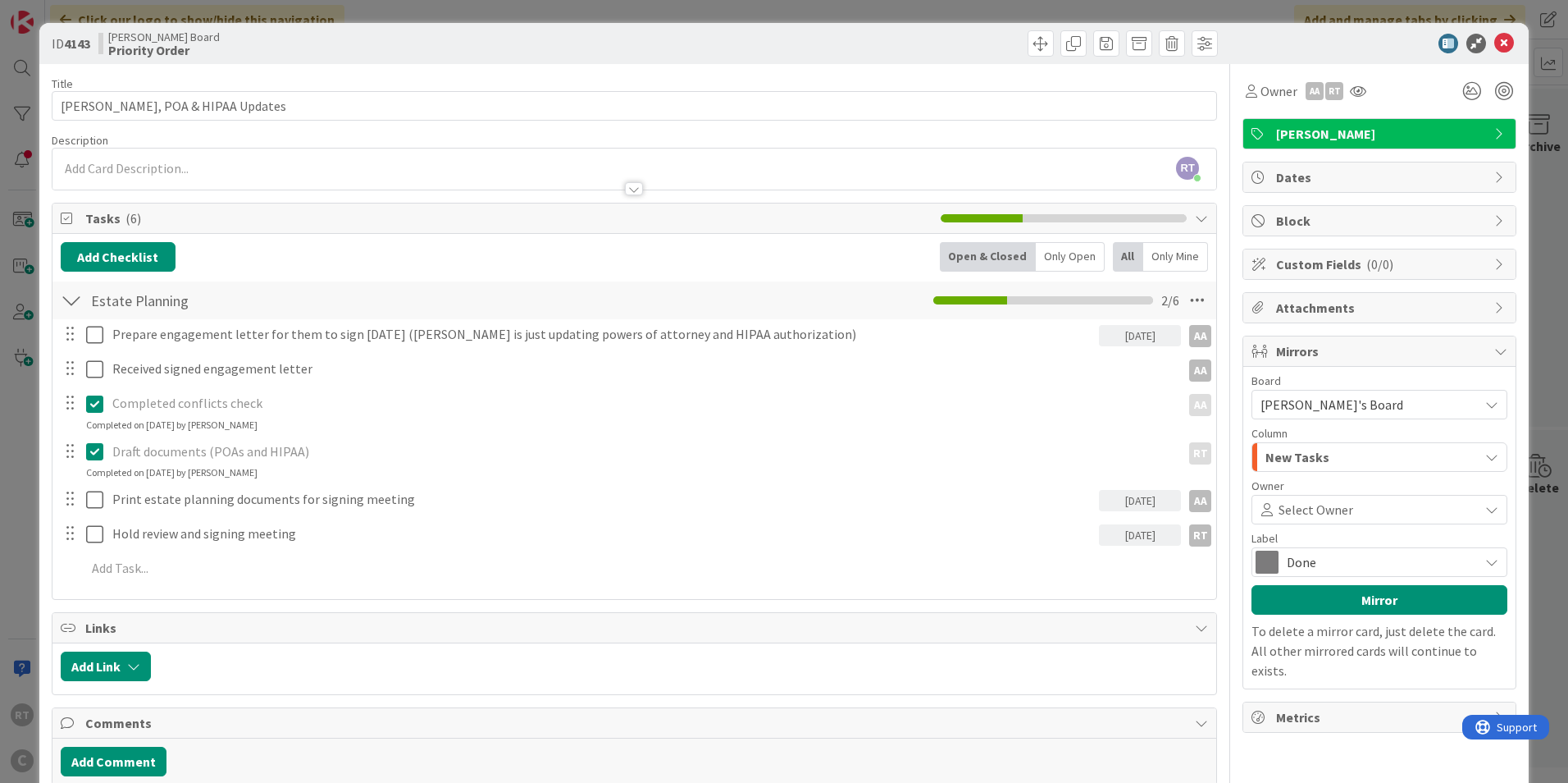
click at [1279, 511] on span "Select Owner" at bounding box center [1316, 509] width 74 height 19
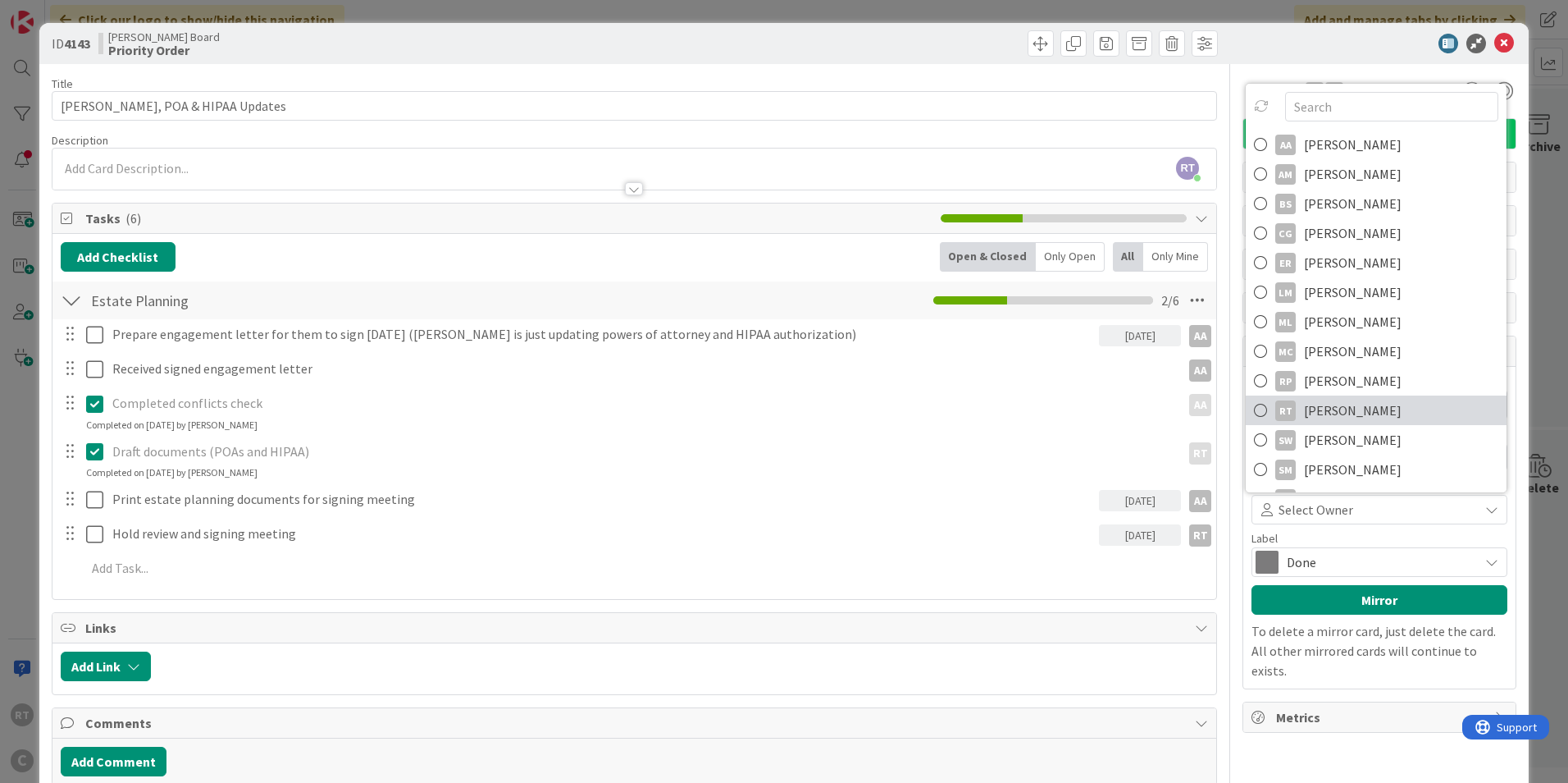
click at [1305, 411] on span "[PERSON_NAME]" at bounding box center [1353, 410] width 97 height 25
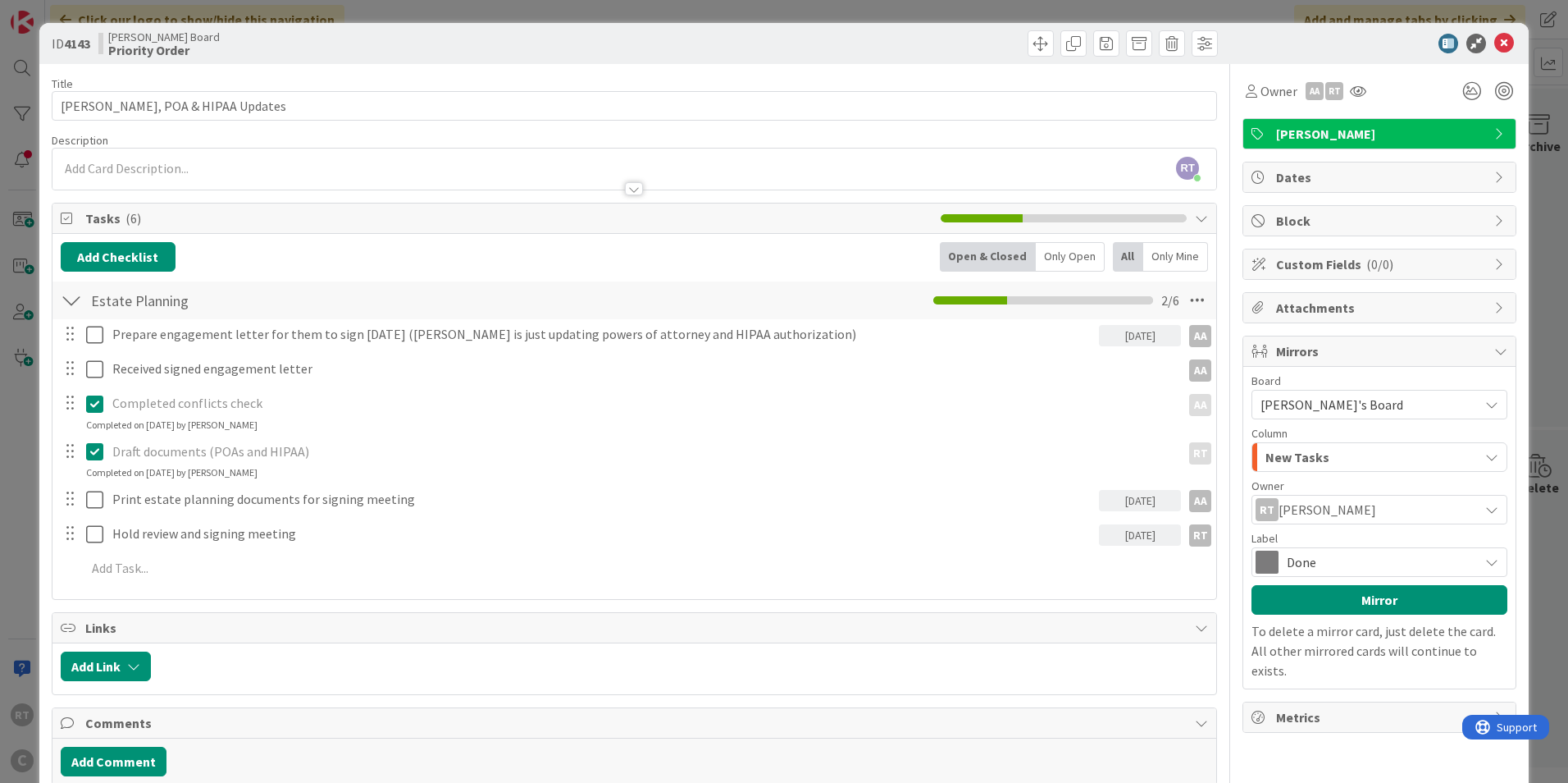
click at [1287, 556] on span "Done" at bounding box center [1379, 562] width 183 height 23
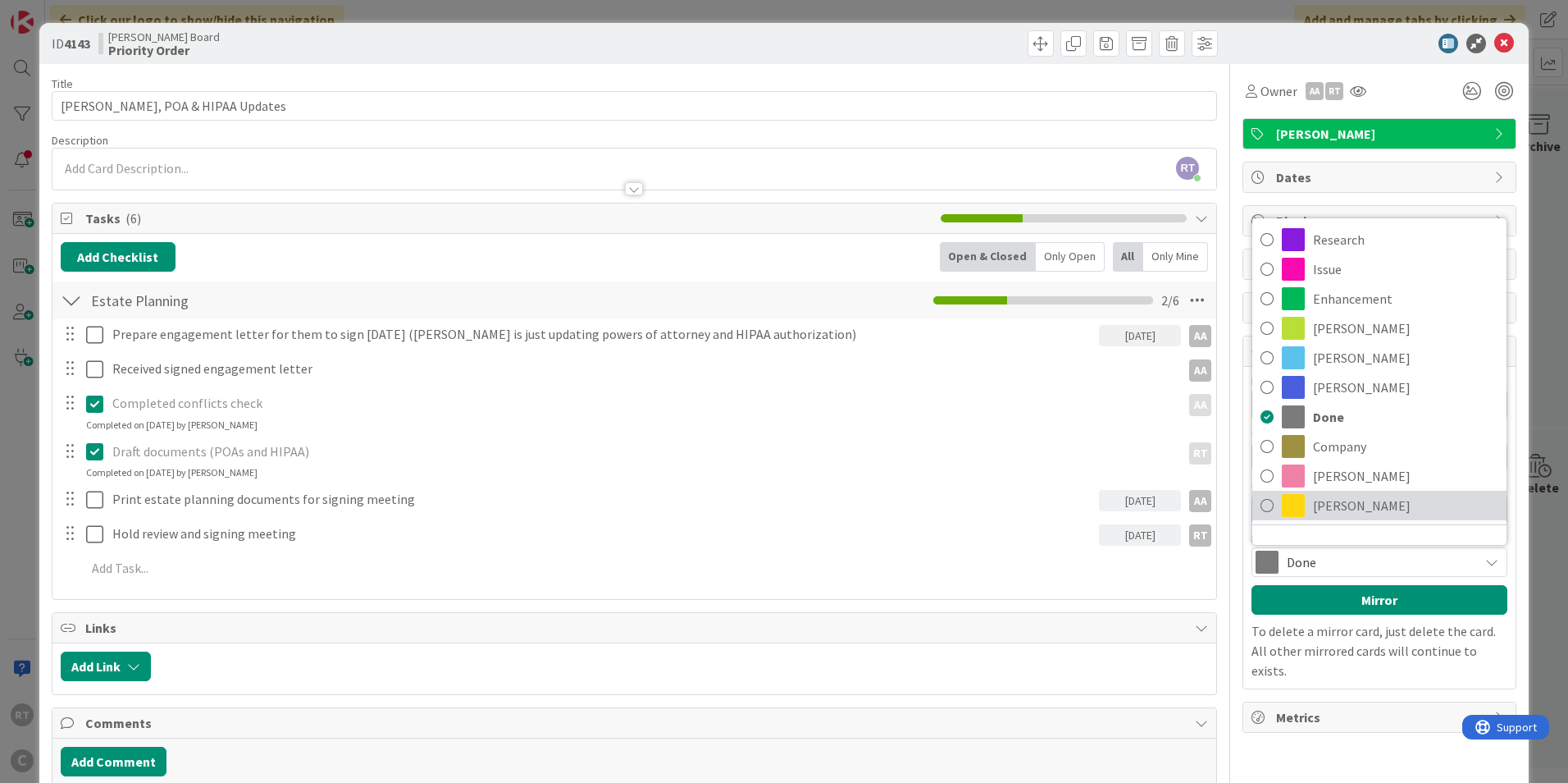
click at [1282, 510] on span at bounding box center [1293, 505] width 23 height 23
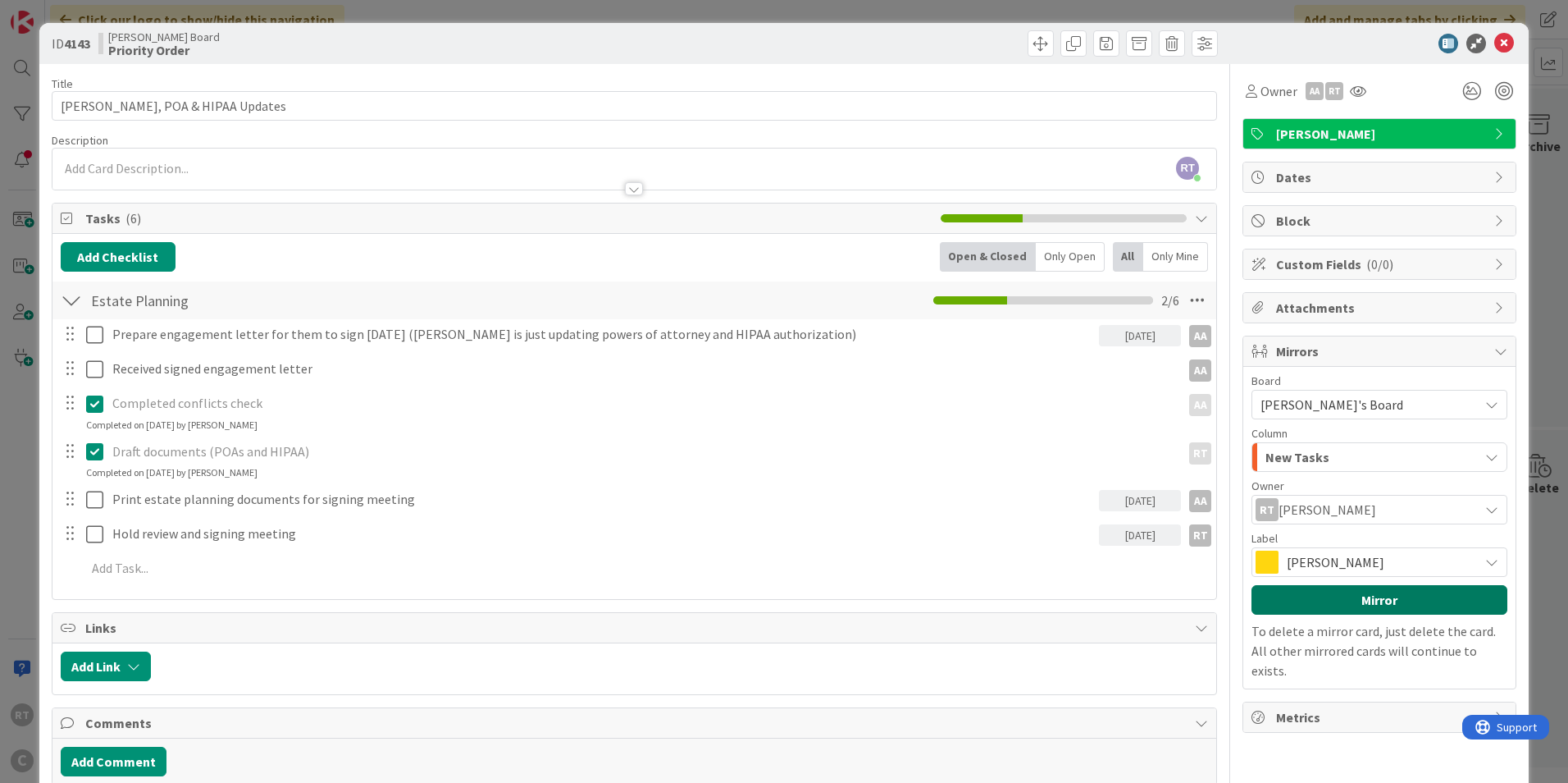
click at [1282, 598] on button "Mirror" at bounding box center [1379, 599] width 256 height 29
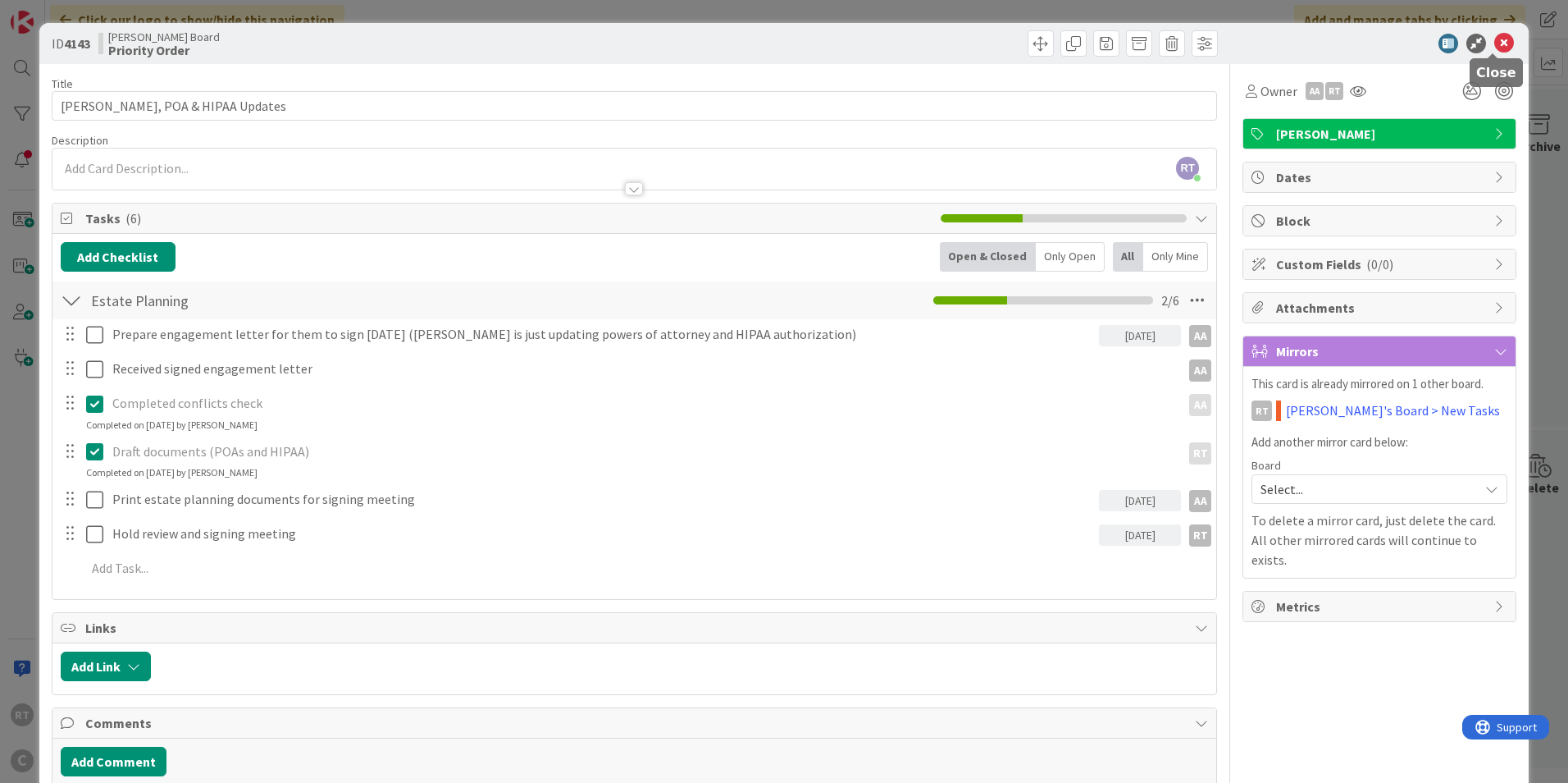
click at [1498, 44] on icon at bounding box center [1504, 43] width 19 height 19
